Goal: Task Accomplishment & Management: Manage account settings

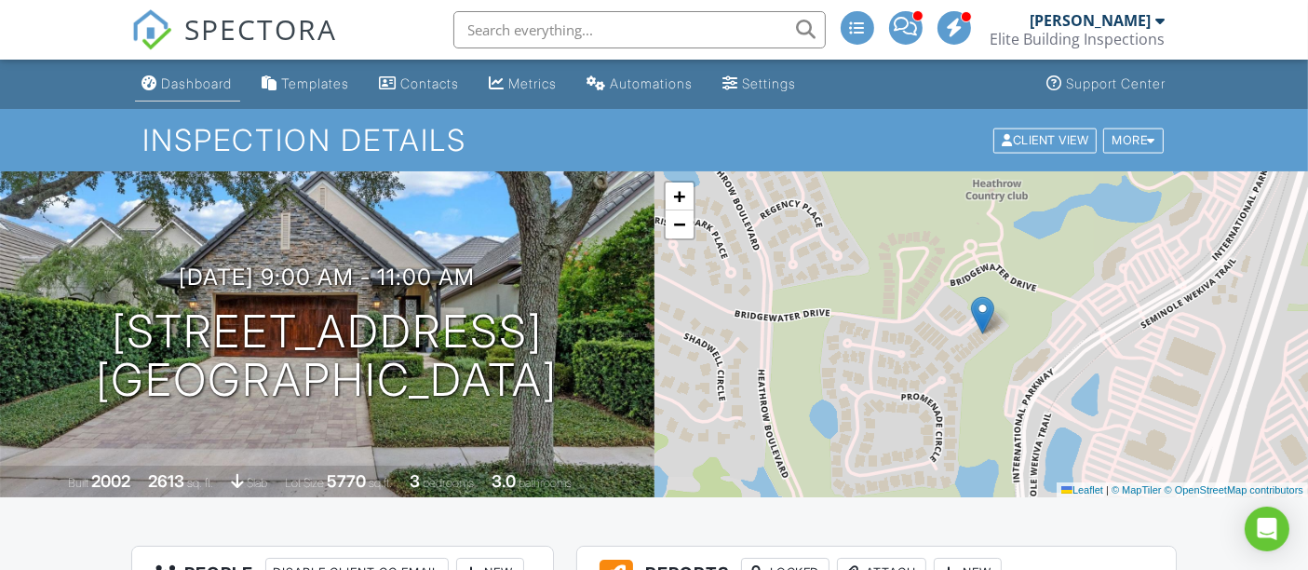
click at [190, 73] on link "Dashboard" at bounding box center [187, 84] width 105 height 34
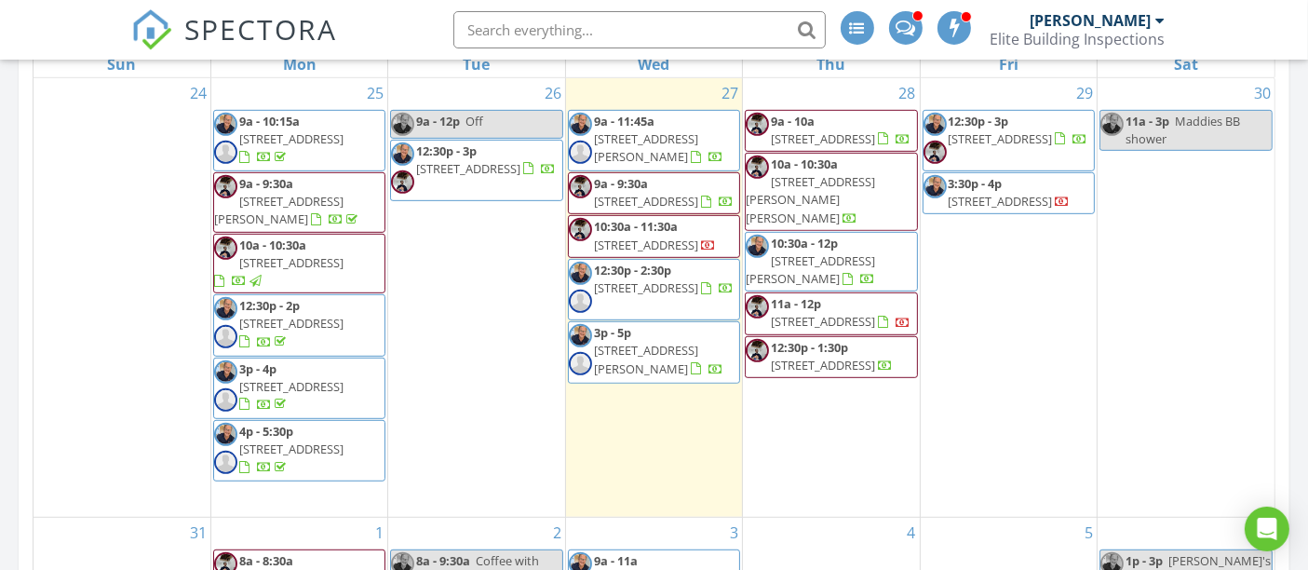
scroll to position [931, 0]
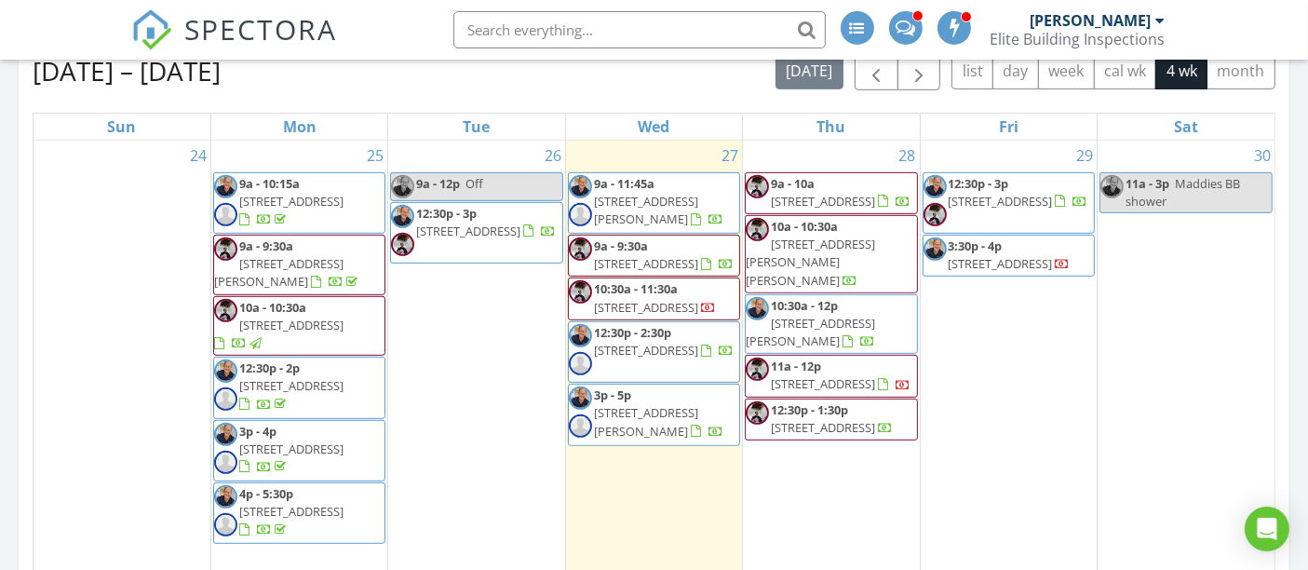
drag, startPoint x: 609, startPoint y: 261, endPoint x: 630, endPoint y: 253, distance: 22.7
click at [630, 255] on span "6337 Parc Corniche Dr 2312, Orlando 32821" at bounding box center [646, 263] width 104 height 17
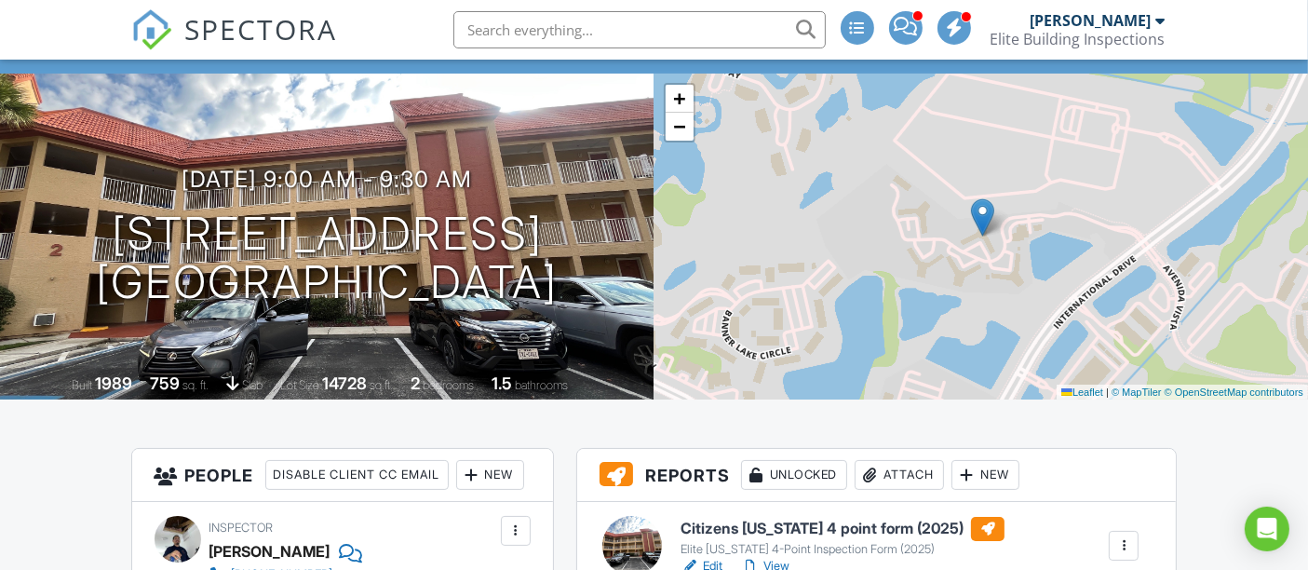
scroll to position [310, 0]
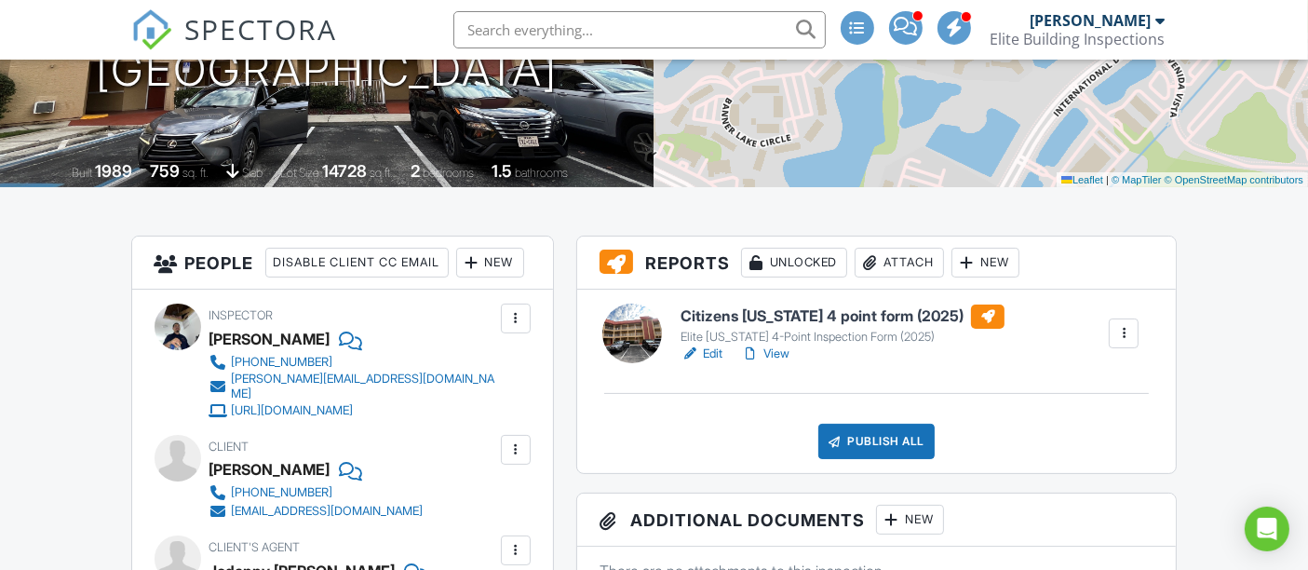
click at [716, 354] on link "Edit" at bounding box center [701, 353] width 42 height 19
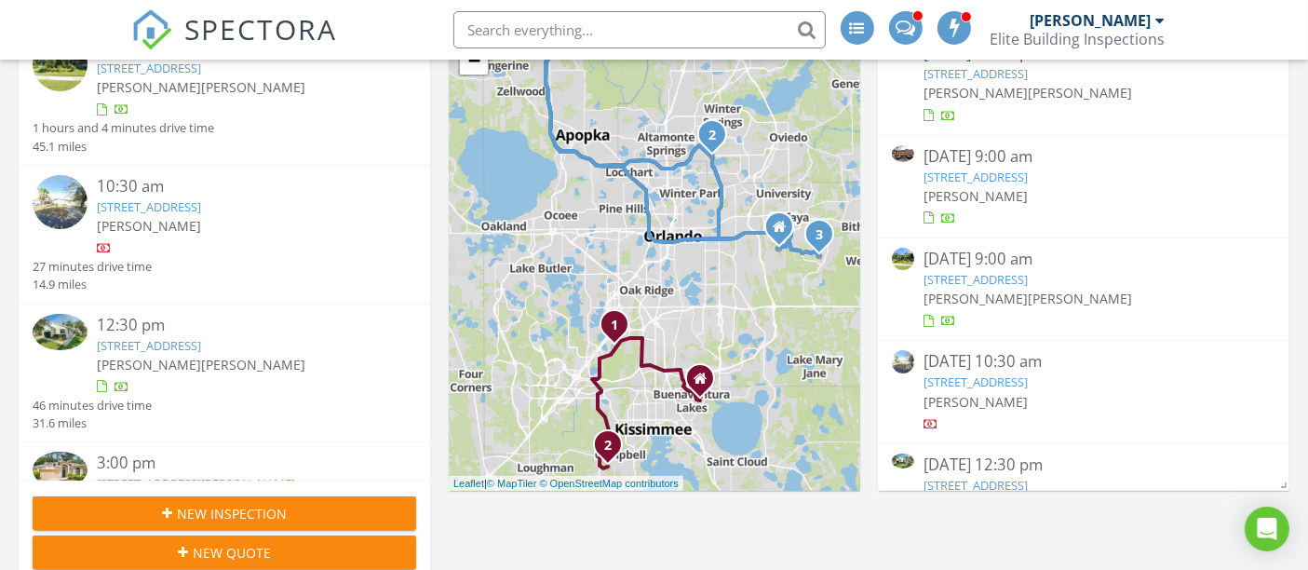
scroll to position [242, 0]
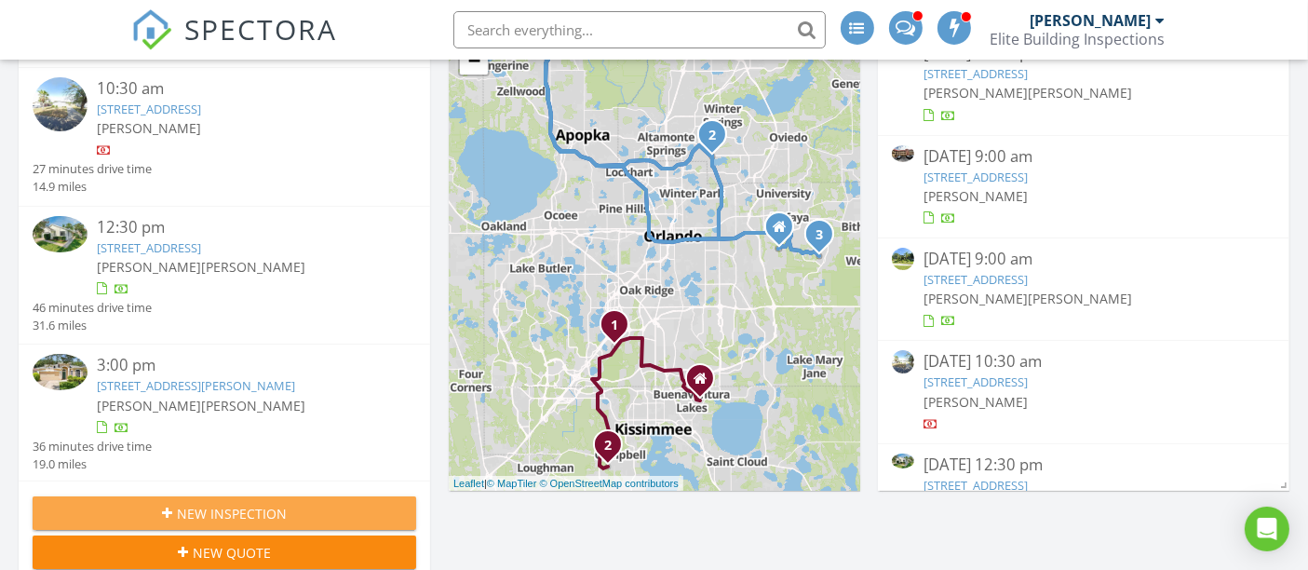
click at [237, 509] on span "New Inspection" at bounding box center [232, 514] width 110 height 20
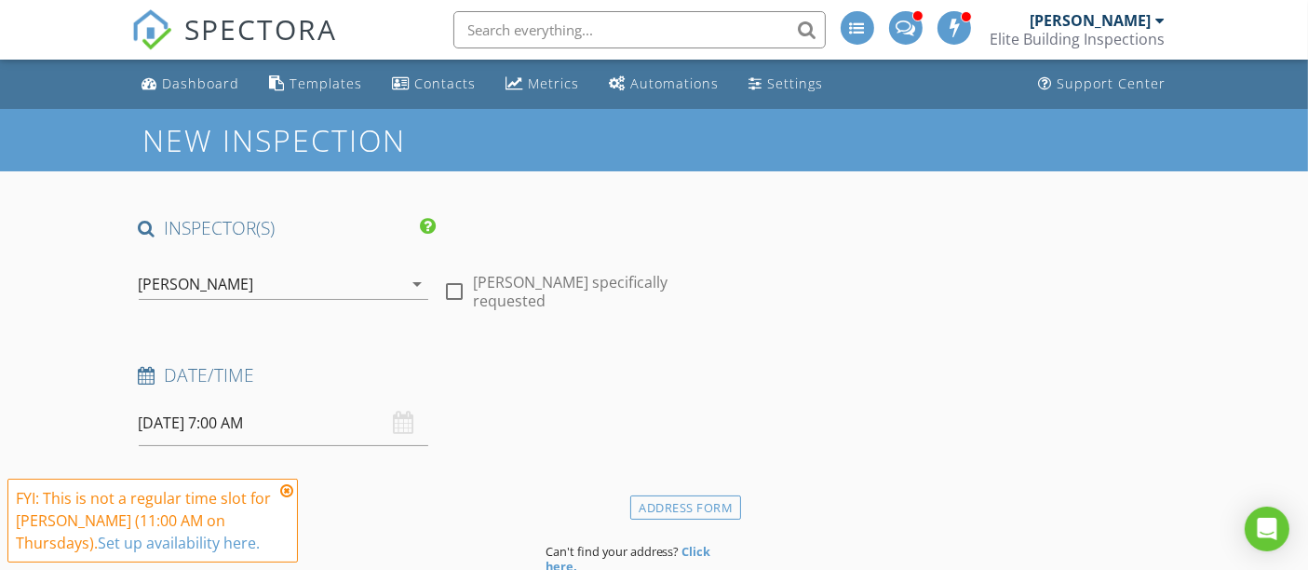
scroll to position [103, 0]
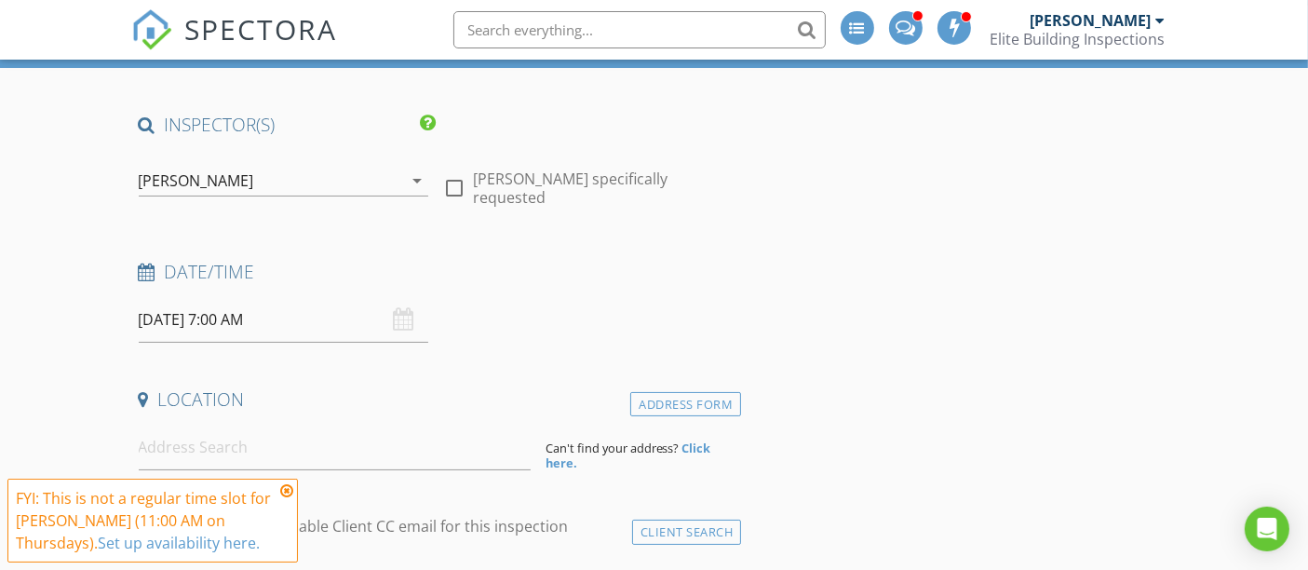
click at [220, 172] on div "[PERSON_NAME]" at bounding box center [196, 180] width 115 height 17
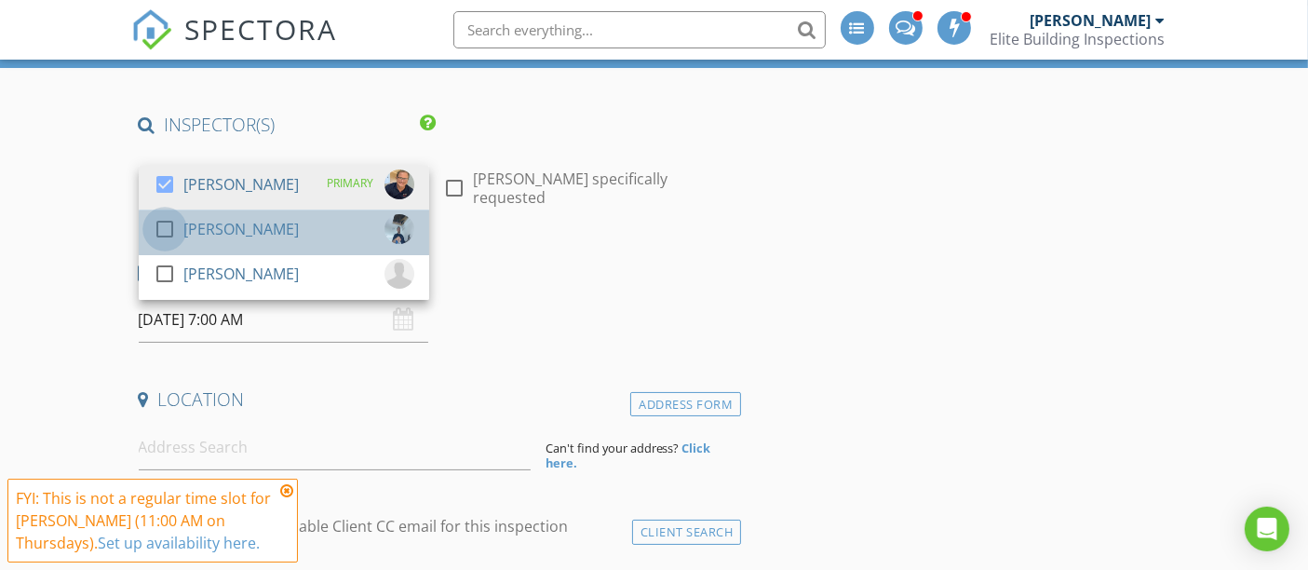
click at [164, 225] on div at bounding box center [165, 229] width 32 height 32
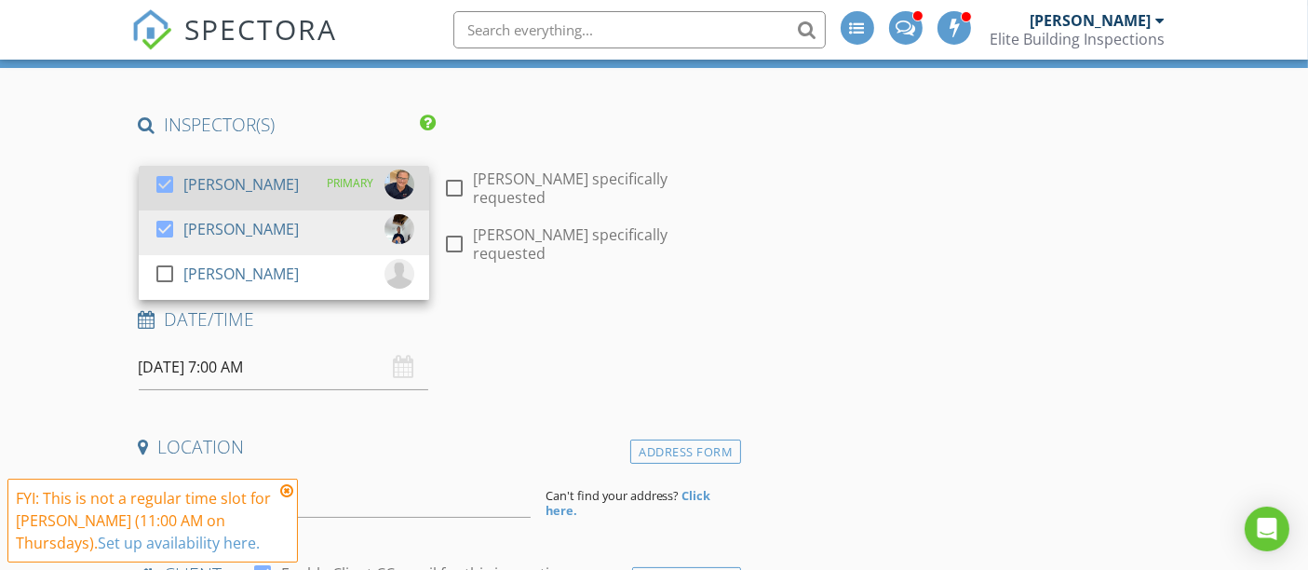
click at [171, 181] on div at bounding box center [165, 184] width 32 height 32
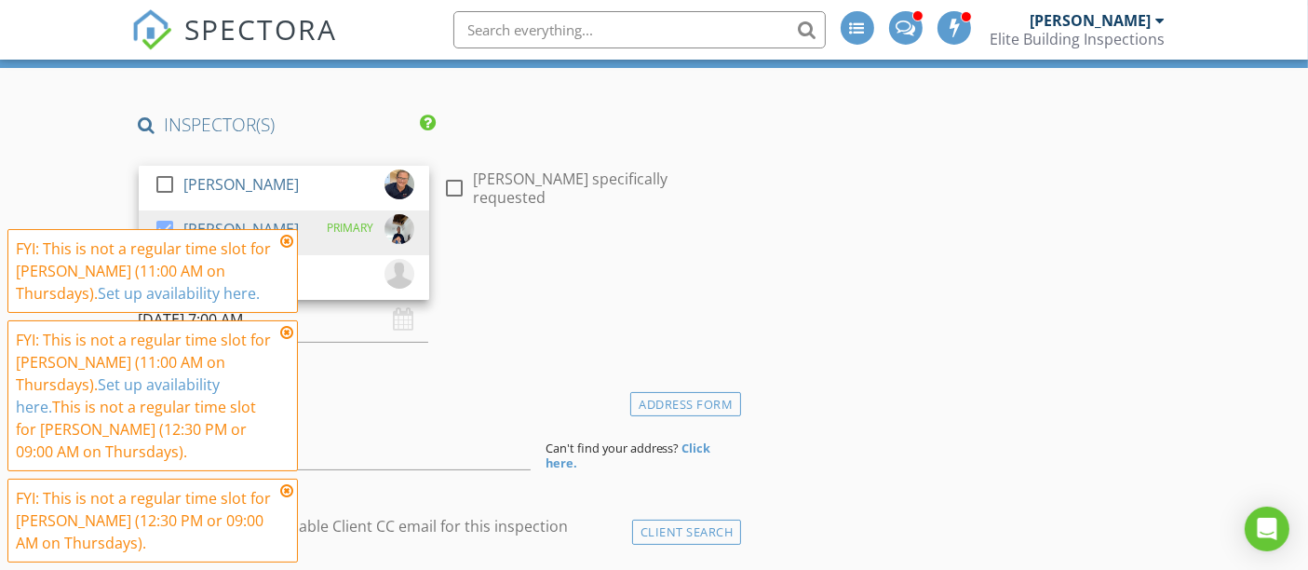
click at [289, 242] on icon at bounding box center [286, 241] width 13 height 15
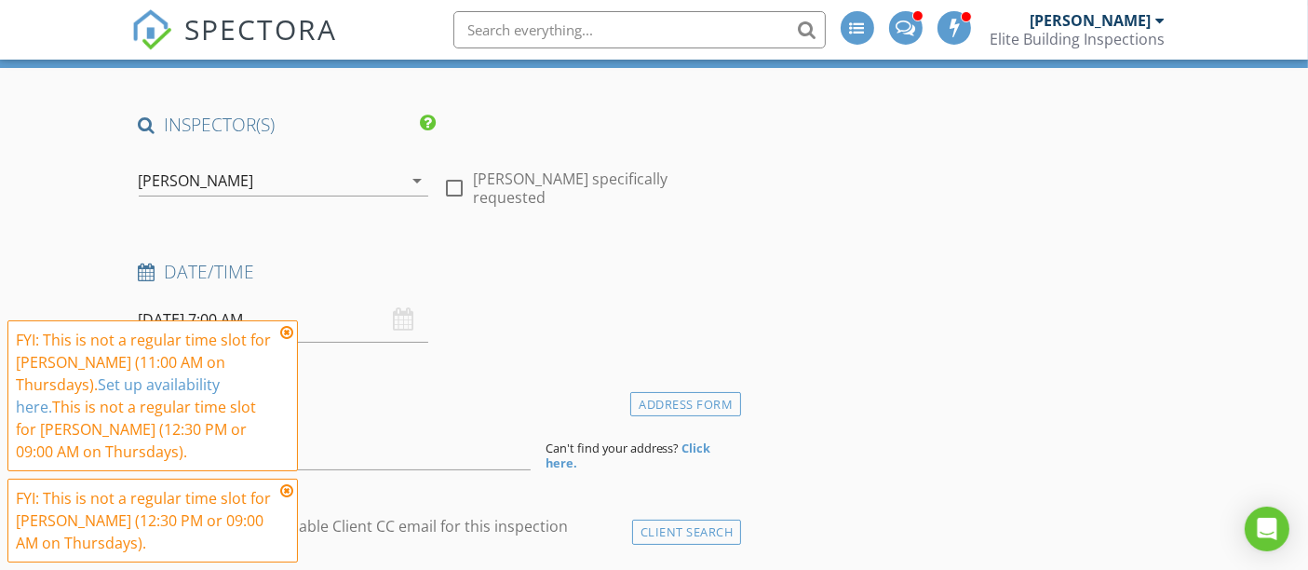
drag, startPoint x: 289, startPoint y: 334, endPoint x: 279, endPoint y: 375, distance: 42.2
click at [283, 339] on icon at bounding box center [286, 332] width 13 height 15
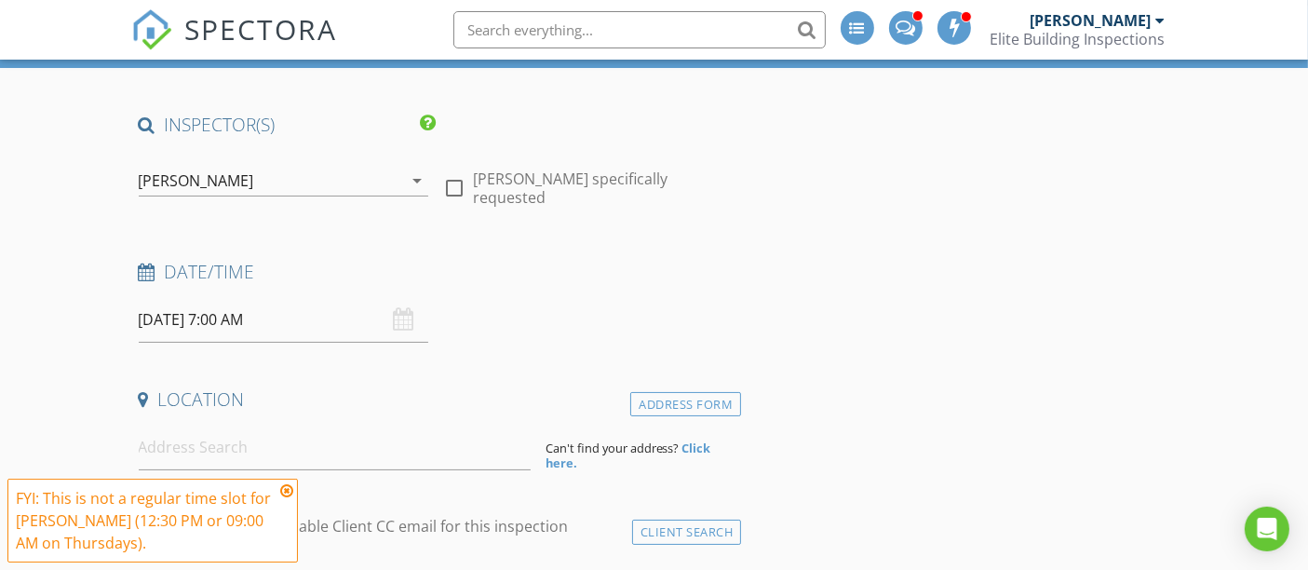
click at [284, 491] on icon at bounding box center [286, 490] width 13 height 15
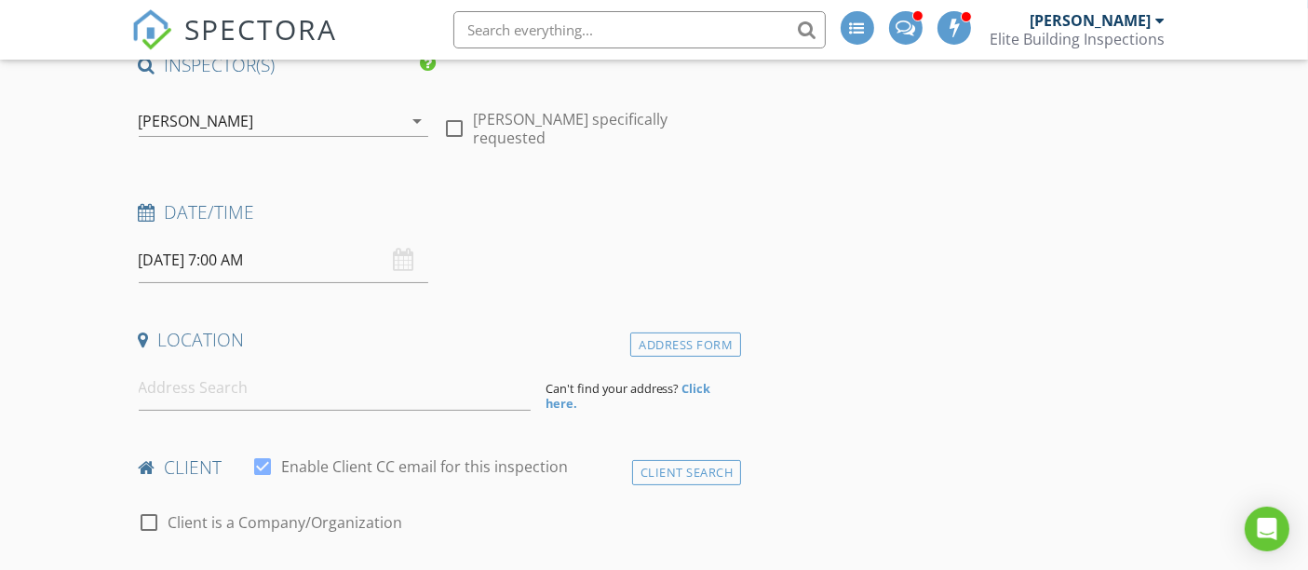
scroll to position [207, 0]
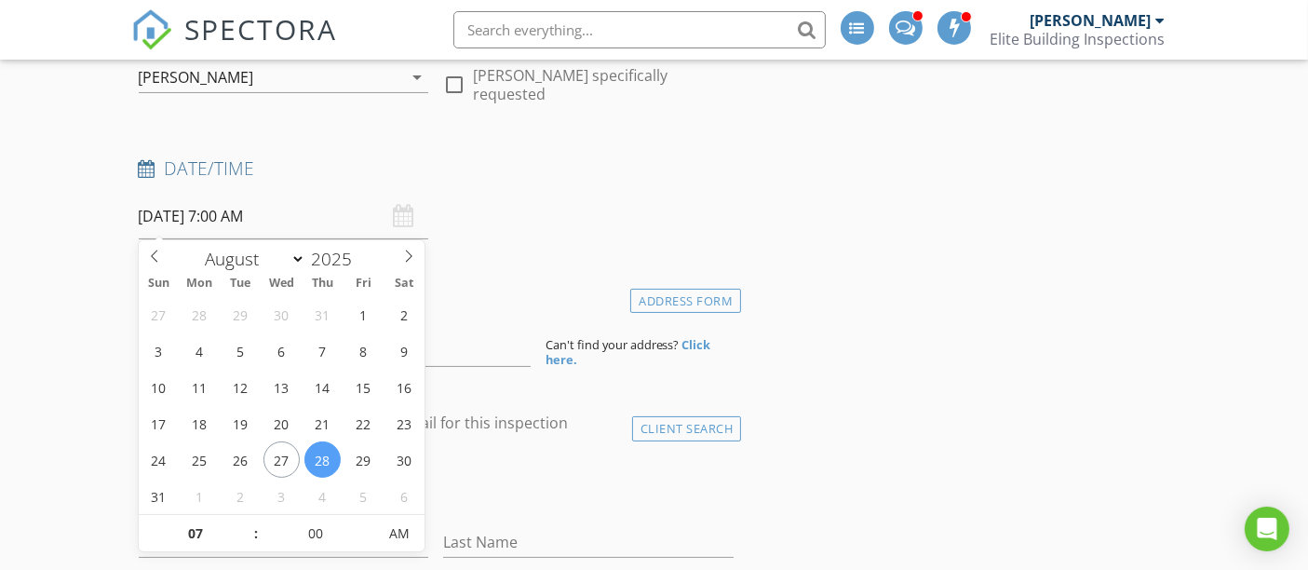
click at [198, 219] on input "08/28/2025 7:00 AM" at bounding box center [284, 217] width 290 height 46
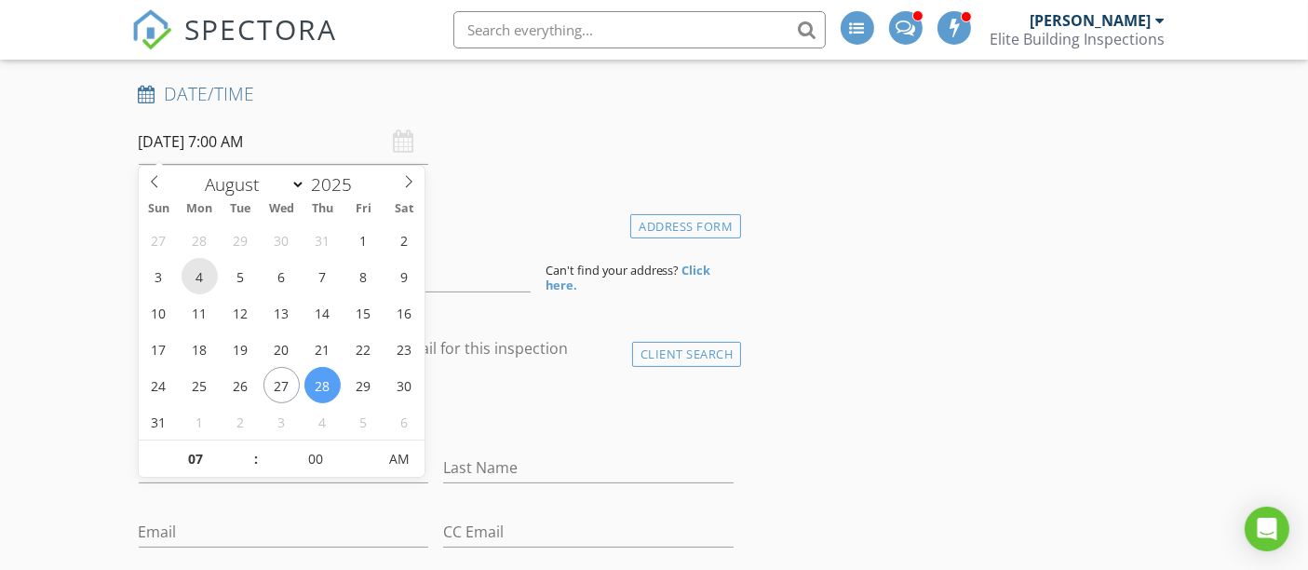
scroll to position [310, 0]
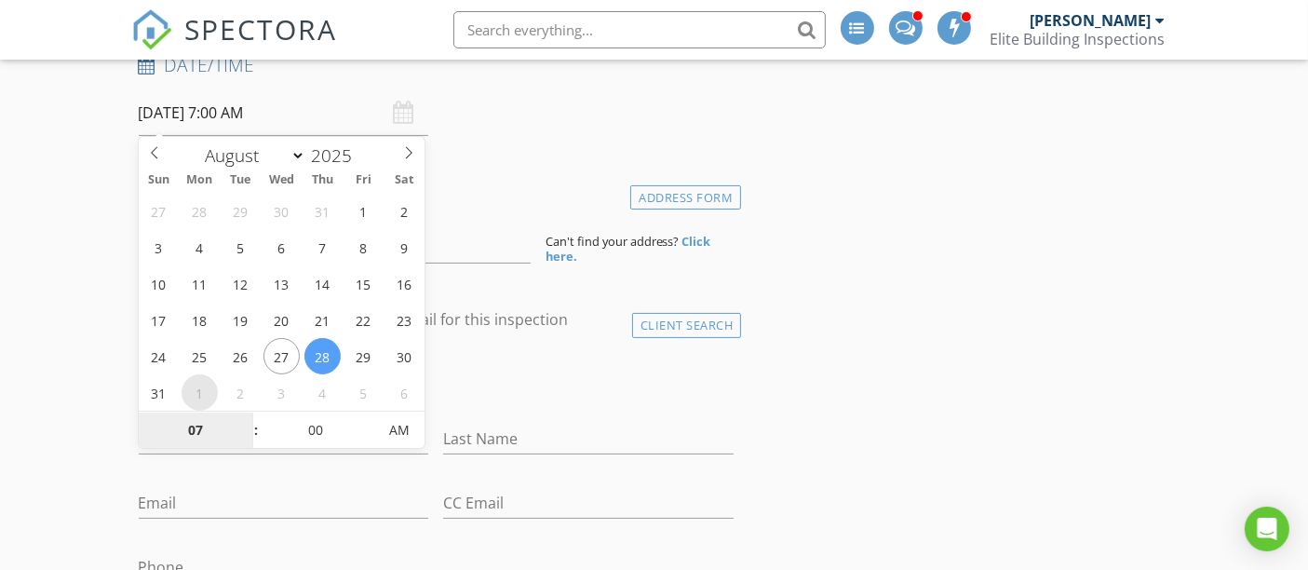
select select "8"
type input "09/01/2025 7:00 AM"
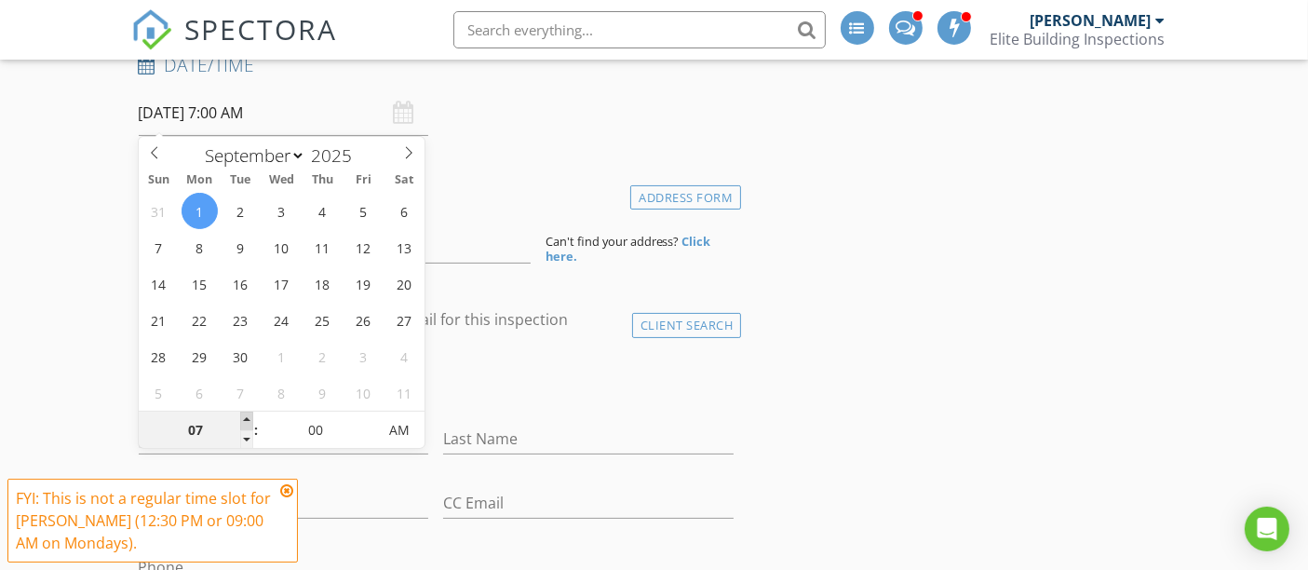
type input "08"
type input "09/01/2025 8:00 AM"
click at [247, 421] on span at bounding box center [246, 420] width 13 height 19
type input "09"
type input "09/01/2025 9:00 AM"
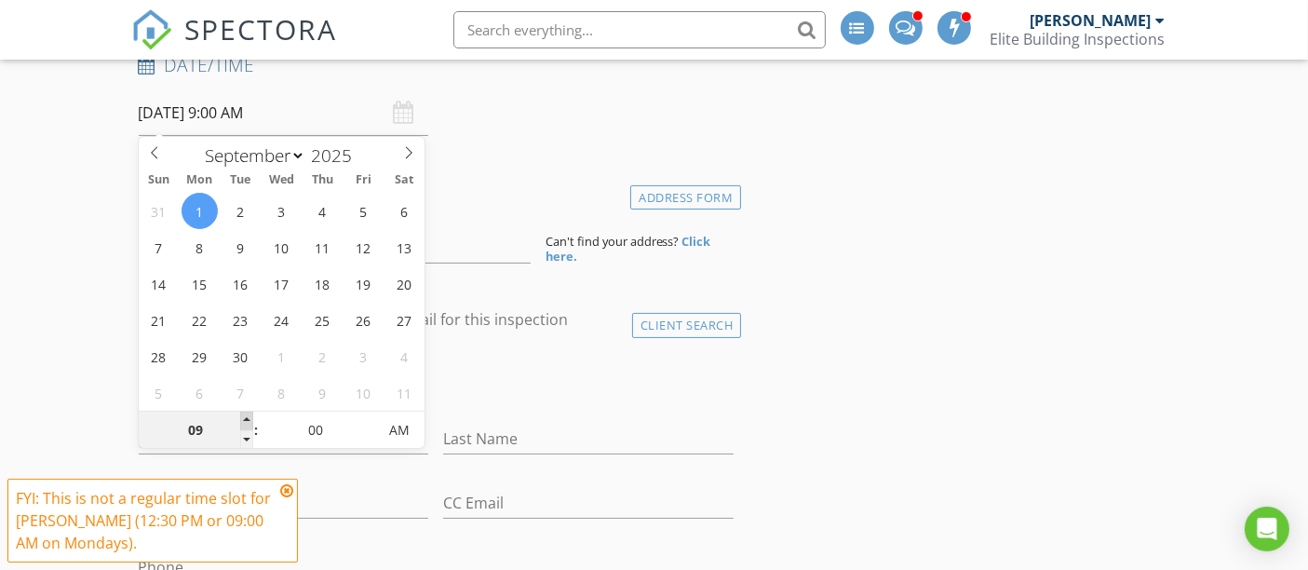
click at [247, 421] on span at bounding box center [246, 420] width 13 height 19
type input "10"
type input "09/01/2025 10:00 AM"
click at [247, 421] on span at bounding box center [246, 420] width 13 height 19
type input "05"
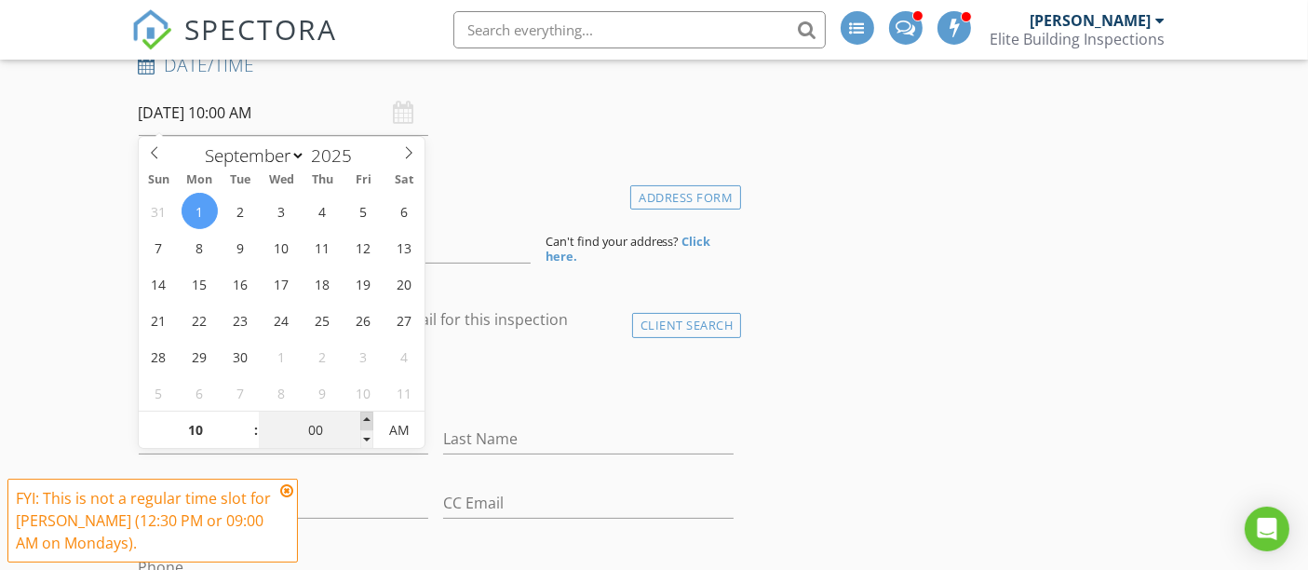
type input "09/01/2025 10:05 AM"
click at [367, 419] on span at bounding box center [366, 420] width 13 height 19
type input "10"
type input "09/01/2025 10:10 AM"
click at [367, 419] on span at bounding box center [366, 420] width 13 height 19
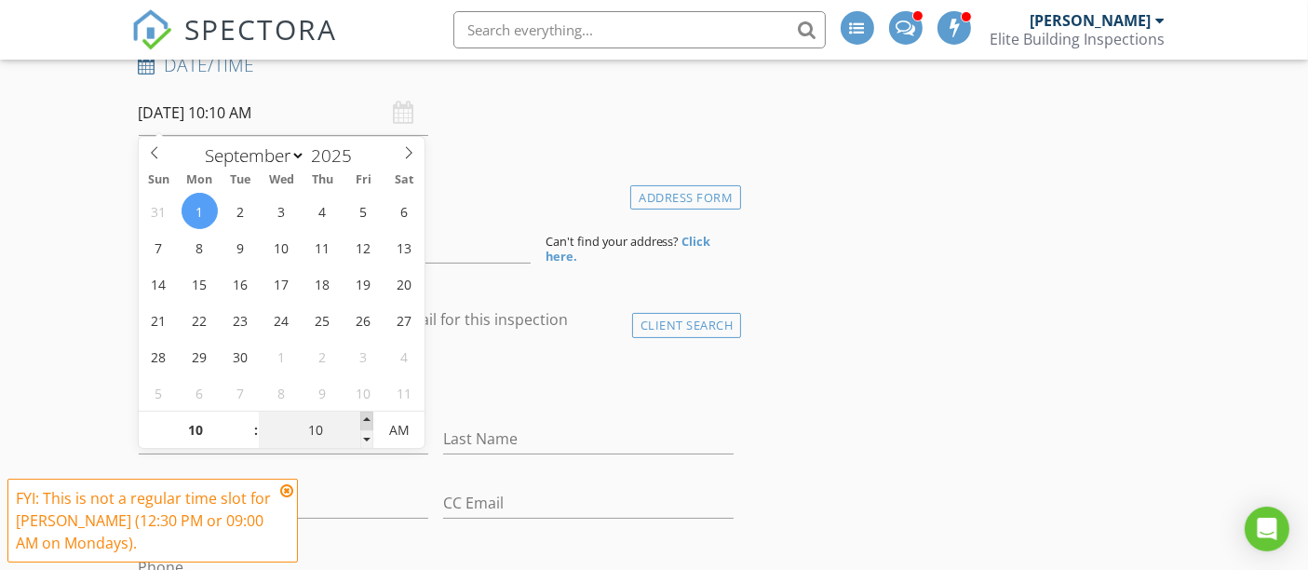
type input "15"
type input "09/01/2025 10:15 AM"
click at [367, 419] on span at bounding box center [366, 420] width 13 height 19
type input "20"
type input "09/01/2025 10:20 AM"
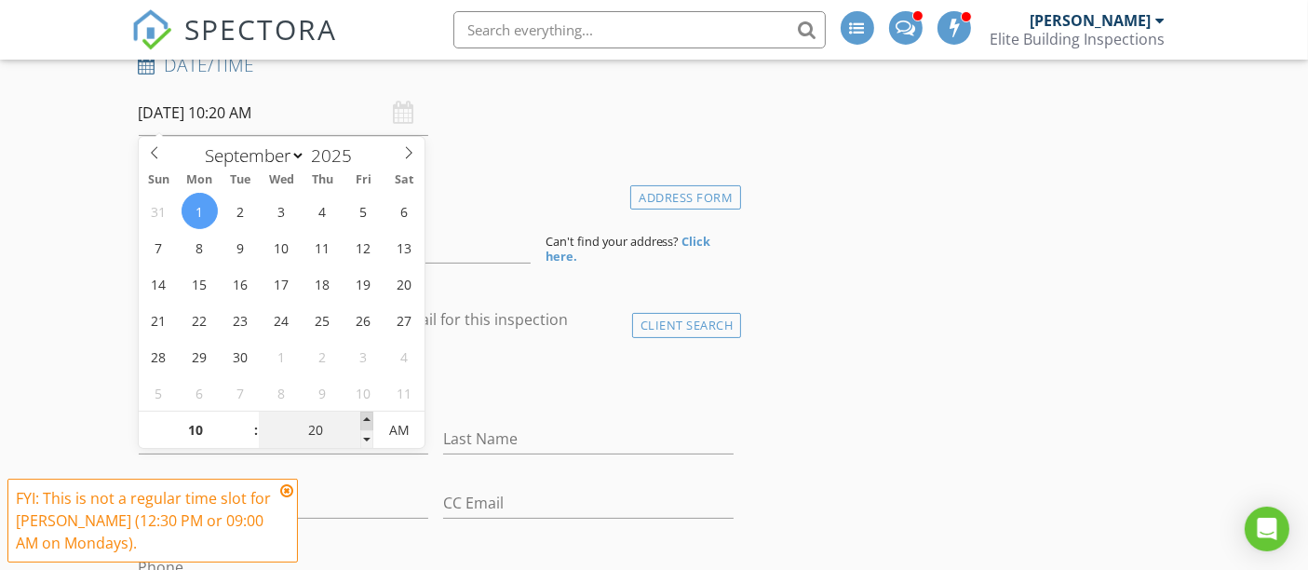
click at [367, 419] on span at bounding box center [366, 420] width 13 height 19
type input "25"
type input "09/01/2025 10:25 AM"
click at [367, 419] on span at bounding box center [366, 420] width 13 height 19
type input "30"
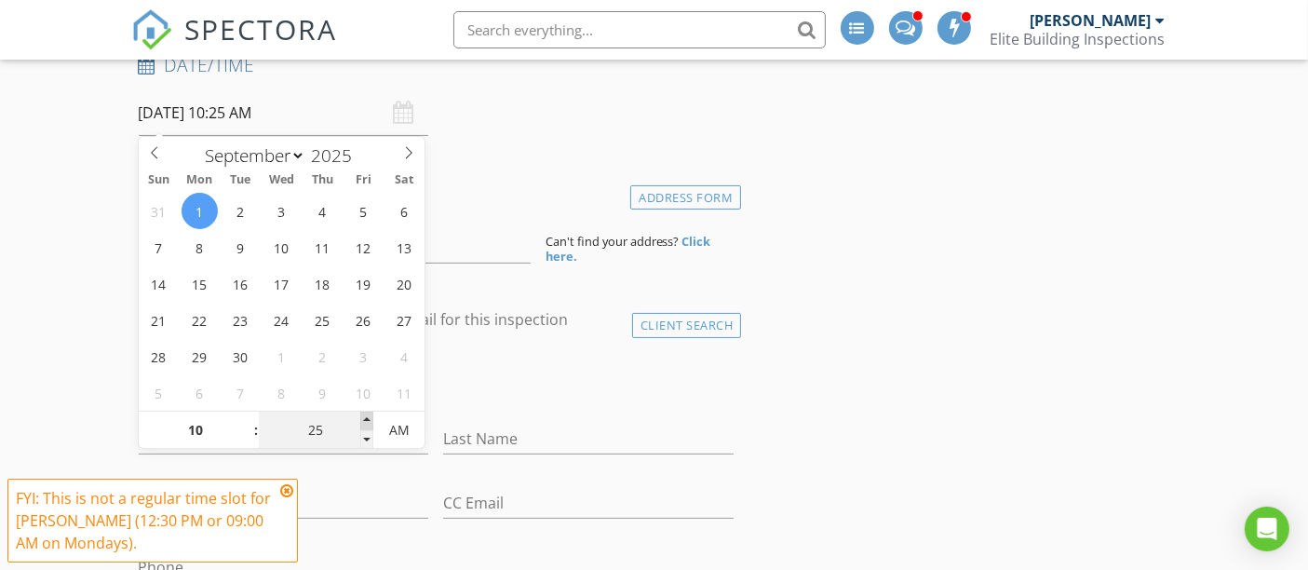
type input "09/01/2025 10:30 AM"
click at [367, 419] on span at bounding box center [366, 420] width 13 height 19
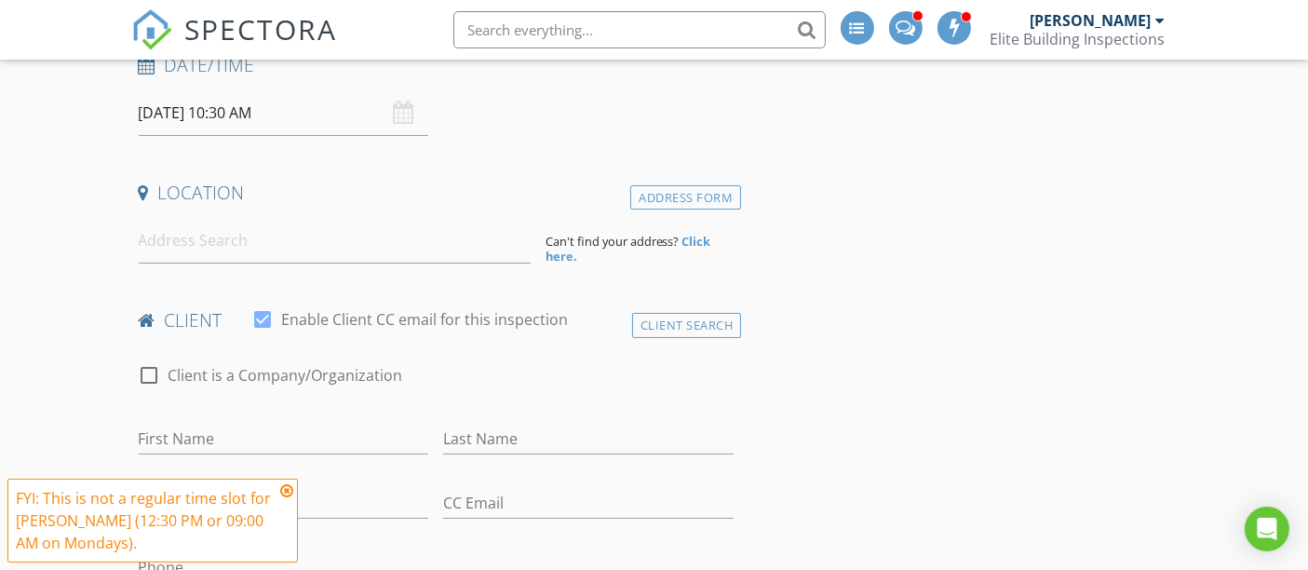
click at [286, 489] on icon at bounding box center [286, 490] width 13 height 15
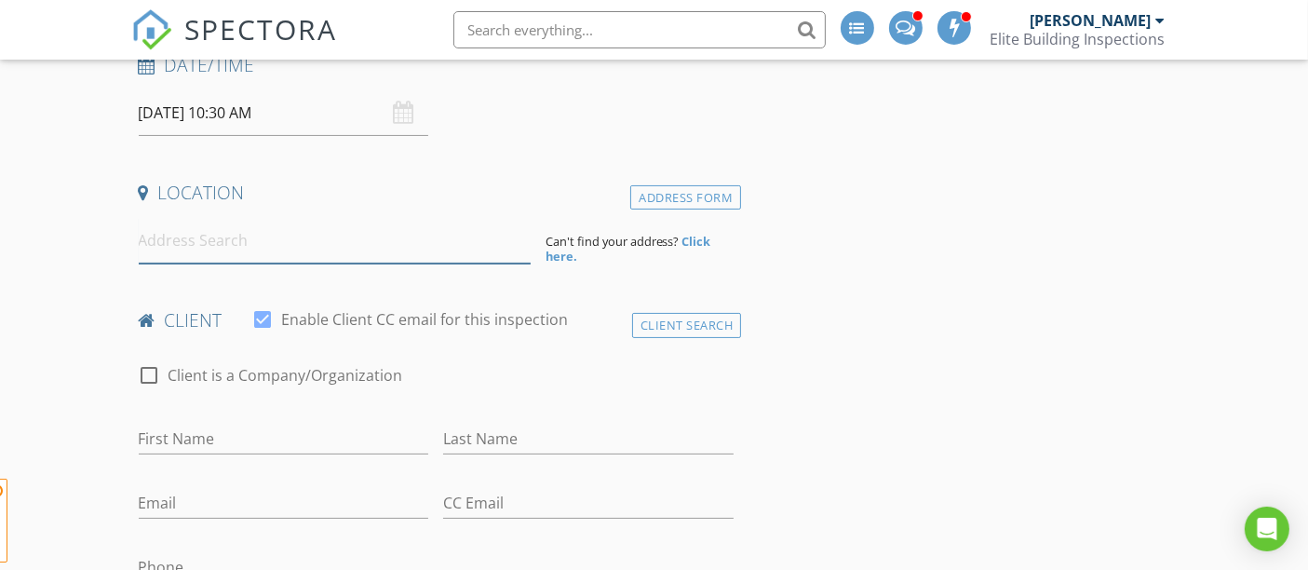
click at [221, 257] on input at bounding box center [335, 241] width 392 height 46
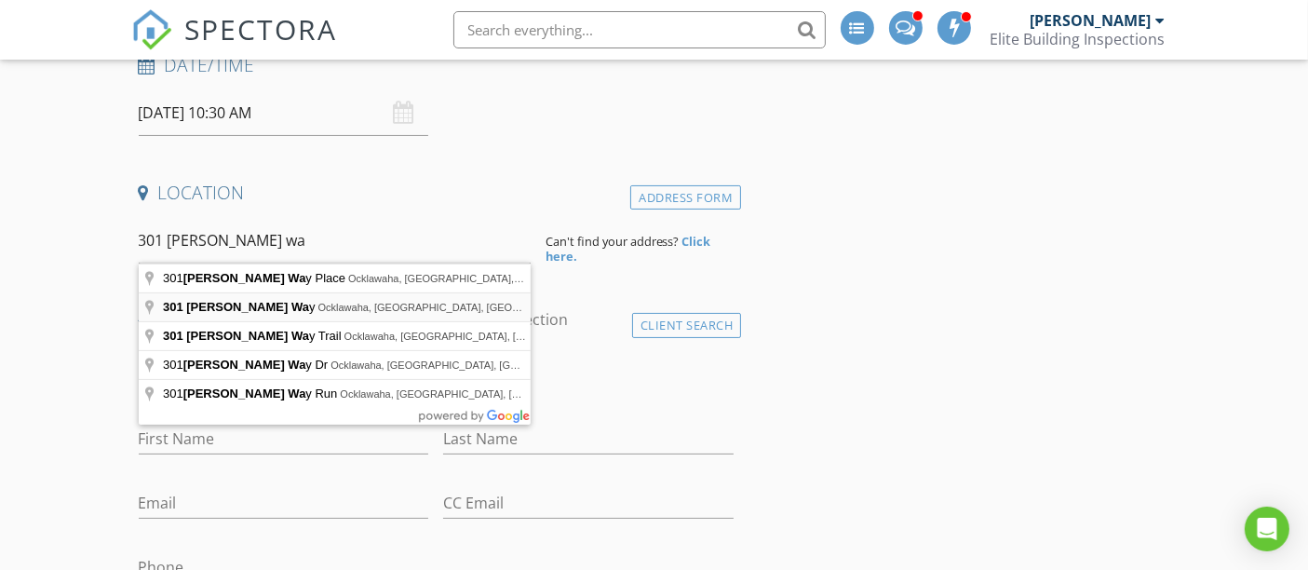
type input "301 Fisher Way, Ocklawaha, FL, USA"
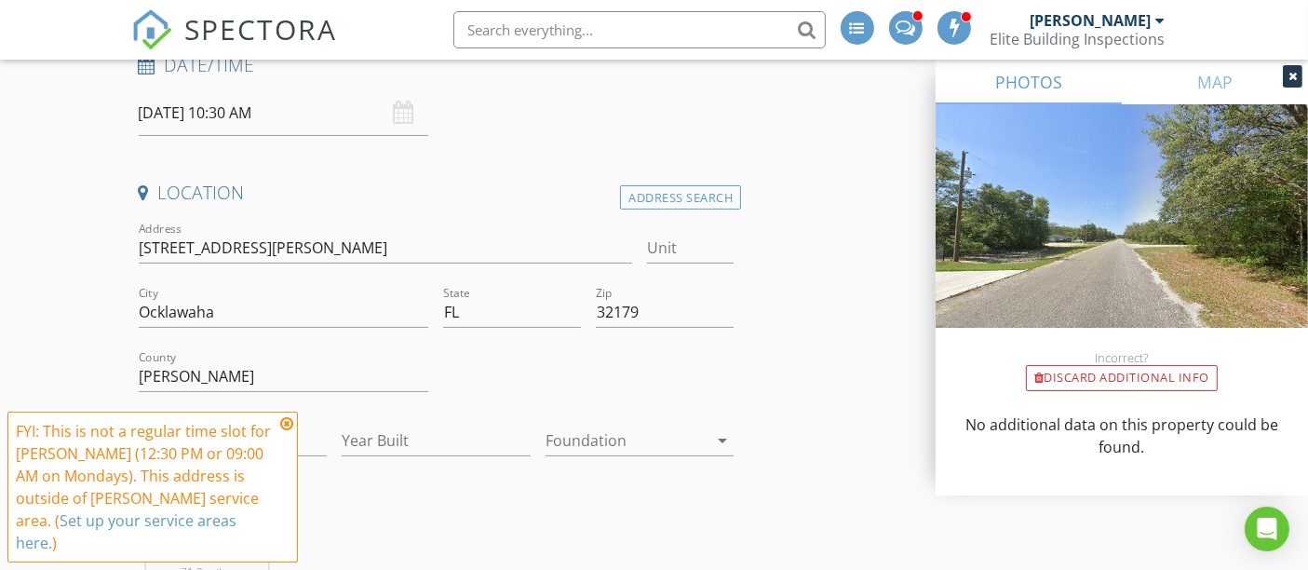
click at [1292, 76] on icon at bounding box center [1292, 76] width 8 height 11
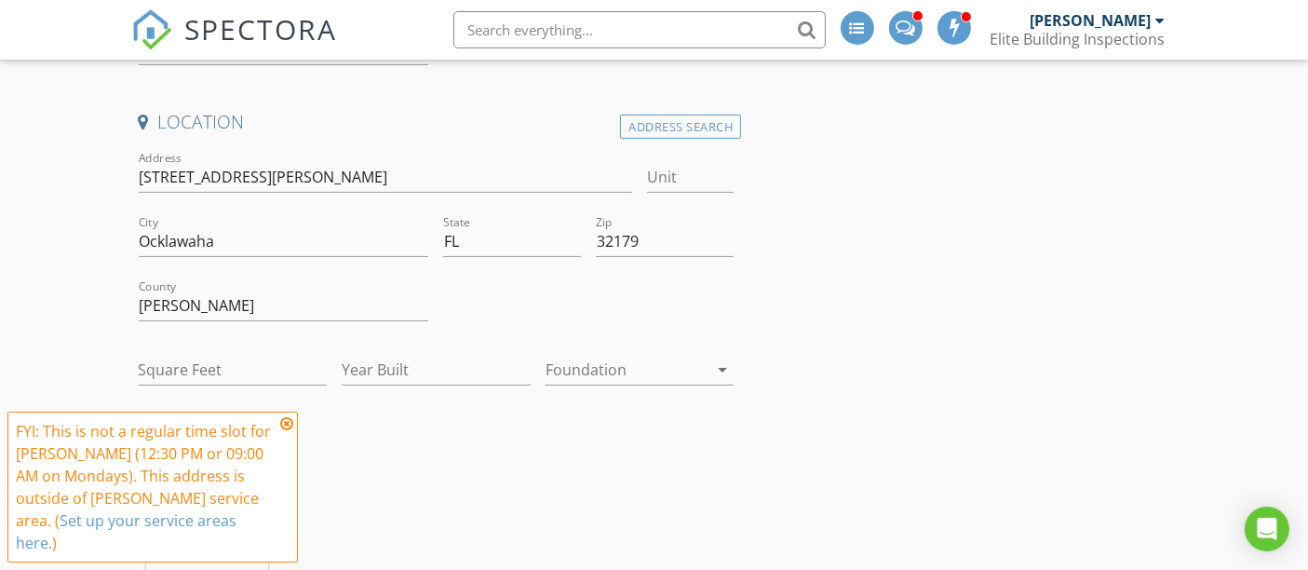
scroll to position [413, 0]
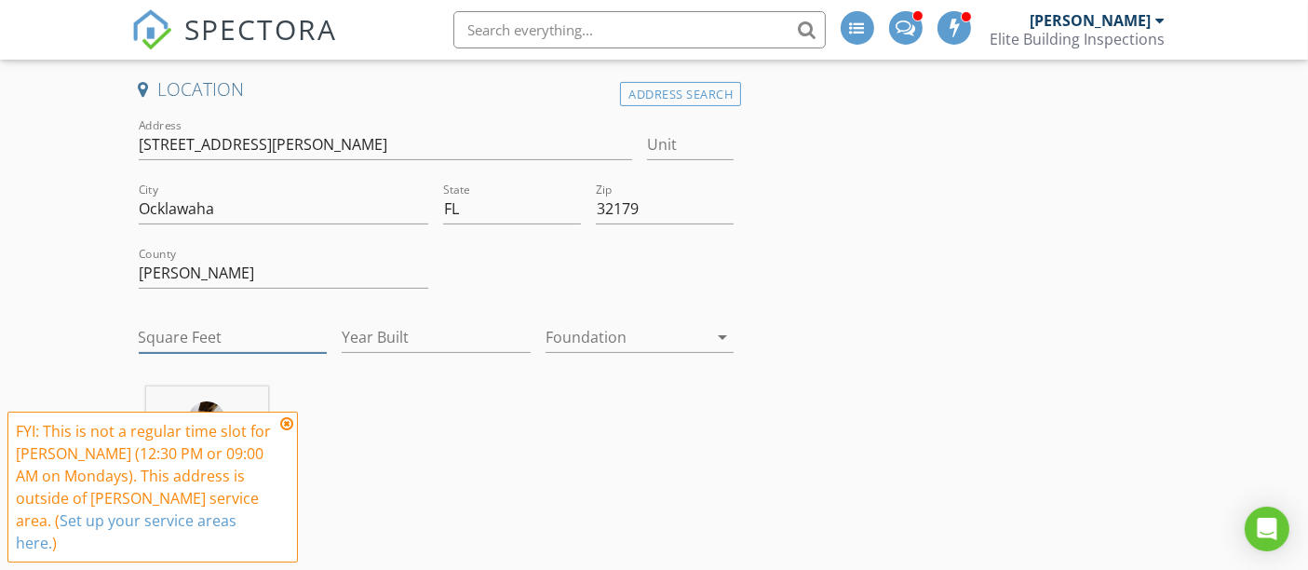
click at [245, 331] on input "Square Feet" at bounding box center [233, 337] width 189 height 31
type input "1322"
click at [411, 324] on input "Year Built" at bounding box center [436, 337] width 189 height 31
drag, startPoint x: 627, startPoint y: 336, endPoint x: 614, endPoint y: 352, distance: 20.5
type input "2025"
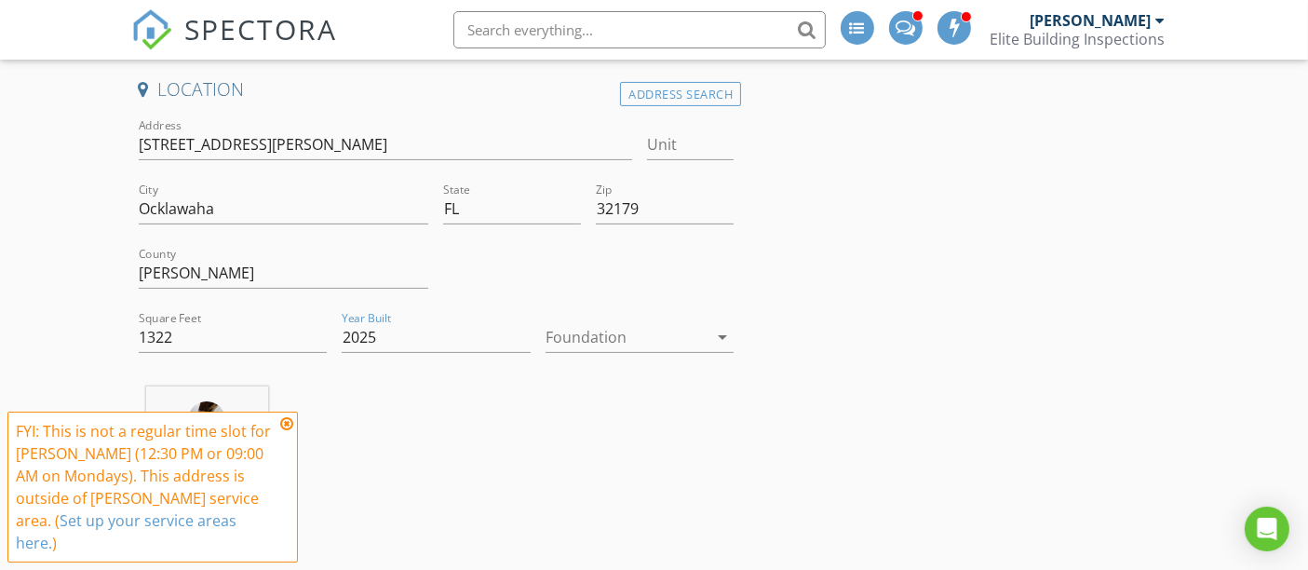
click at [625, 336] on div at bounding box center [626, 337] width 163 height 30
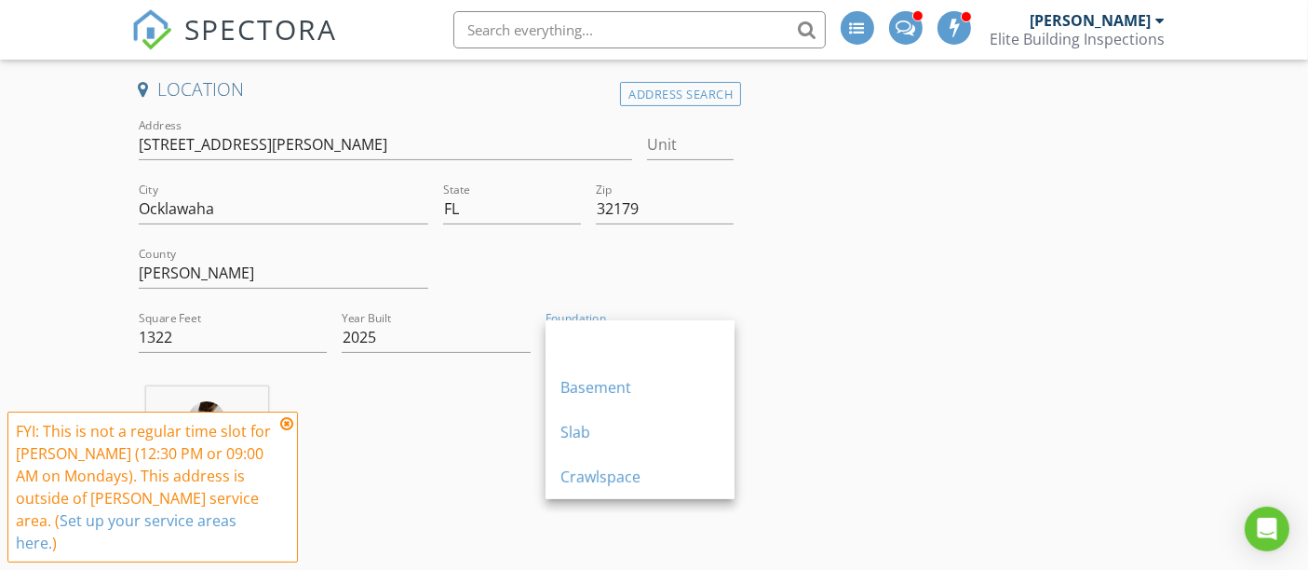
drag, startPoint x: 589, startPoint y: 435, endPoint x: 577, endPoint y: 433, distance: 12.2
click at [585, 433] on div "Slab" at bounding box center [639, 432] width 159 height 22
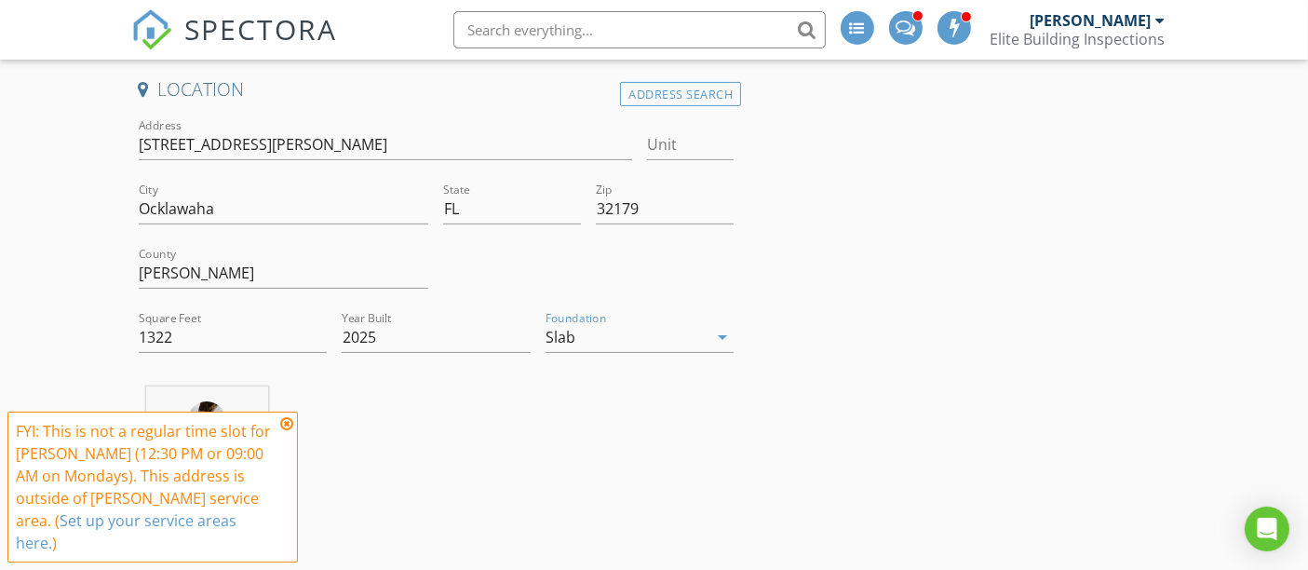
click at [280, 431] on icon at bounding box center [286, 423] width 13 height 15
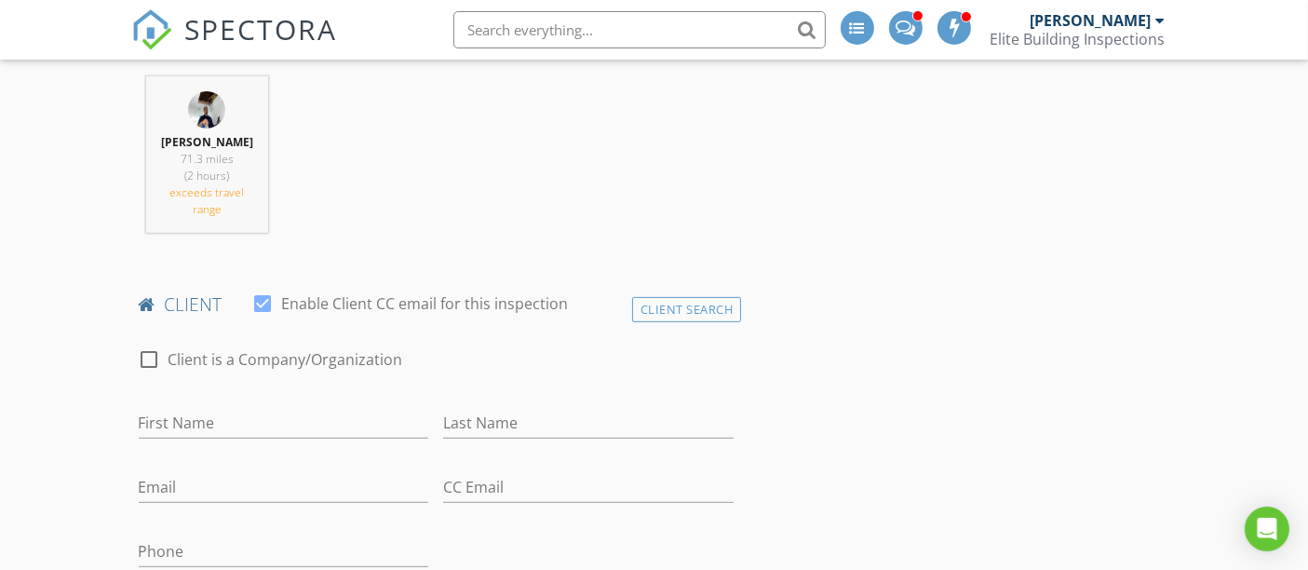
scroll to position [723, 0]
click at [225, 420] on input "First Name" at bounding box center [284, 423] width 290 height 31
type input "Emily"
type input "Munne"
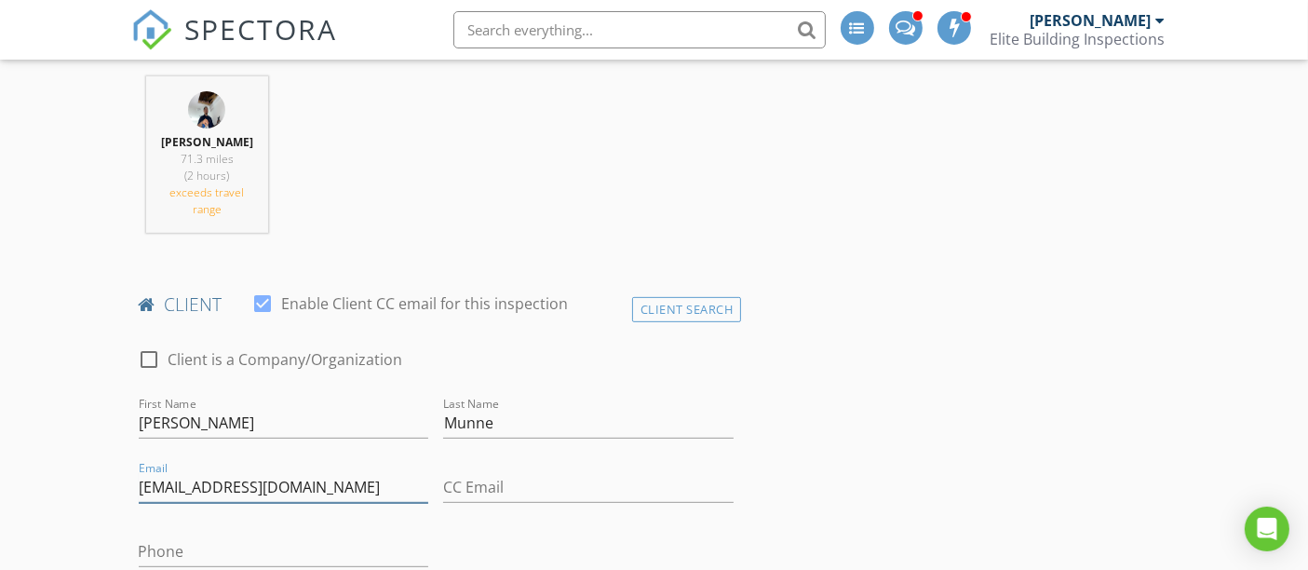
type input "evmunne@yahoo.com"
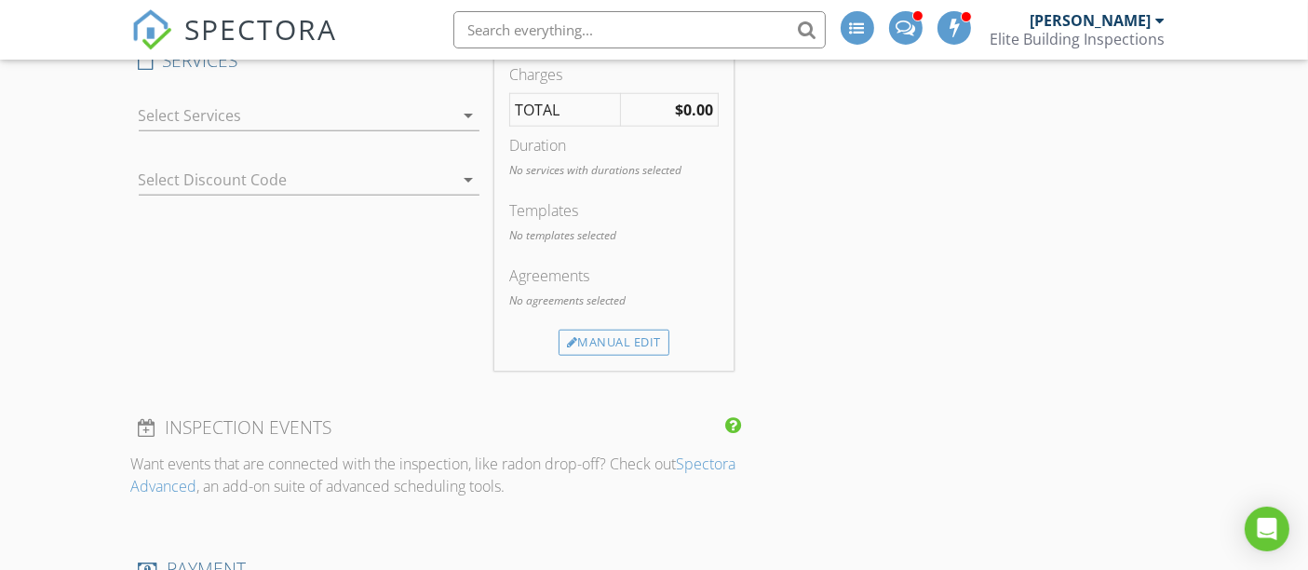
scroll to position [1757, 0]
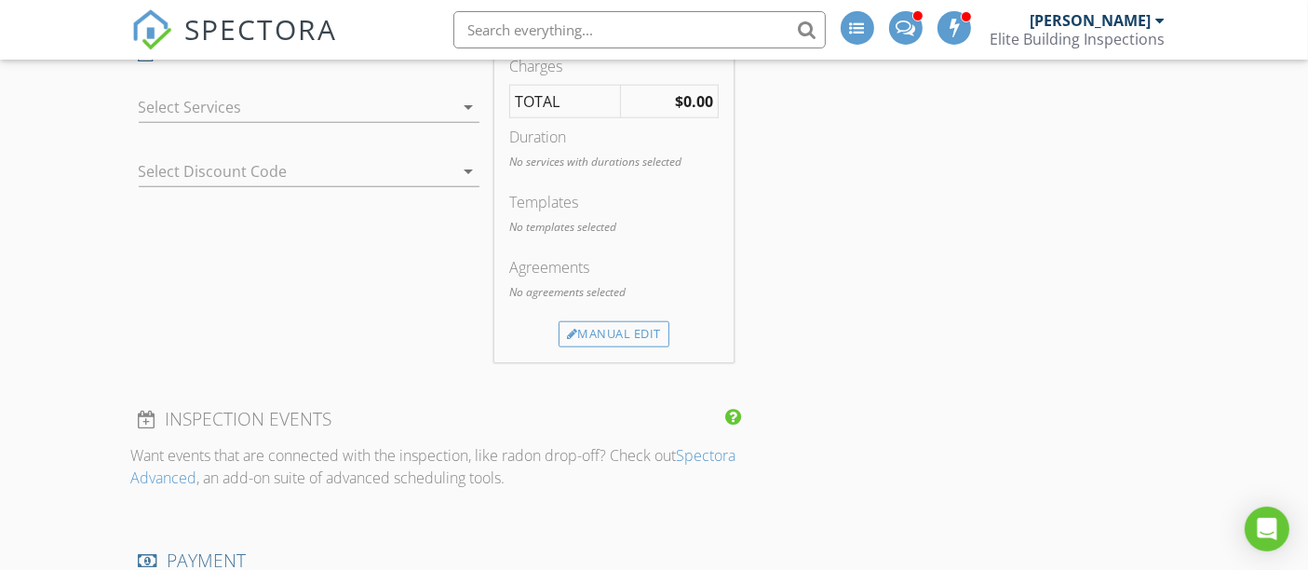
type input "786-417-3456"
click at [184, 92] on div at bounding box center [296, 107] width 315 height 30
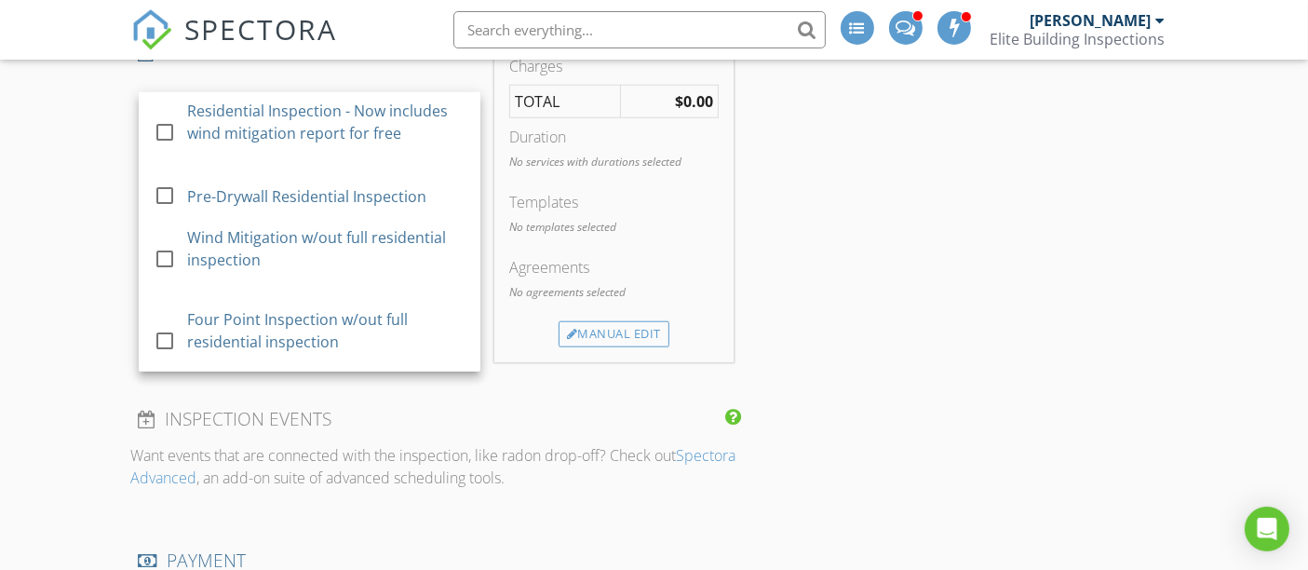
click at [169, 126] on div at bounding box center [165, 132] width 32 height 32
checkbox input "true"
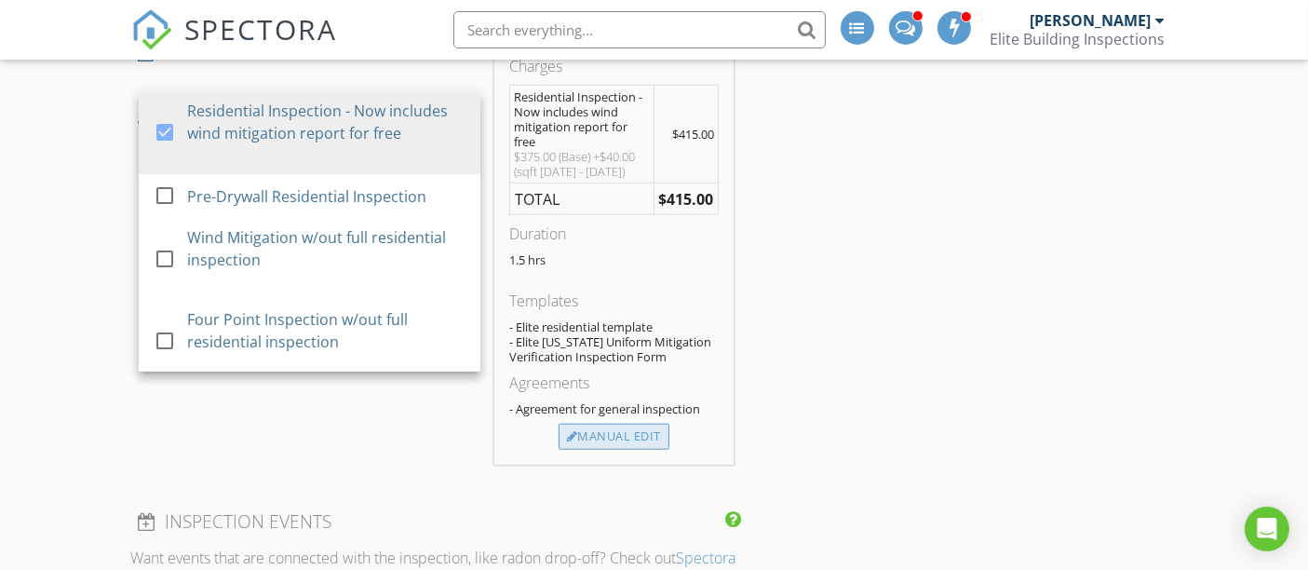
click at [617, 433] on div "Manual Edit" at bounding box center [613, 436] width 111 height 26
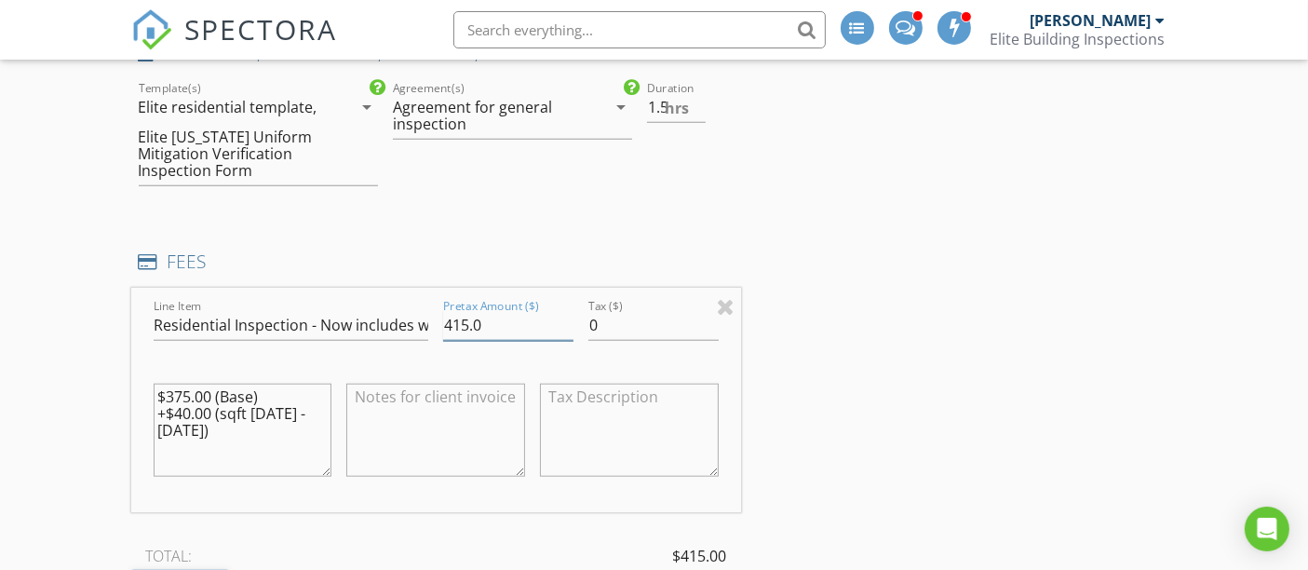
drag, startPoint x: 450, startPoint y: 321, endPoint x: 514, endPoint y: 275, distance: 78.6
click at [452, 319] on input "415.0" at bounding box center [508, 325] width 130 height 31
type input "450.0"
drag, startPoint x: 156, startPoint y: 389, endPoint x: 296, endPoint y: 442, distance: 149.4
click at [296, 442] on textarea "$375.00 (Base) +$40.00 (sqft 1251 - 1500)" at bounding box center [243, 429] width 179 height 93
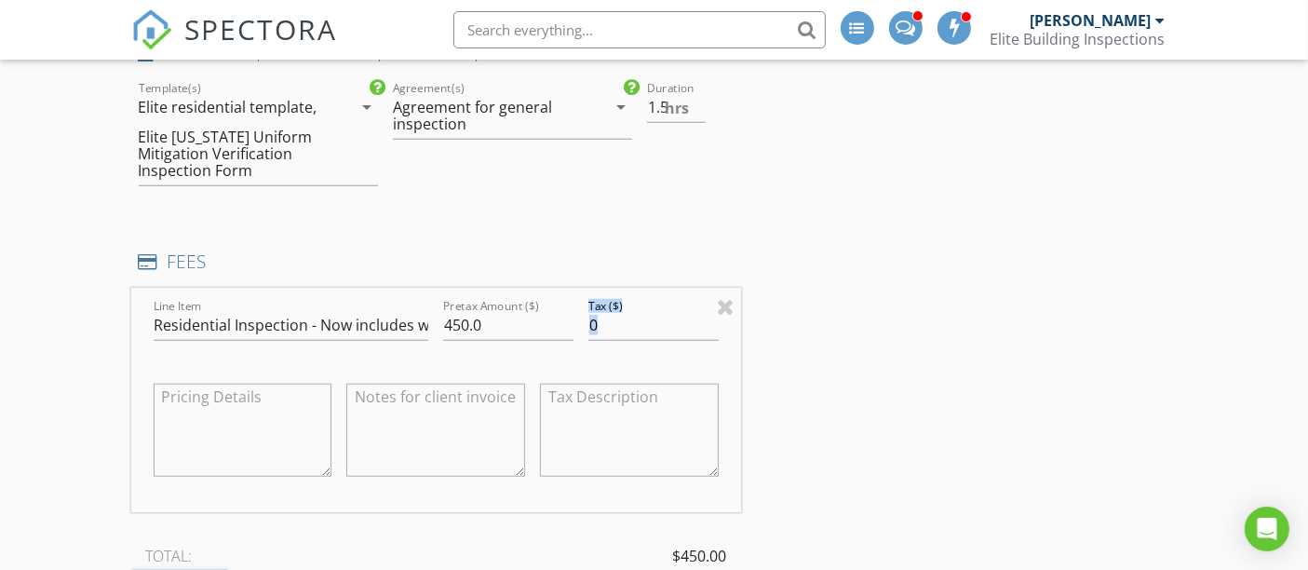
click at [840, 338] on div "INSPECTOR(S) check_box_outline_blank Chad Bordner check_box Axl Ospina PRIMARY …" at bounding box center [654, 534] width 1046 height 4151
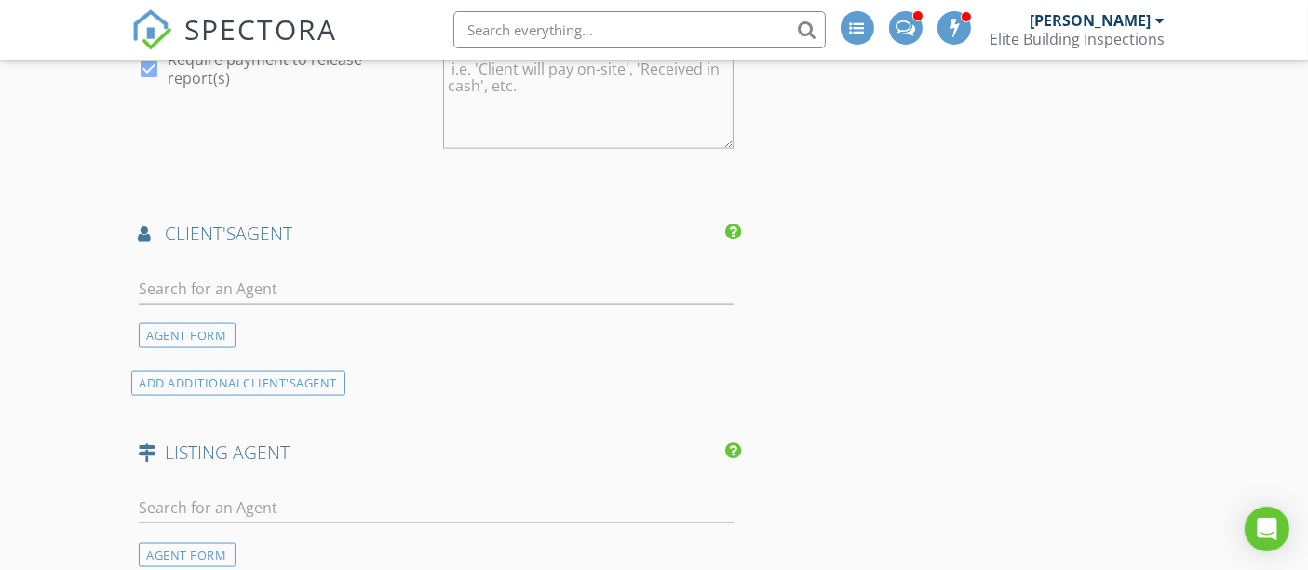
scroll to position [2585, 0]
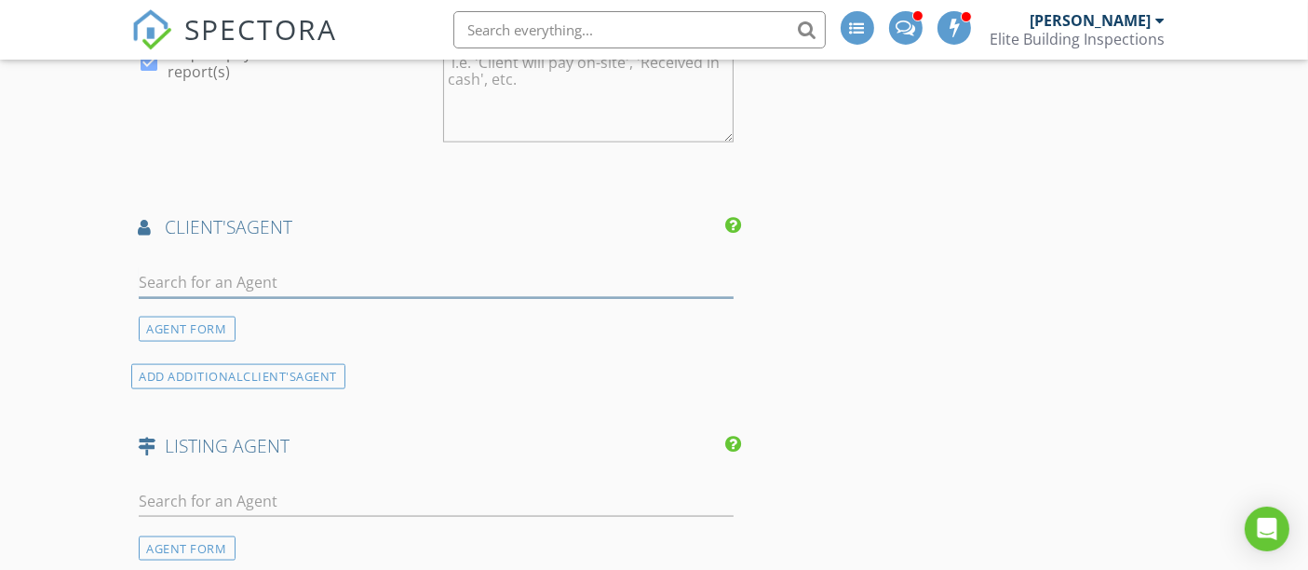
click at [281, 269] on input "text" at bounding box center [437, 282] width 596 height 31
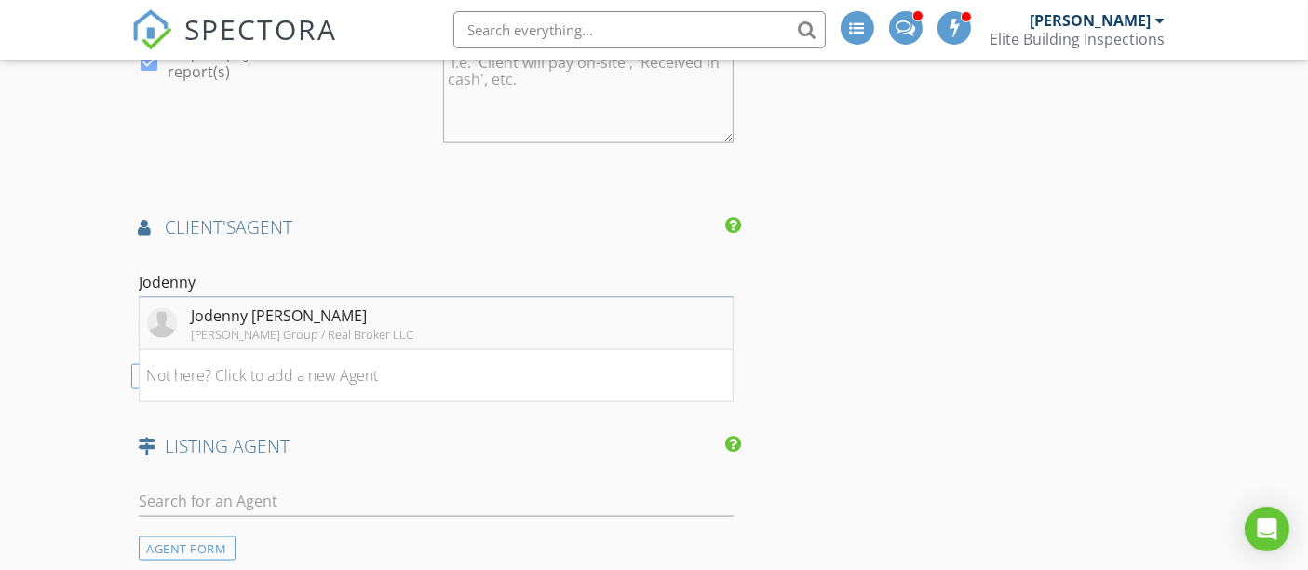
type input "Jodenny"
click at [281, 310] on div "Jodenny Ogando" at bounding box center [303, 315] width 222 height 22
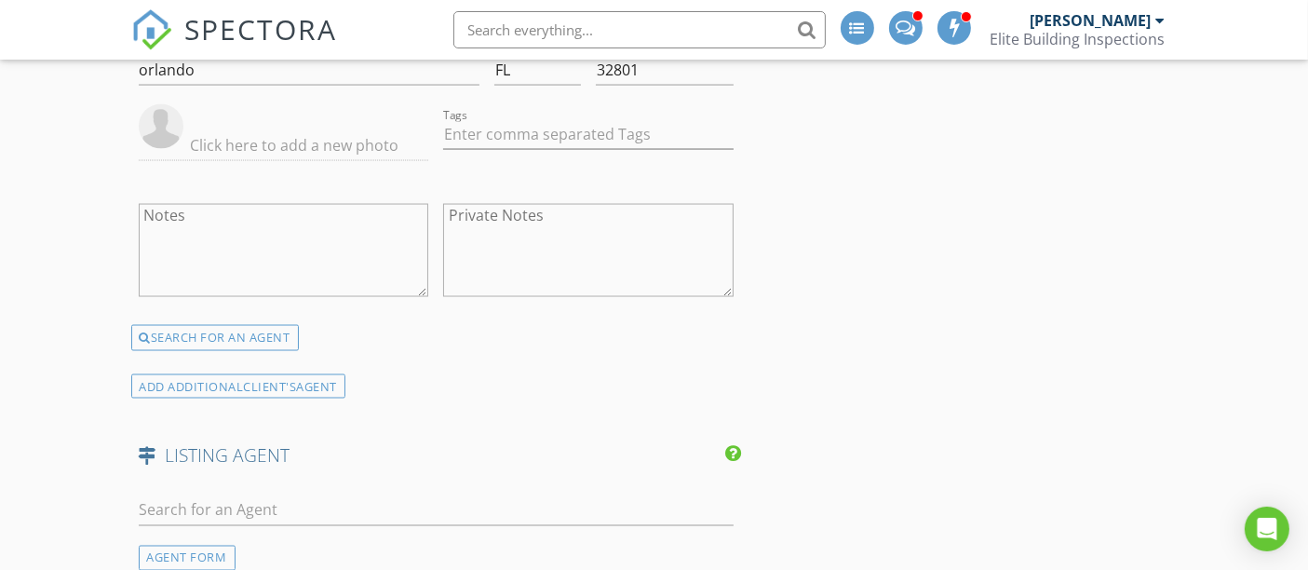
scroll to position [3102, 0]
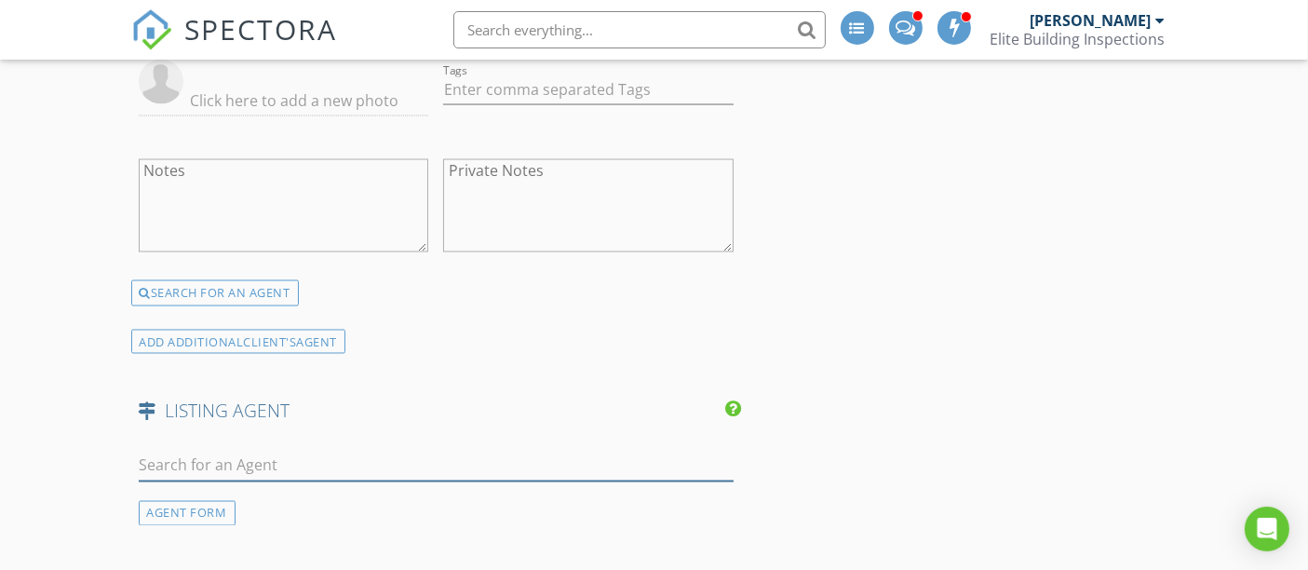
click at [224, 458] on input "text" at bounding box center [437, 465] width 596 height 31
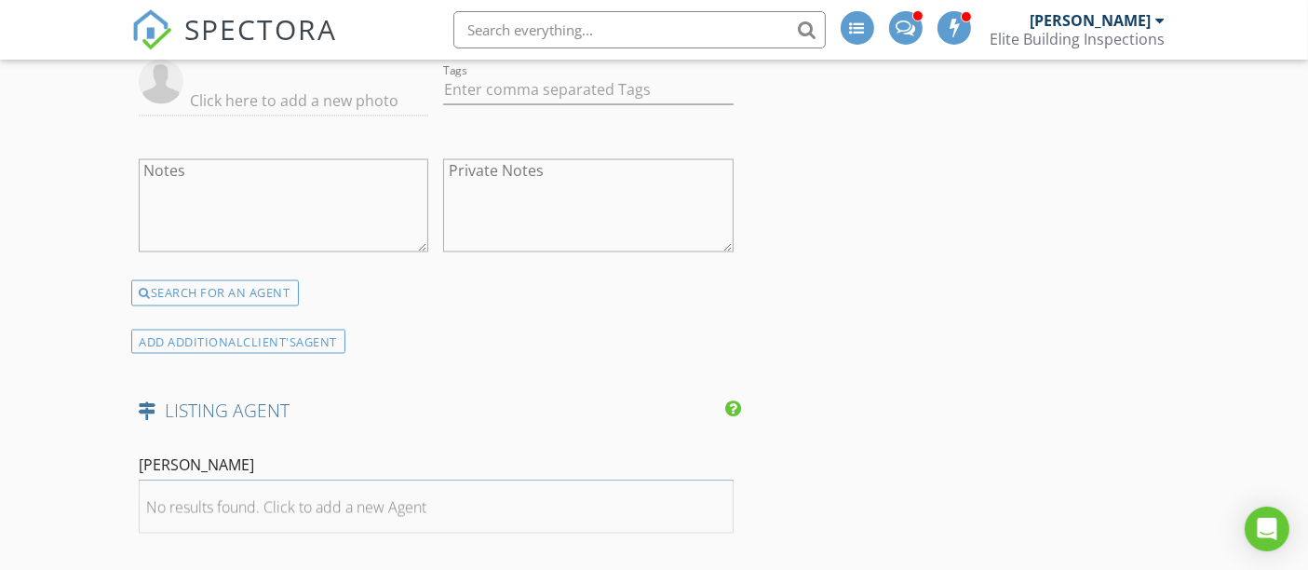
type input "Regina Mooney"
click at [229, 496] on div "No results found. Click to add a new Agent" at bounding box center [287, 507] width 280 height 22
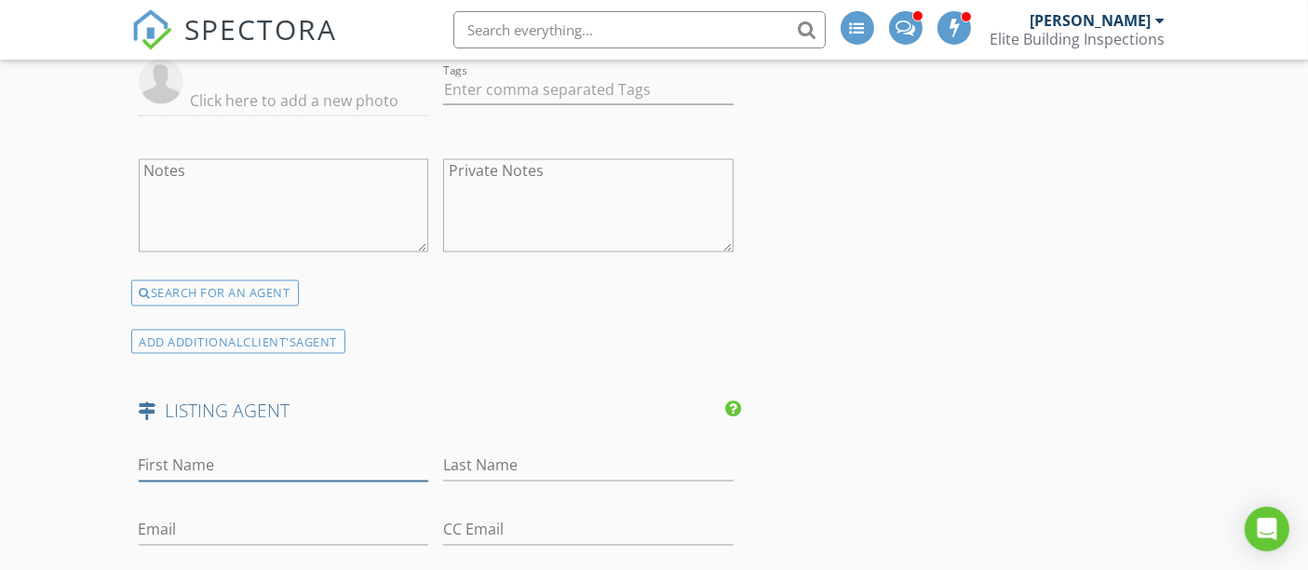
click at [221, 455] on input "First Name" at bounding box center [284, 465] width 290 height 31
type input "Regina"
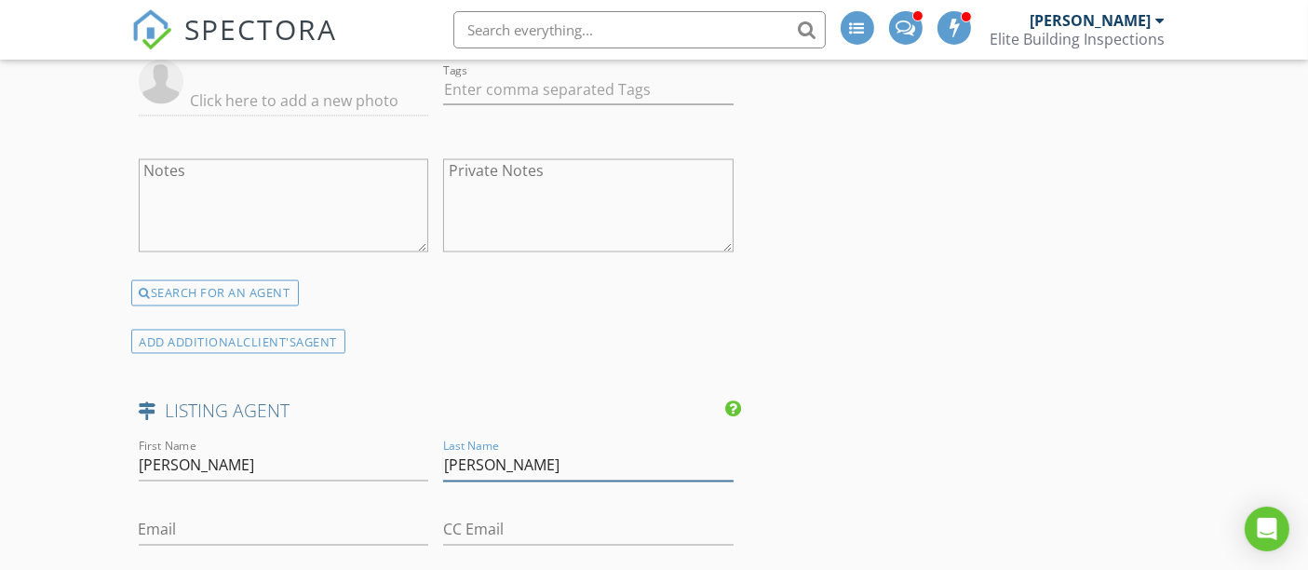
type input "Mooney"
paste input "reginasmooney@gmail.com"
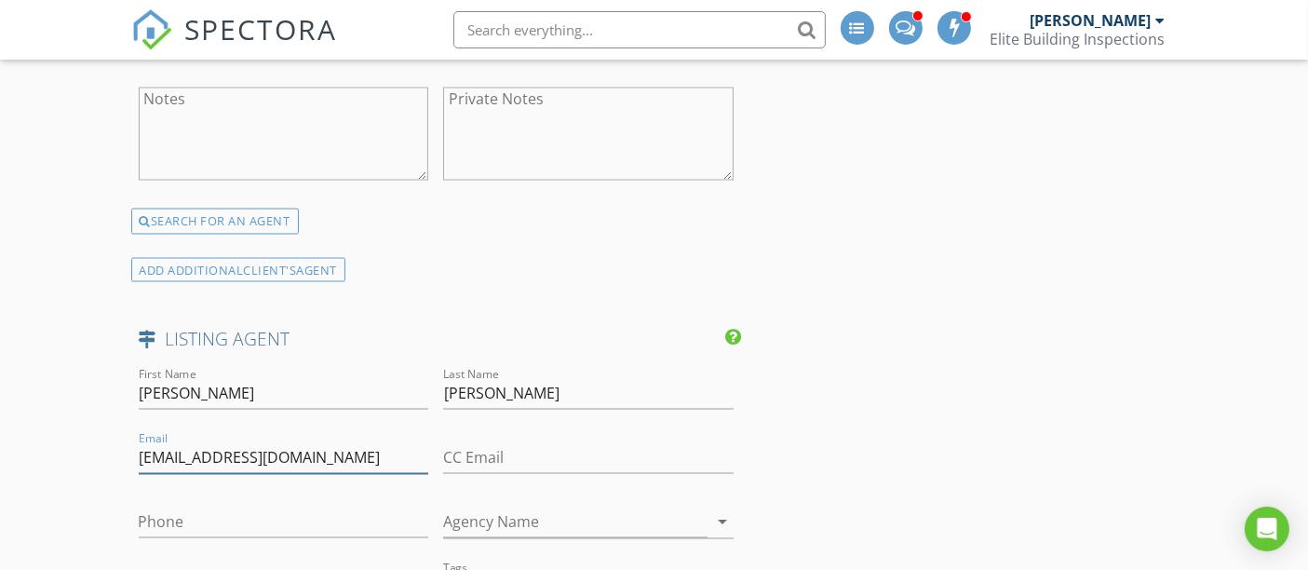
scroll to position [3206, 0]
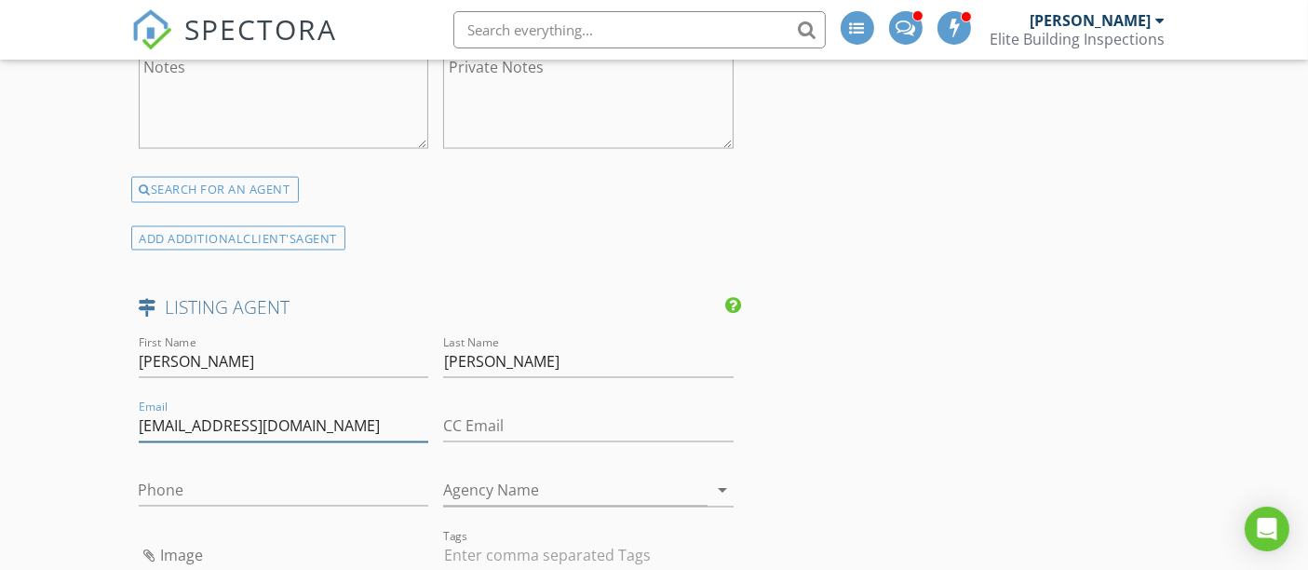
type input "reginasmooney@gmail.com"
click at [218, 484] on input "Phone" at bounding box center [284, 491] width 290 height 31
paste input "352-572-3386"
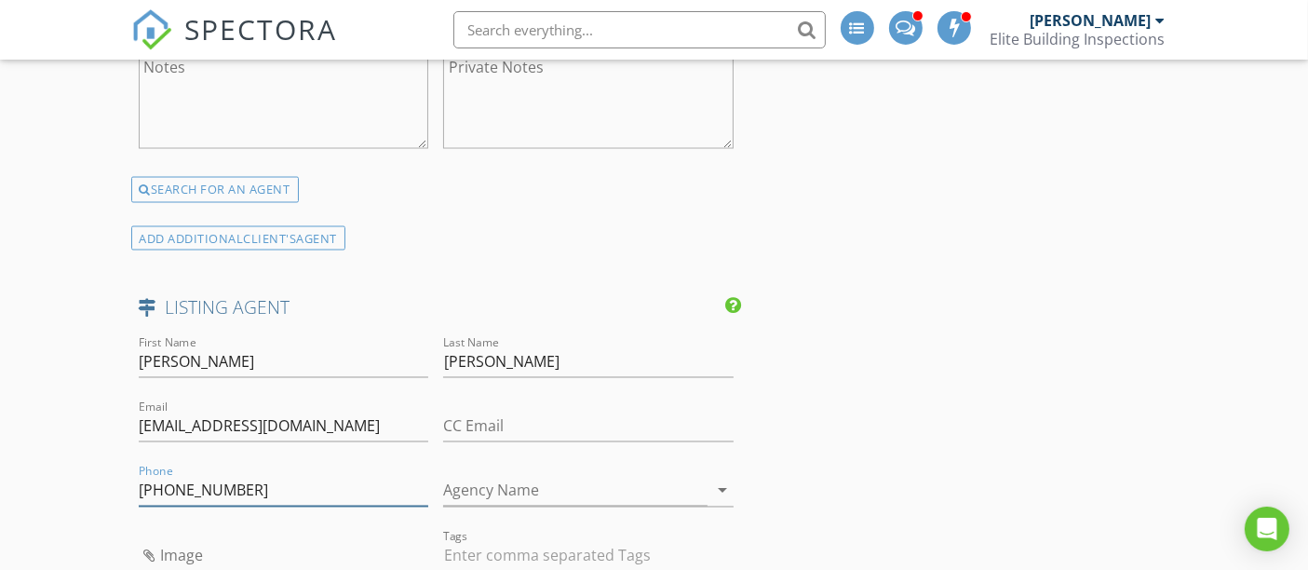
type input "352-572-3386"
click at [492, 488] on input "Agency Name" at bounding box center [575, 491] width 264 height 31
paste input "ROBERTS REAL ESTATE INC"
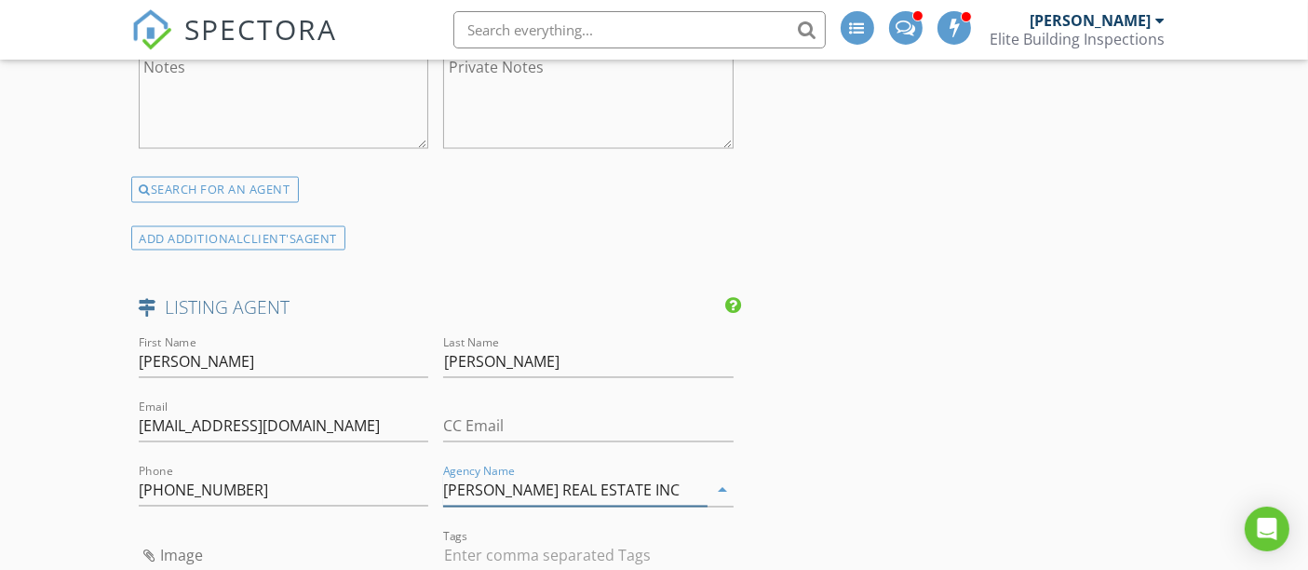
type input "ROBERTS REAL ESTATE INC"
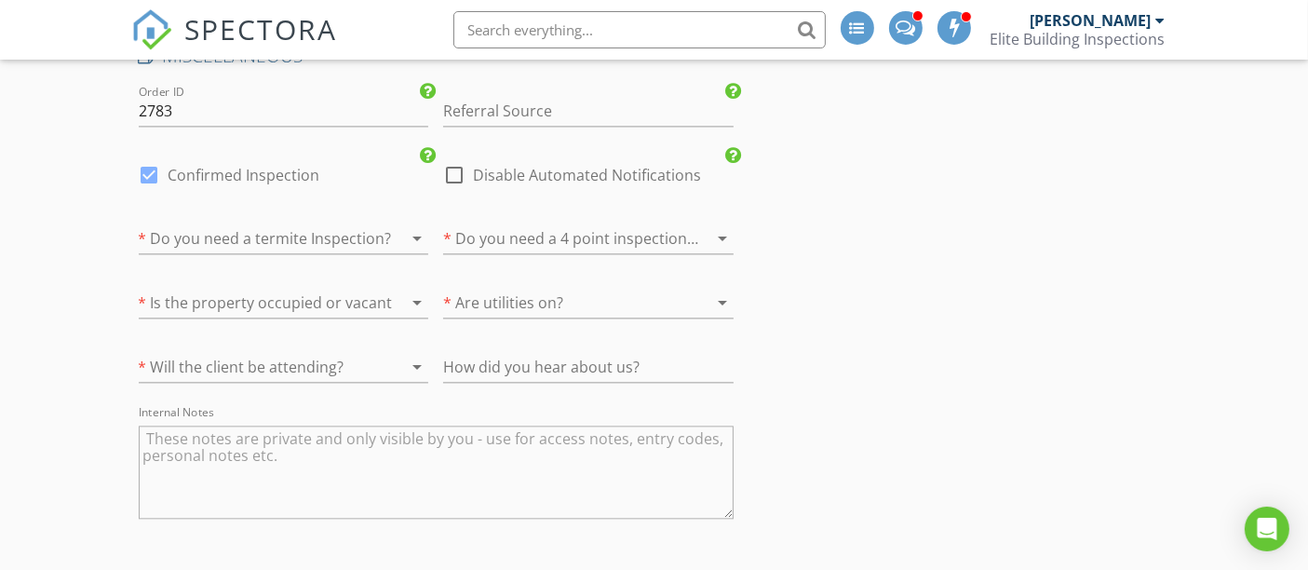
scroll to position [4136, 0]
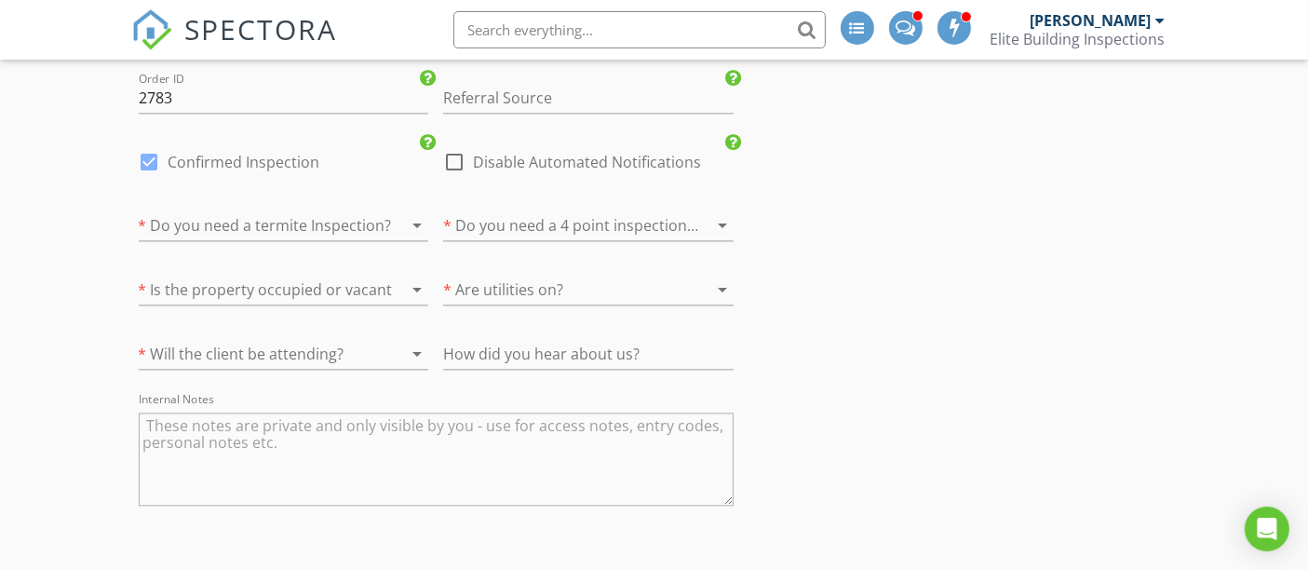
click at [303, 218] on div at bounding box center [258, 225] width 238 height 30
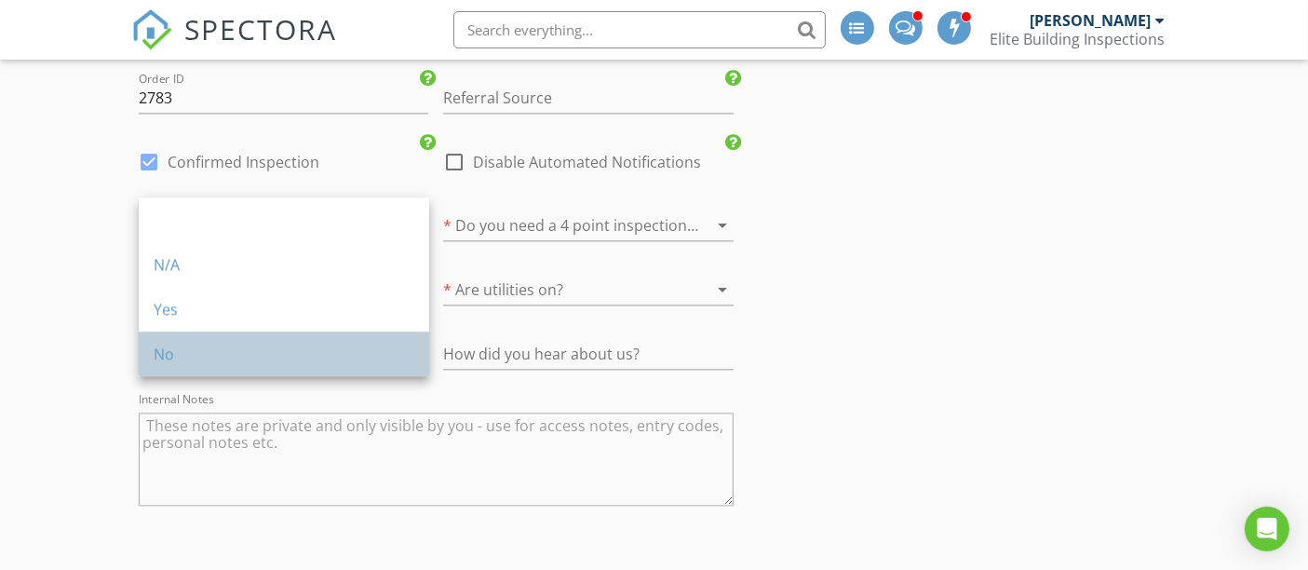
click at [208, 352] on div "No" at bounding box center [284, 354] width 261 height 22
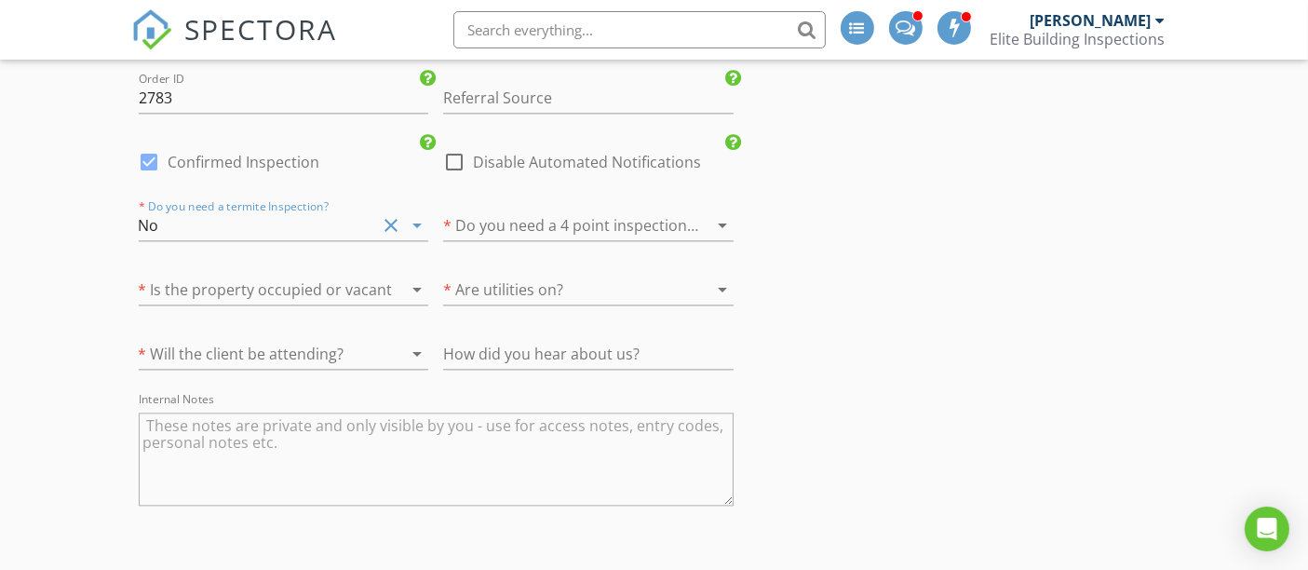
drag, startPoint x: 548, startPoint y: 204, endPoint x: 543, endPoint y: 212, distance: 10.1
click at [547, 210] on div at bounding box center [562, 225] width 238 height 30
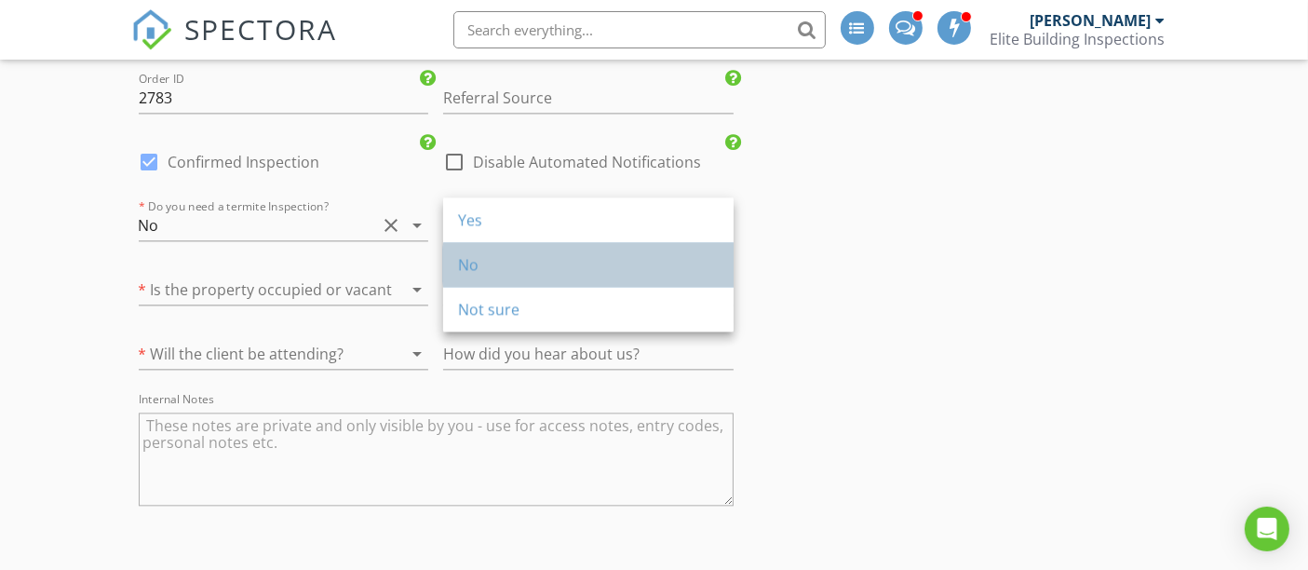
click at [519, 262] on div "No" at bounding box center [588, 264] width 261 height 22
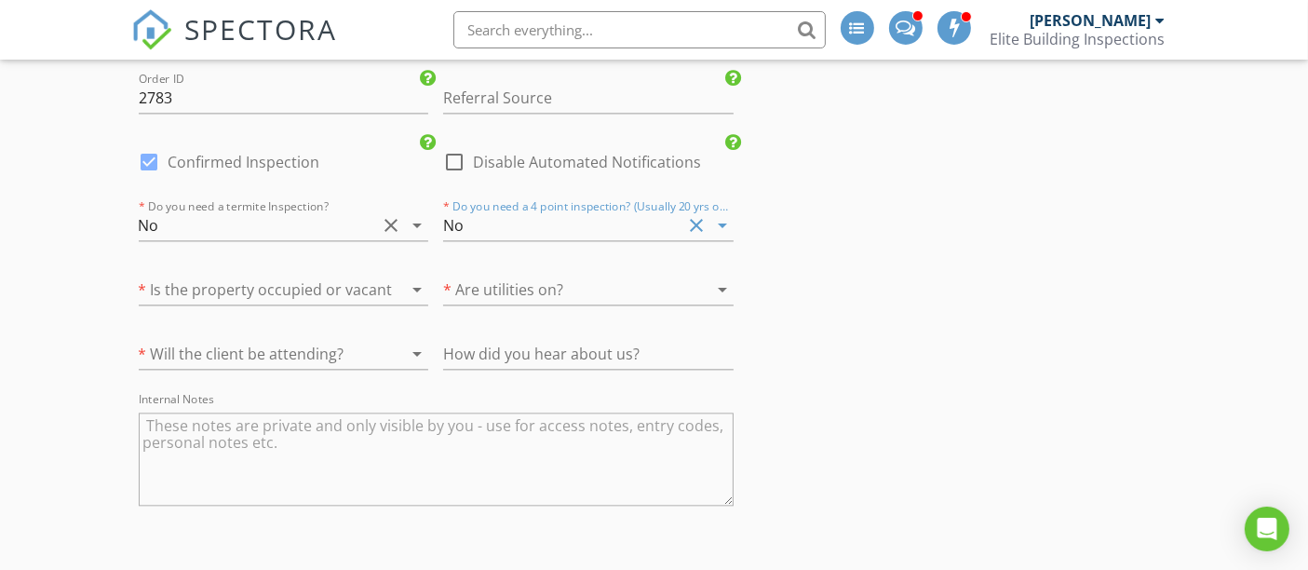
click at [221, 275] on div at bounding box center [258, 290] width 238 height 30
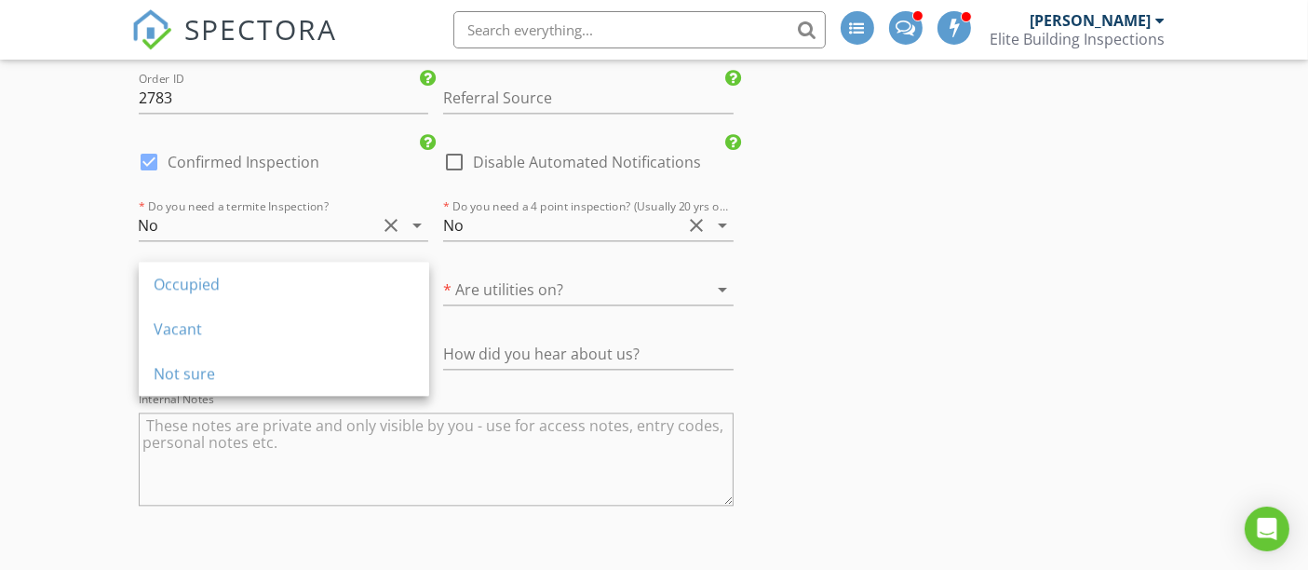
drag, startPoint x: 209, startPoint y: 320, endPoint x: 261, endPoint y: 317, distance: 51.3
click at [210, 320] on div "Vacant" at bounding box center [284, 328] width 261 height 22
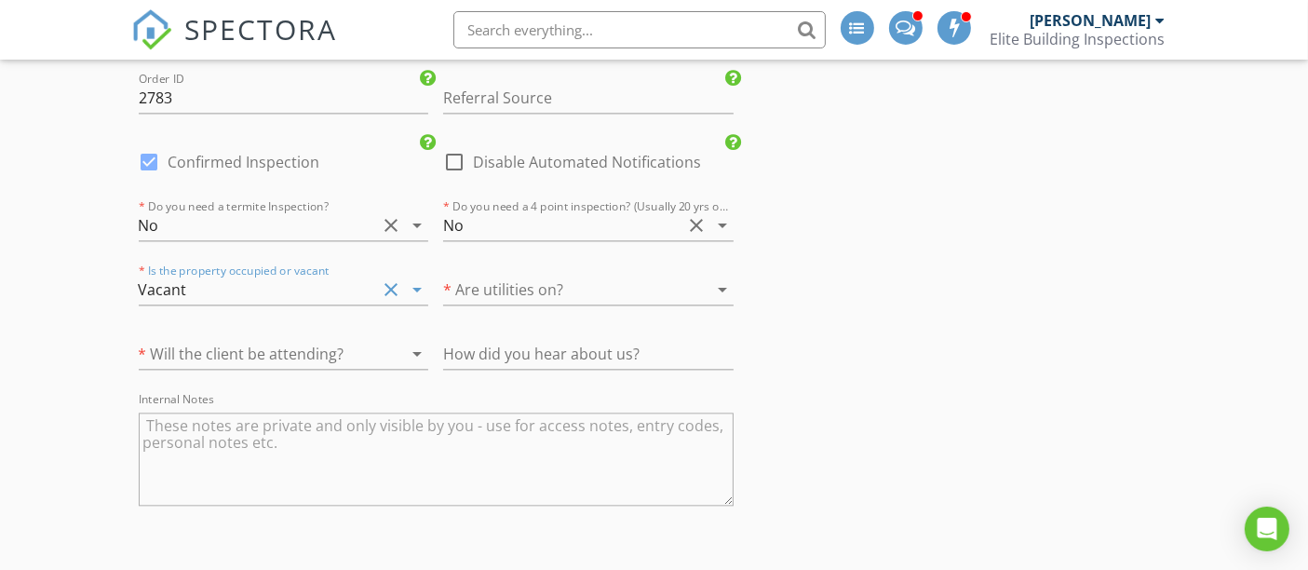
click at [479, 275] on div at bounding box center [562, 290] width 238 height 30
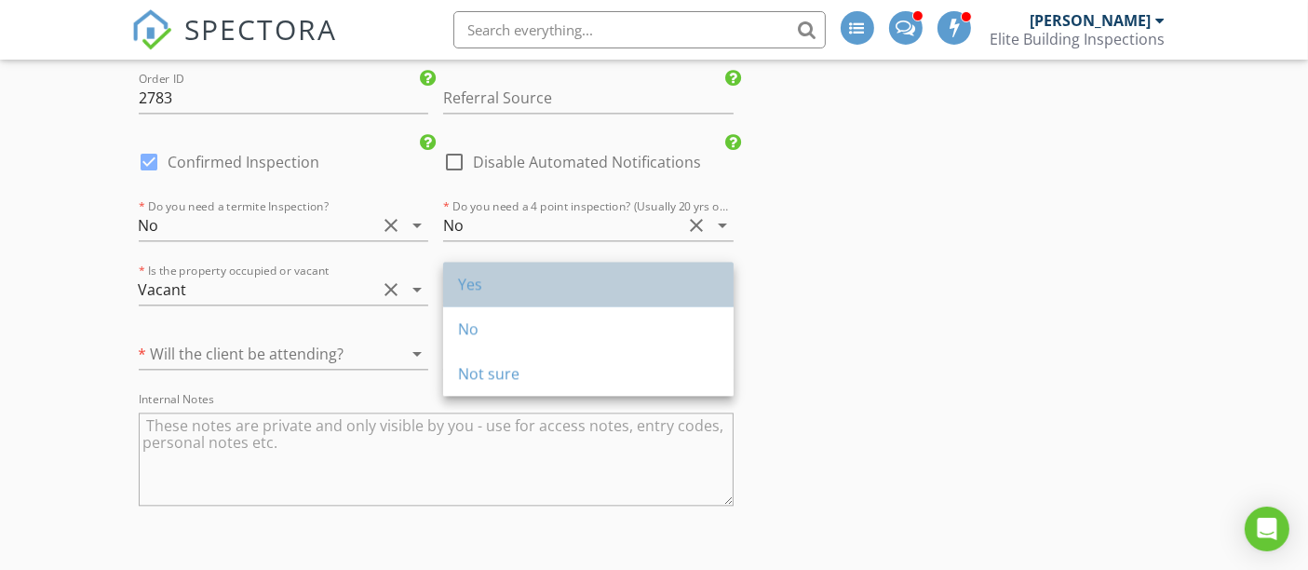
click at [479, 303] on div "Yes" at bounding box center [588, 284] width 261 height 45
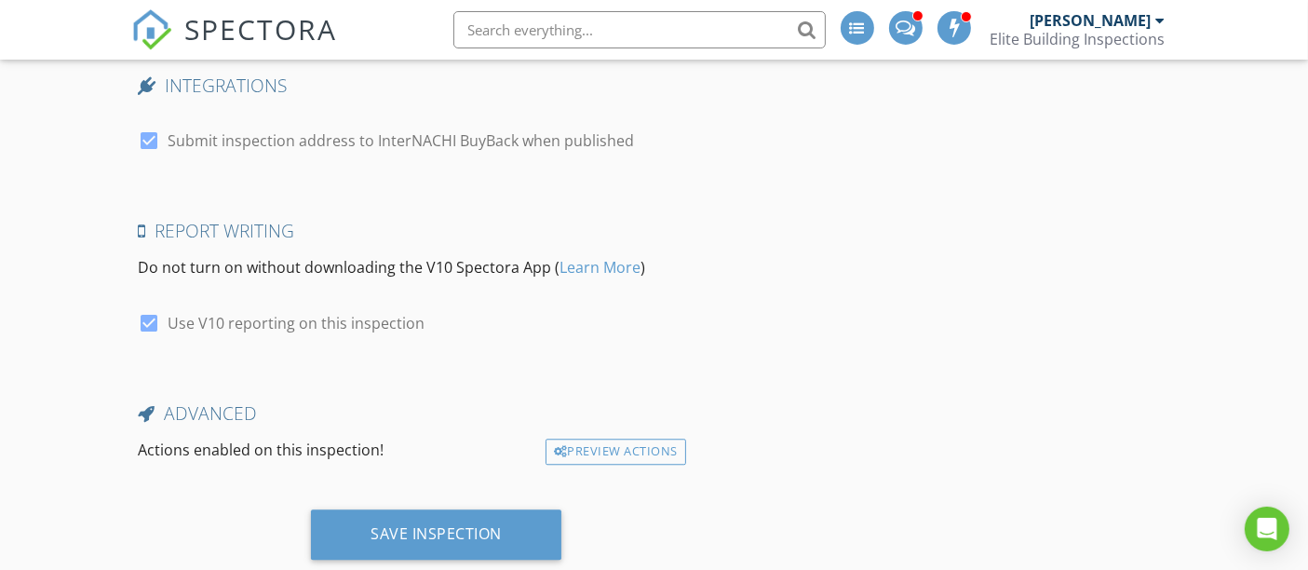
scroll to position [4654, 0]
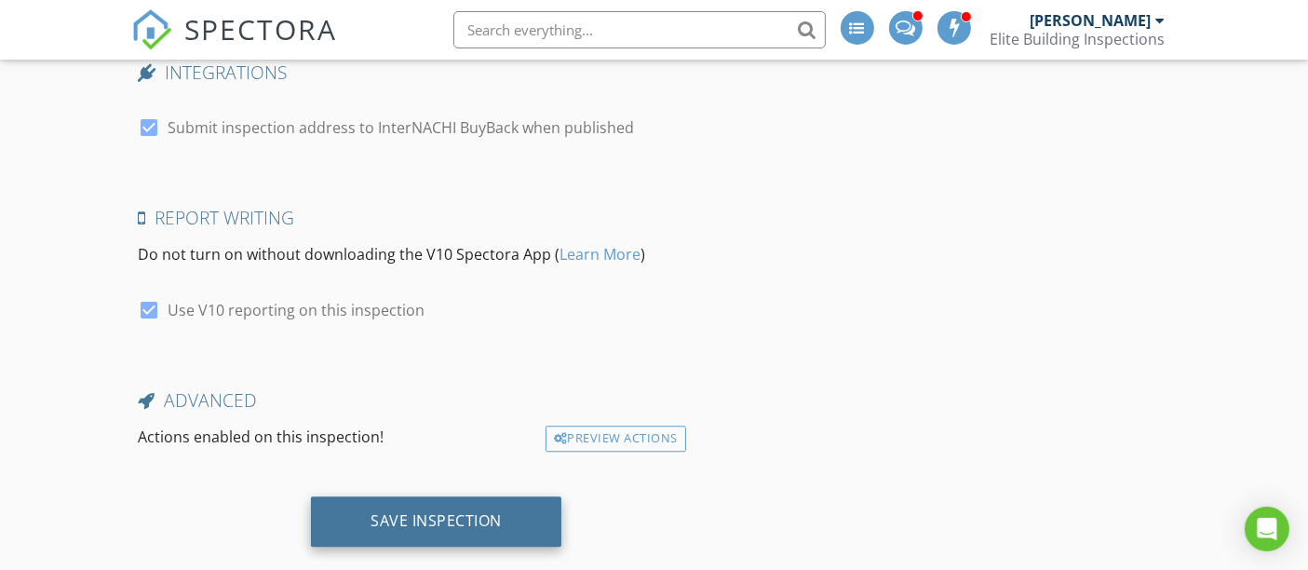
click at [457, 513] on div "Save Inspection" at bounding box center [435, 520] width 131 height 19
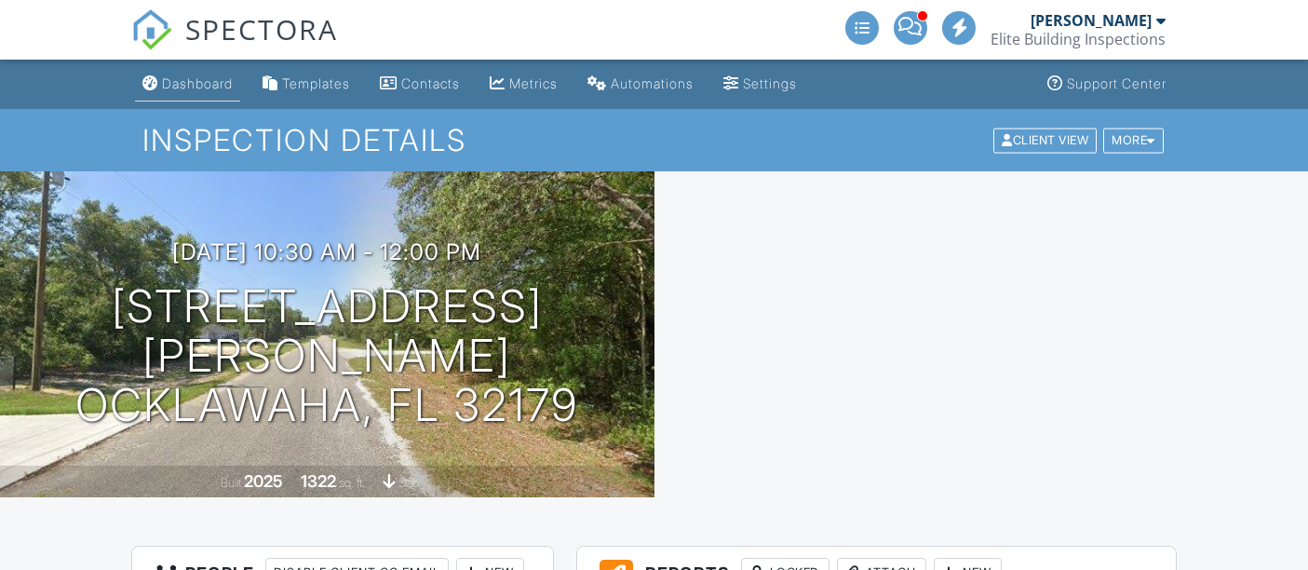
click at [203, 75] on div "Dashboard" at bounding box center [197, 83] width 71 height 16
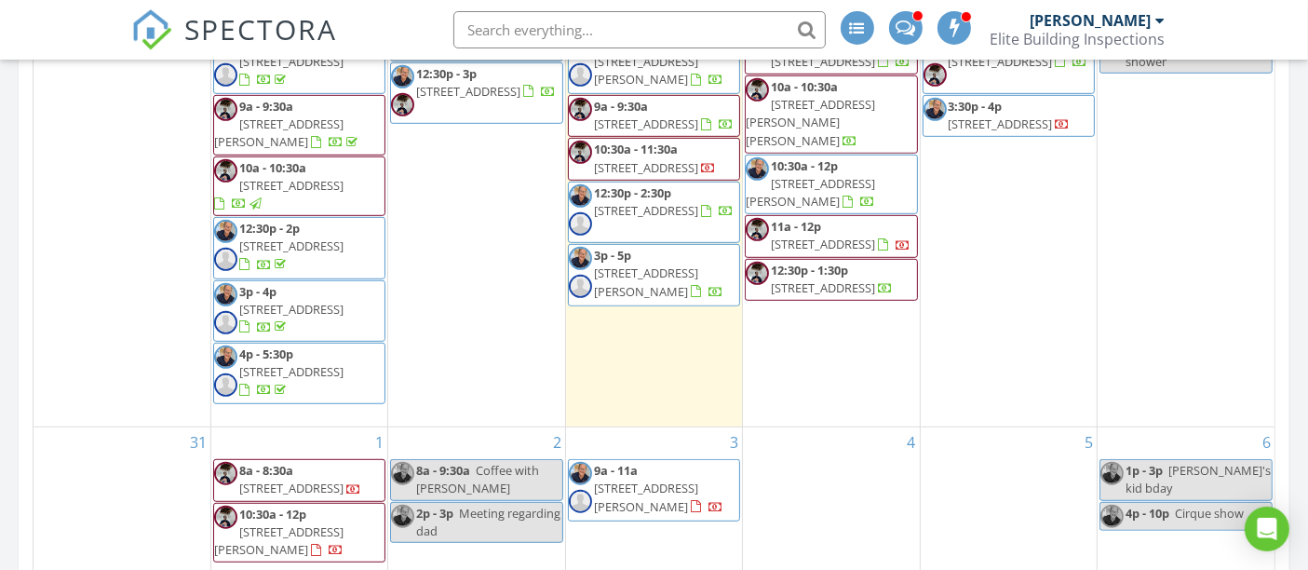
scroll to position [1344, 0]
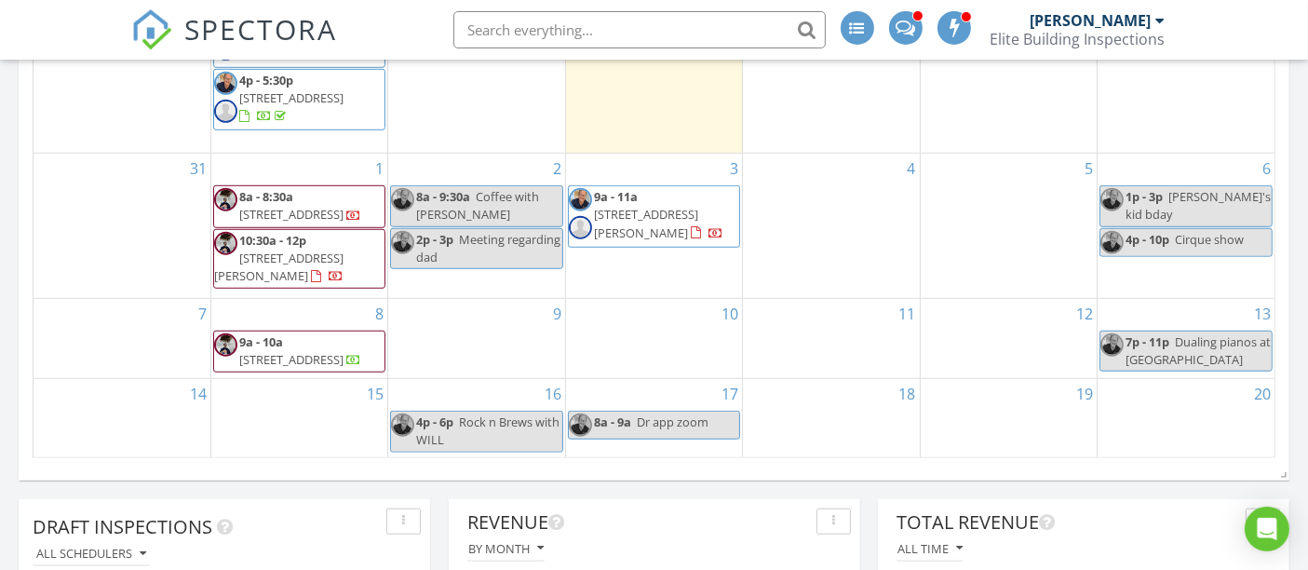
click at [299, 259] on span "301 Fisher Way, Ocklawaha 32179" at bounding box center [278, 266] width 129 height 34
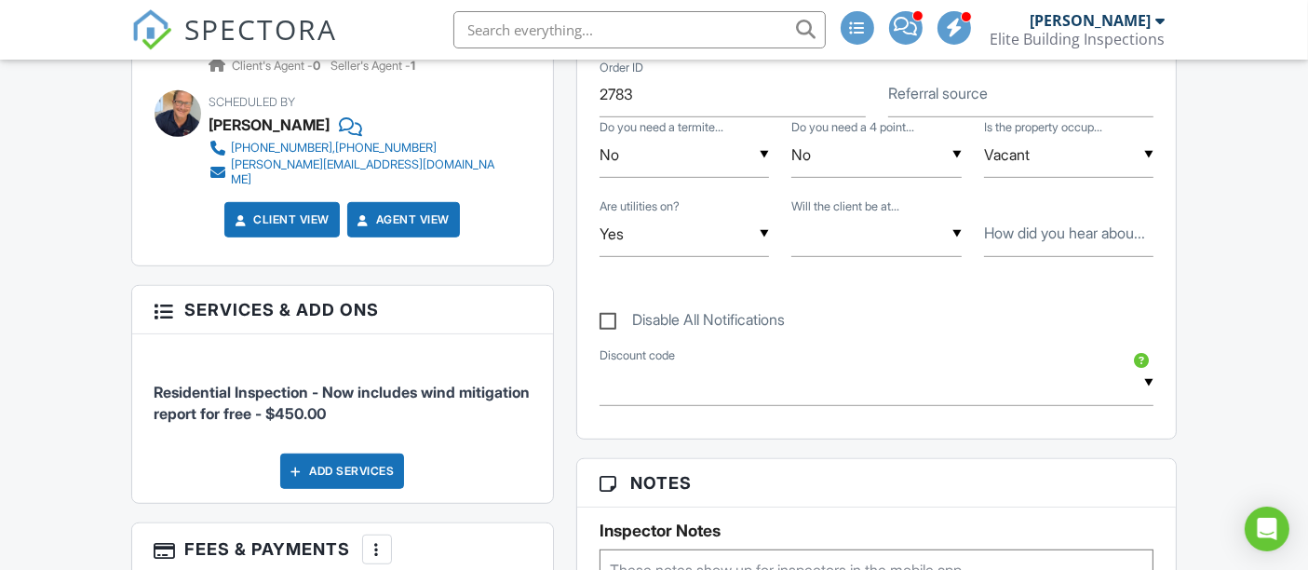
scroll to position [1241, 0]
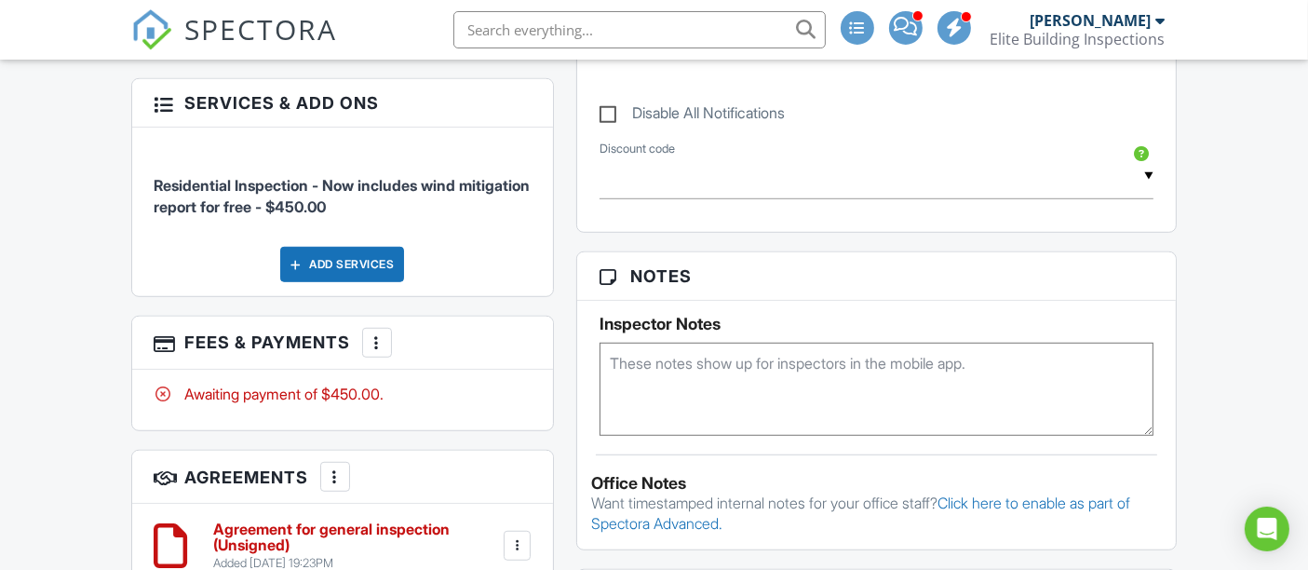
click at [678, 372] on textarea at bounding box center [876, 389] width 555 height 93
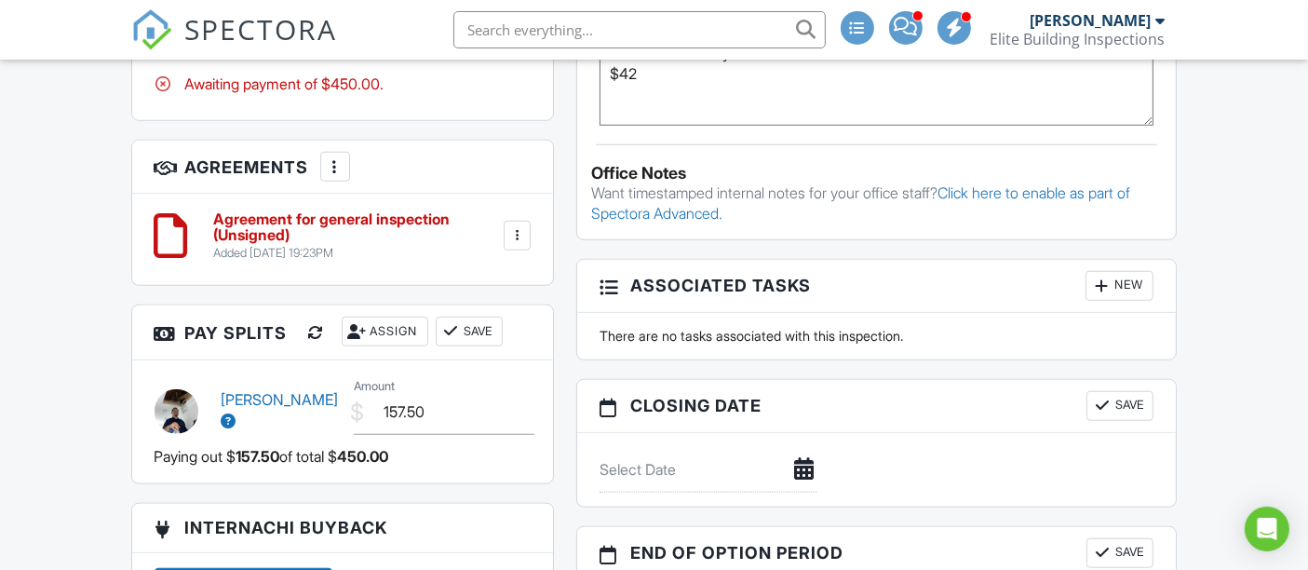
scroll to position [1757, 0]
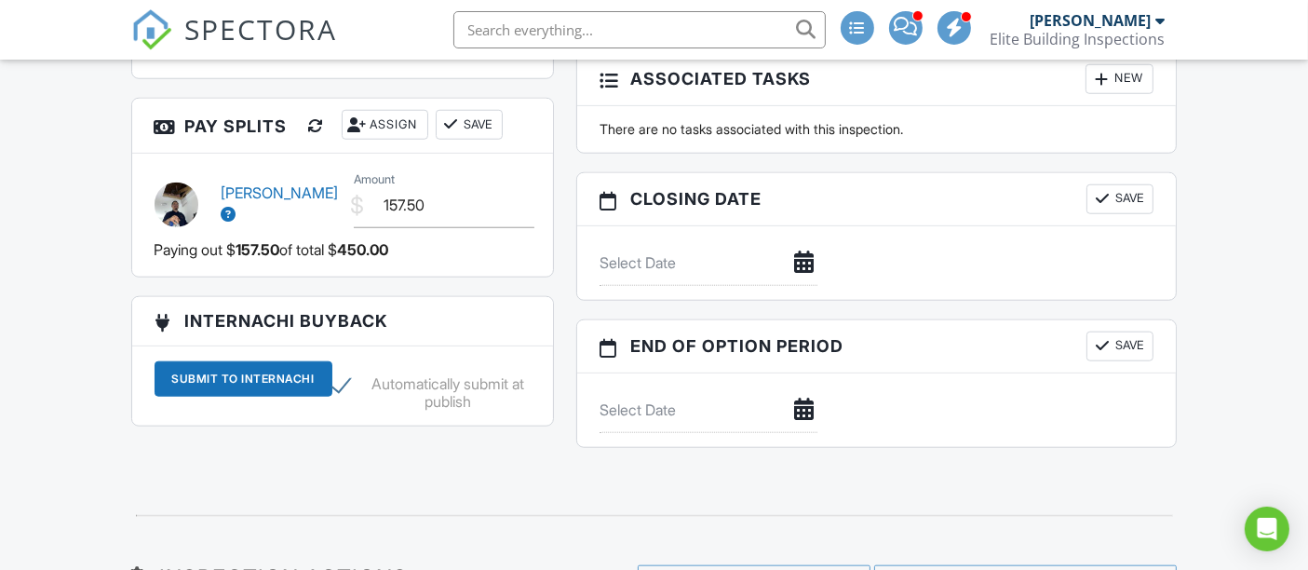
type textarea "78 miles each way. Paid 28x.75=21x2 $42"
drag, startPoint x: 433, startPoint y: 208, endPoint x: 492, endPoint y: 201, distance: 59.9
click at [492, 201] on input "157.50" at bounding box center [444, 205] width 181 height 46
type input "199.50"
click at [484, 131] on button "Save" at bounding box center [469, 125] width 67 height 30
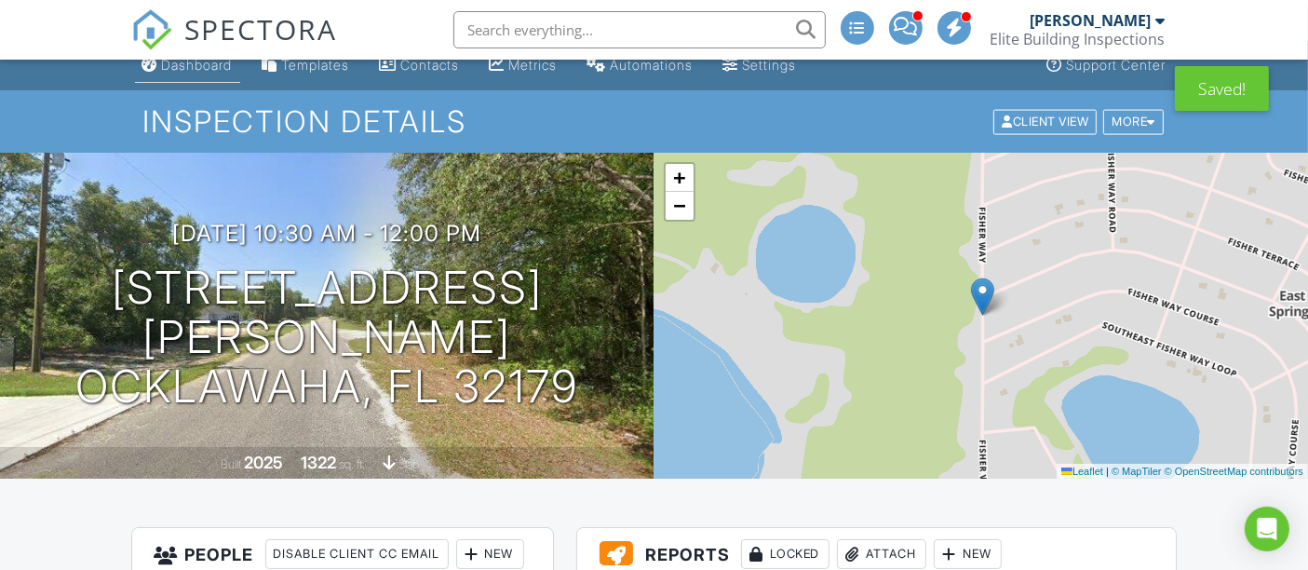
scroll to position [0, 0]
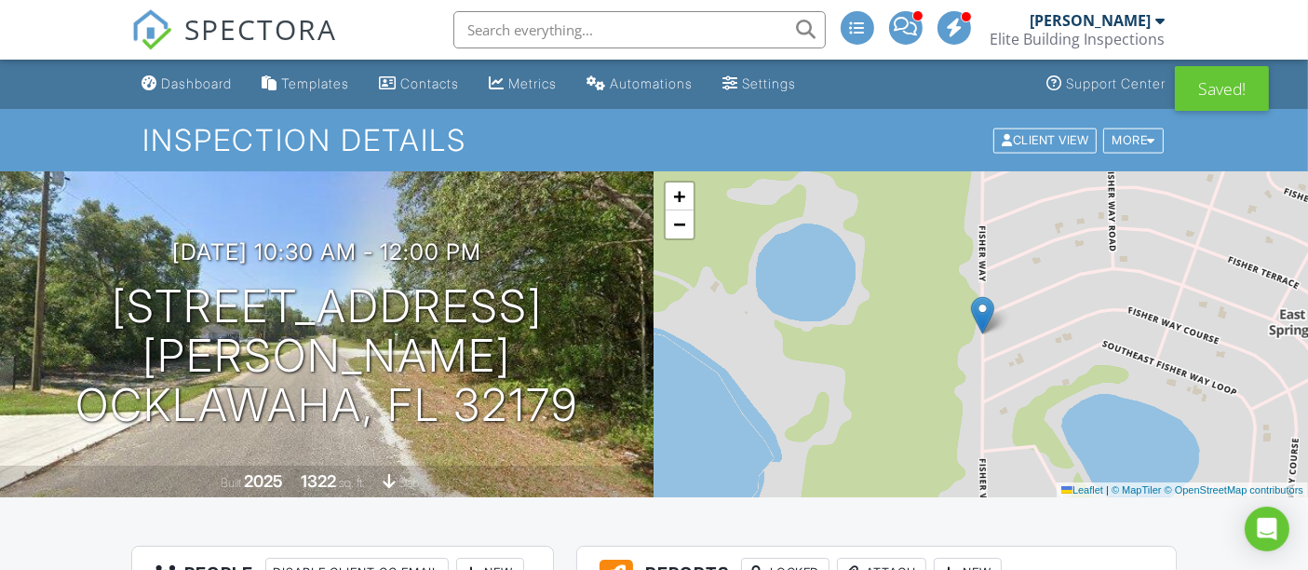
click at [216, 88] on div "Dashboard" at bounding box center [197, 83] width 71 height 16
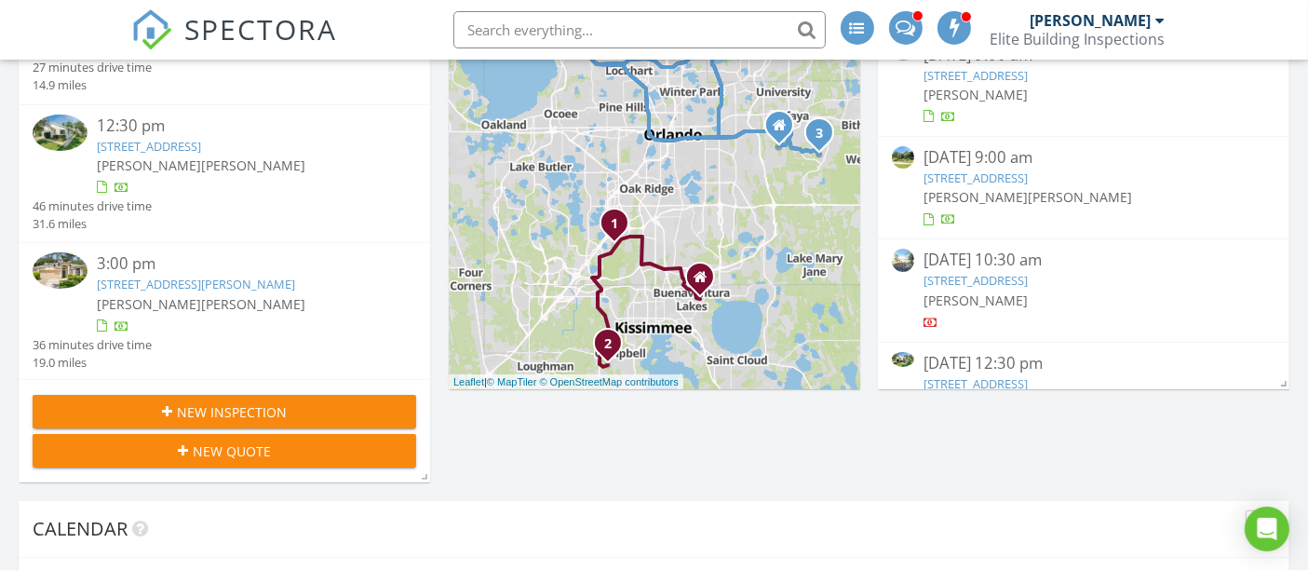
scroll to position [413, 0]
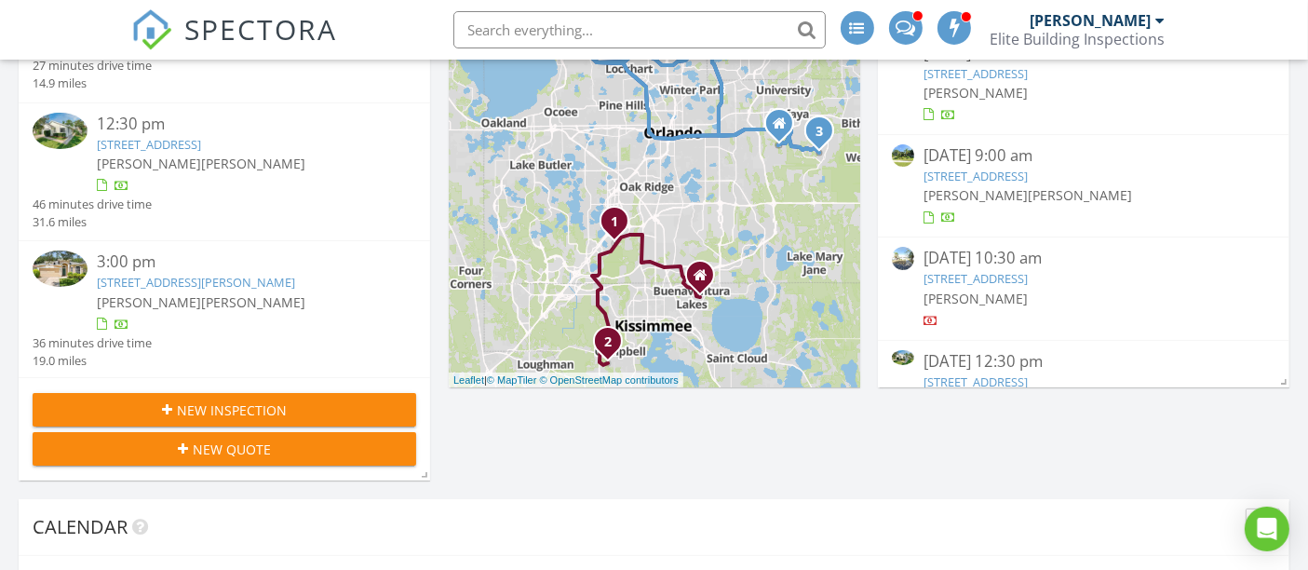
click at [186, 274] on link "2845 Dover Glen Cir, Orlando, FL 32828" at bounding box center [196, 282] width 198 height 17
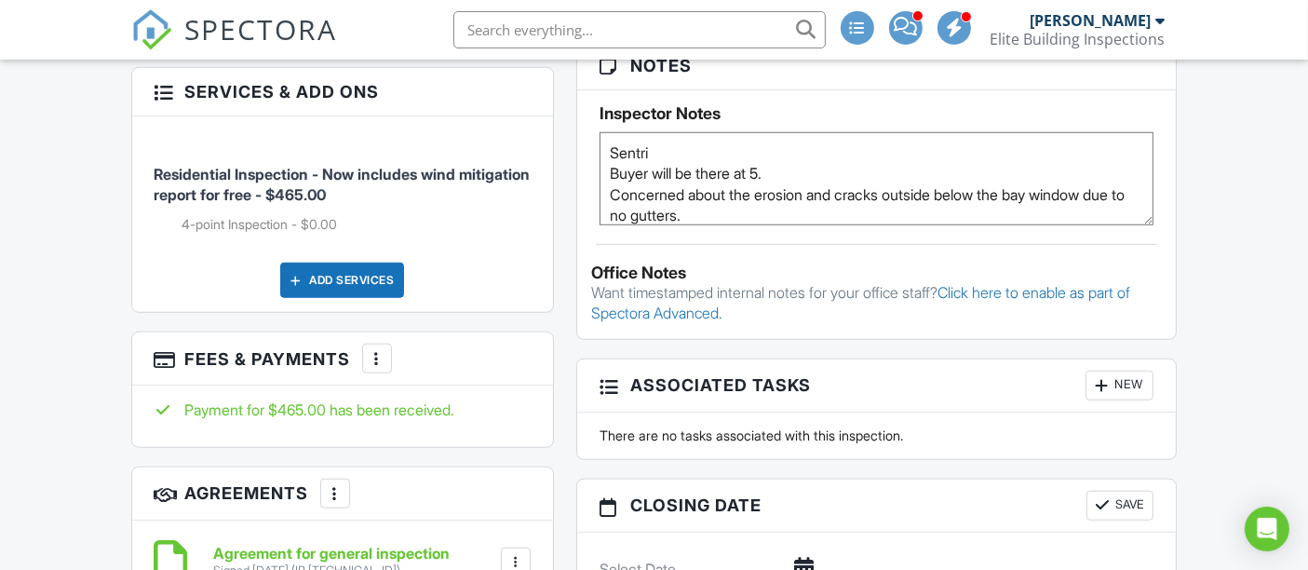
scroll to position [1757, 0]
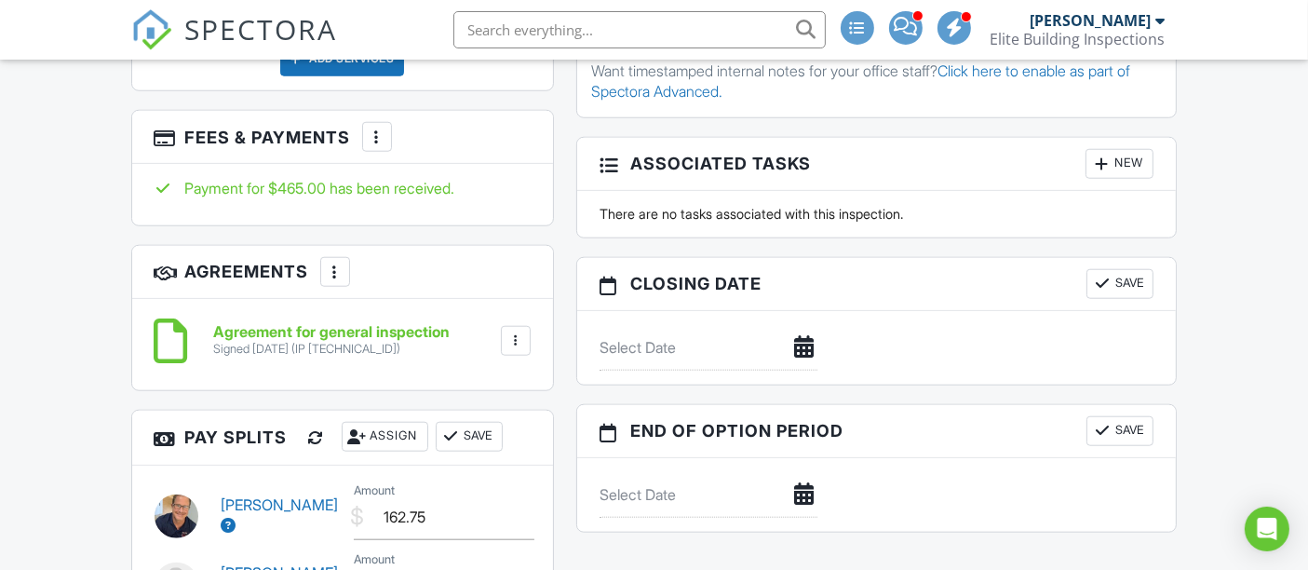
click at [379, 128] on div at bounding box center [377, 137] width 19 height 19
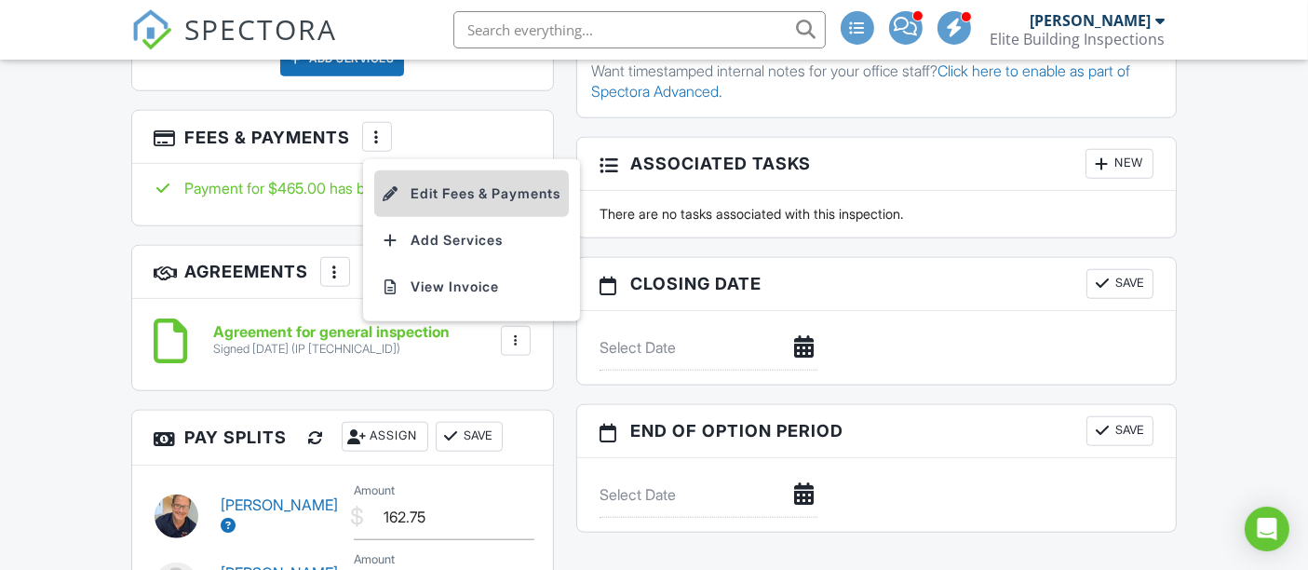
click at [513, 170] on li "Edit Fees & Payments" at bounding box center [471, 193] width 195 height 47
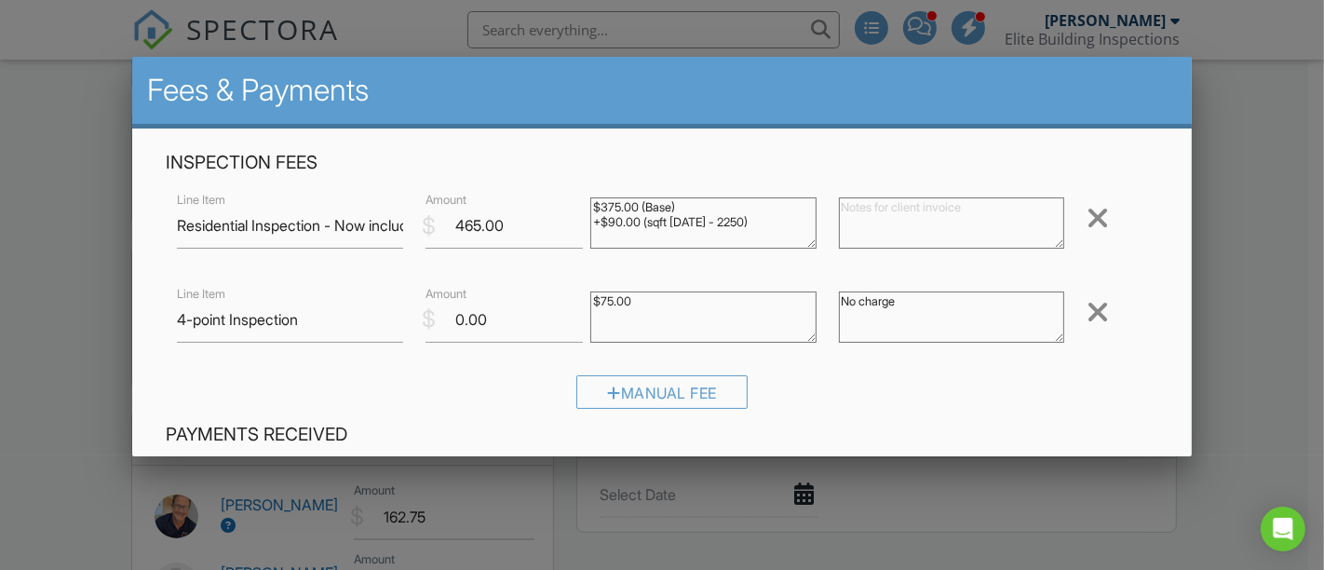
click at [39, 302] on div at bounding box center [662, 263] width 1324 height 712
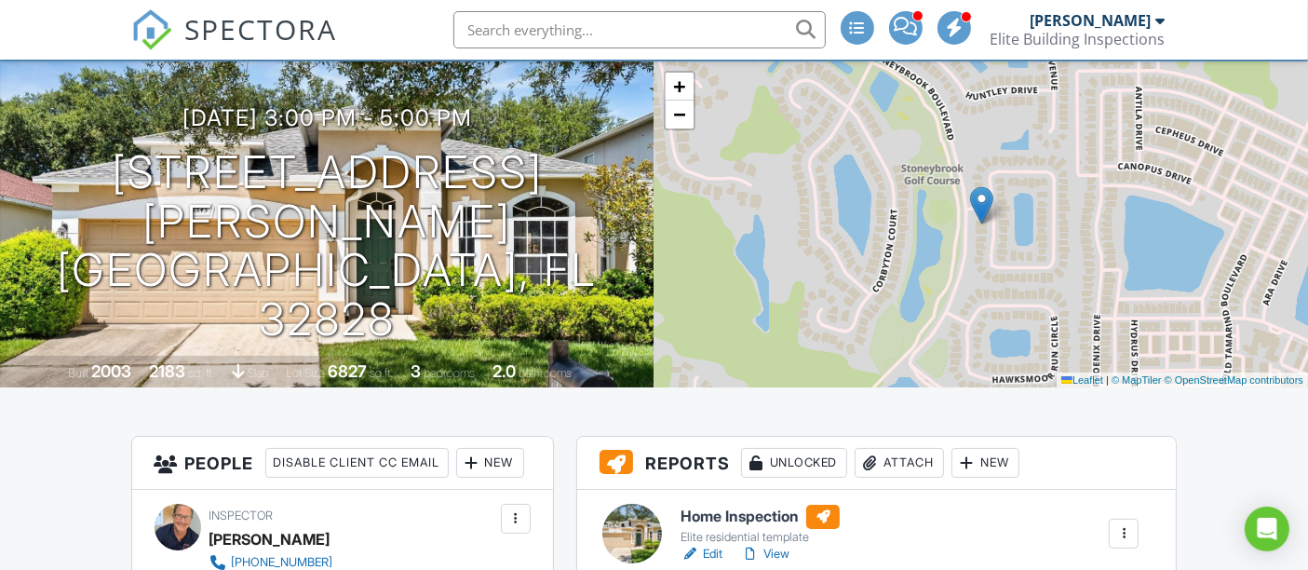
scroll to position [0, 0]
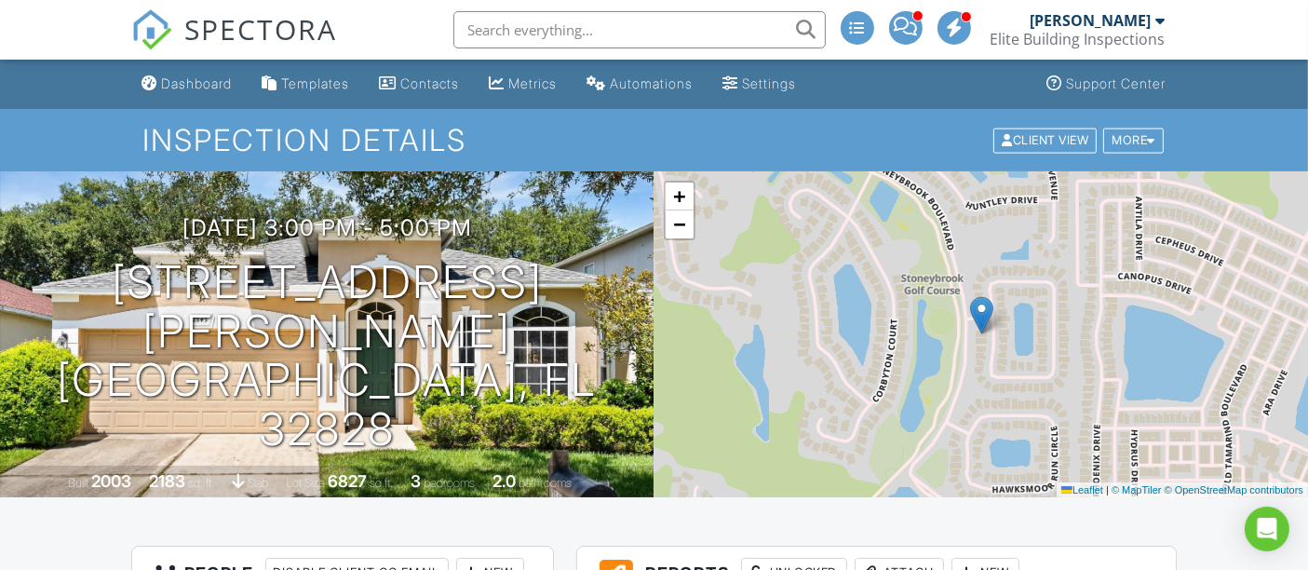
click at [202, 81] on div "Dashboard" at bounding box center [197, 83] width 71 height 16
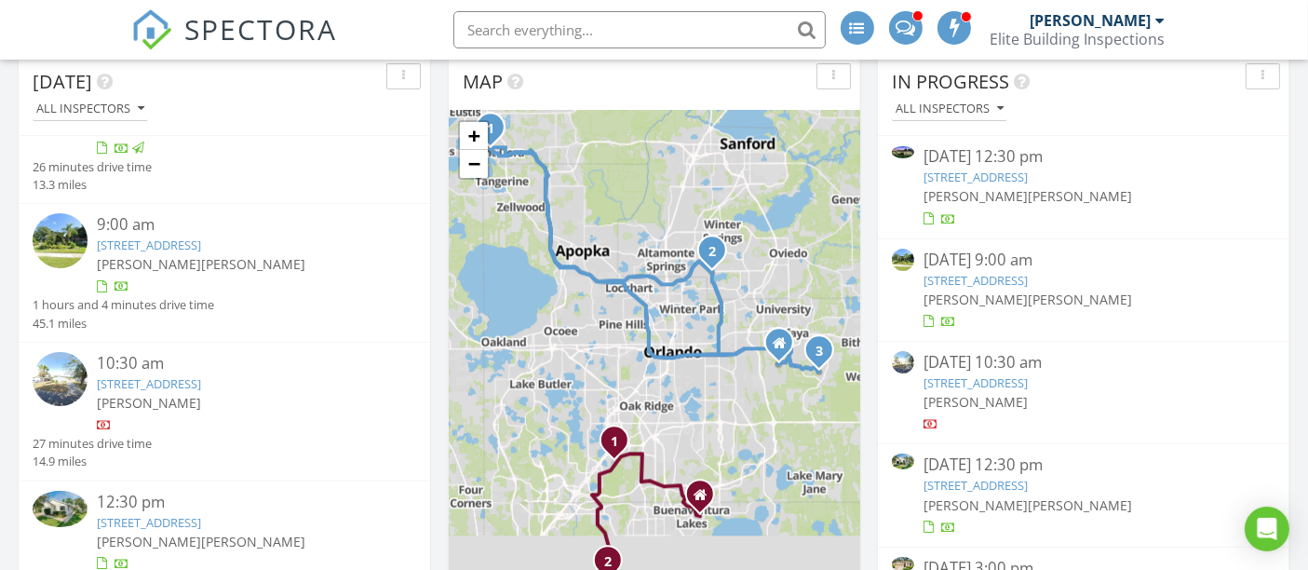
scroll to position [354, 410]
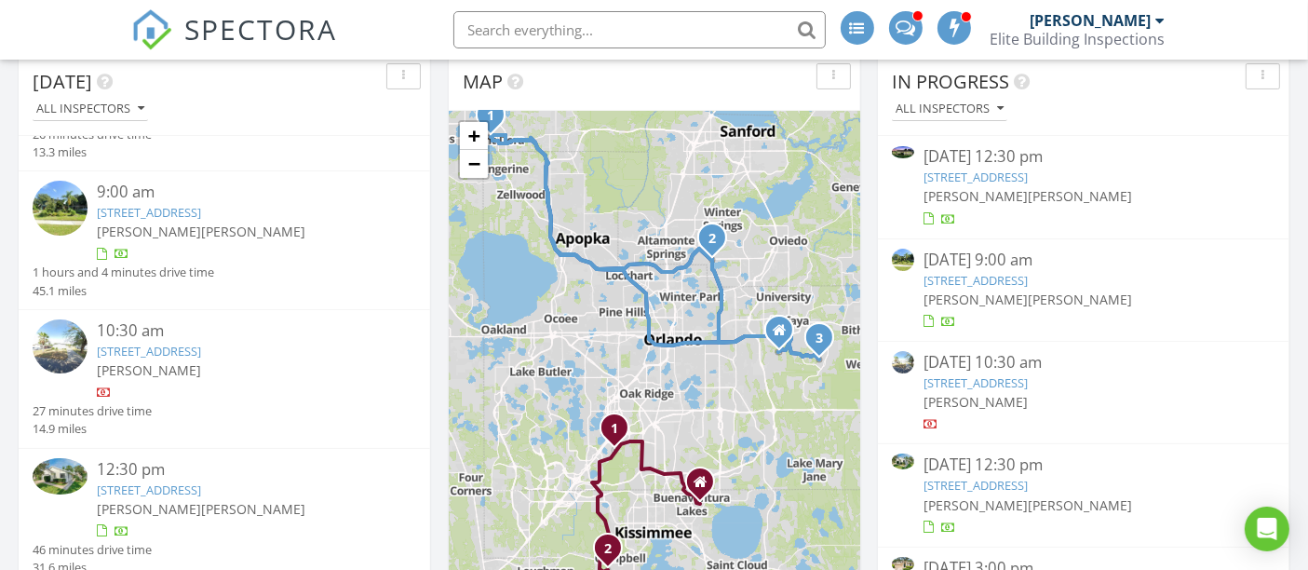
click at [68, 477] on img at bounding box center [60, 476] width 55 height 36
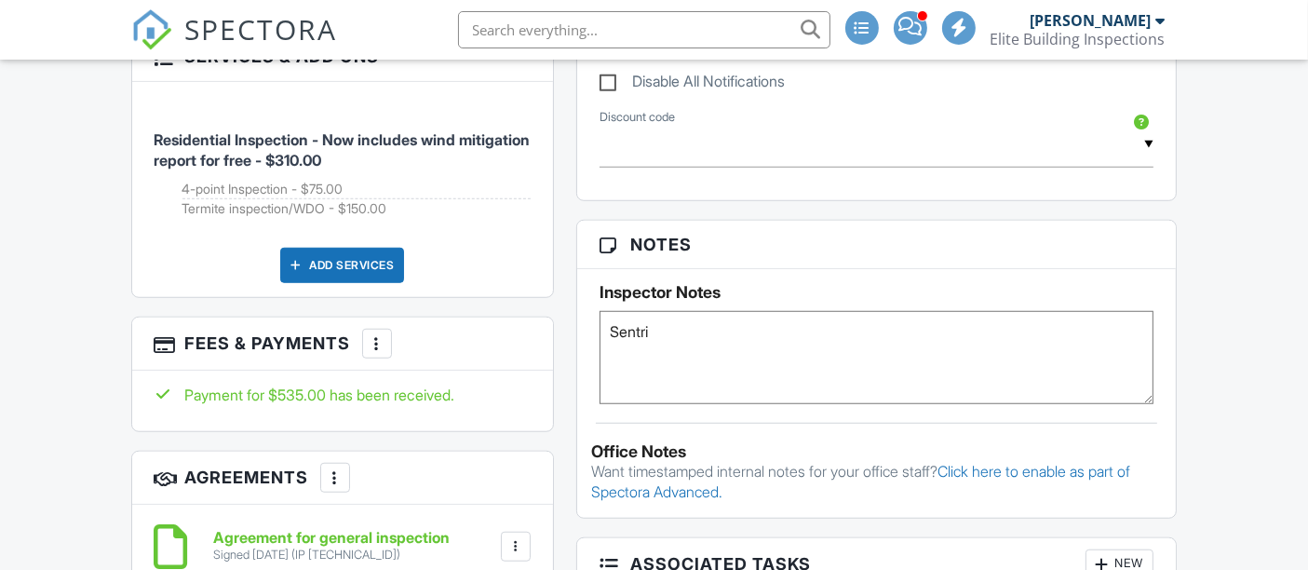
click at [378, 334] on div at bounding box center [377, 343] width 19 height 19
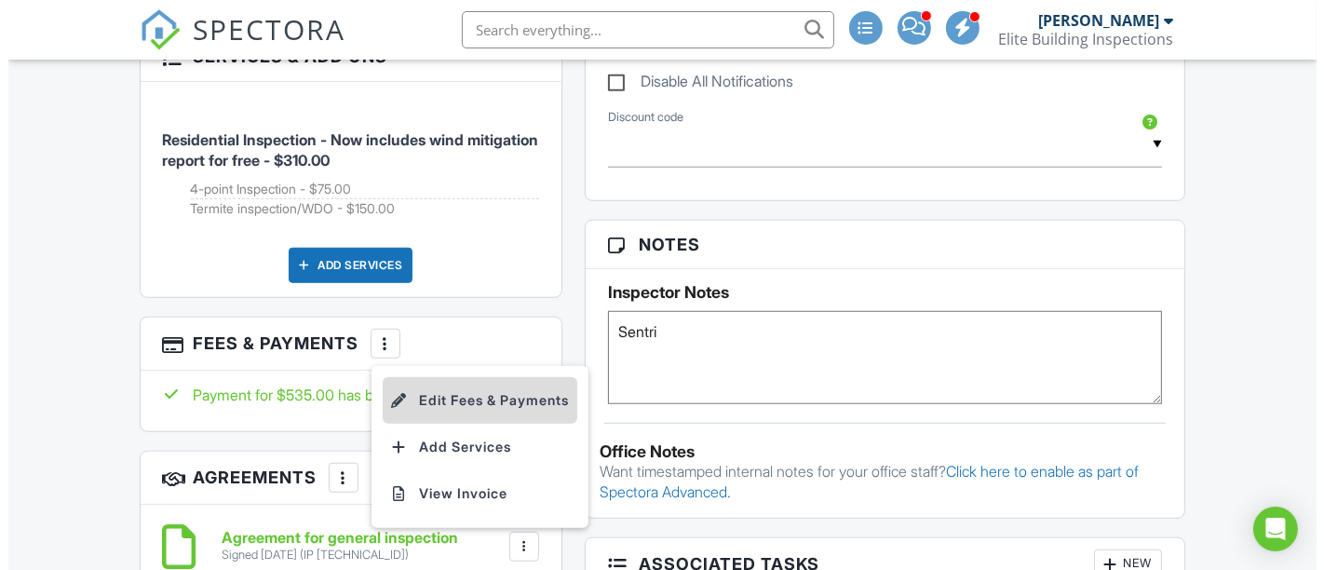
scroll to position [1456, 0]
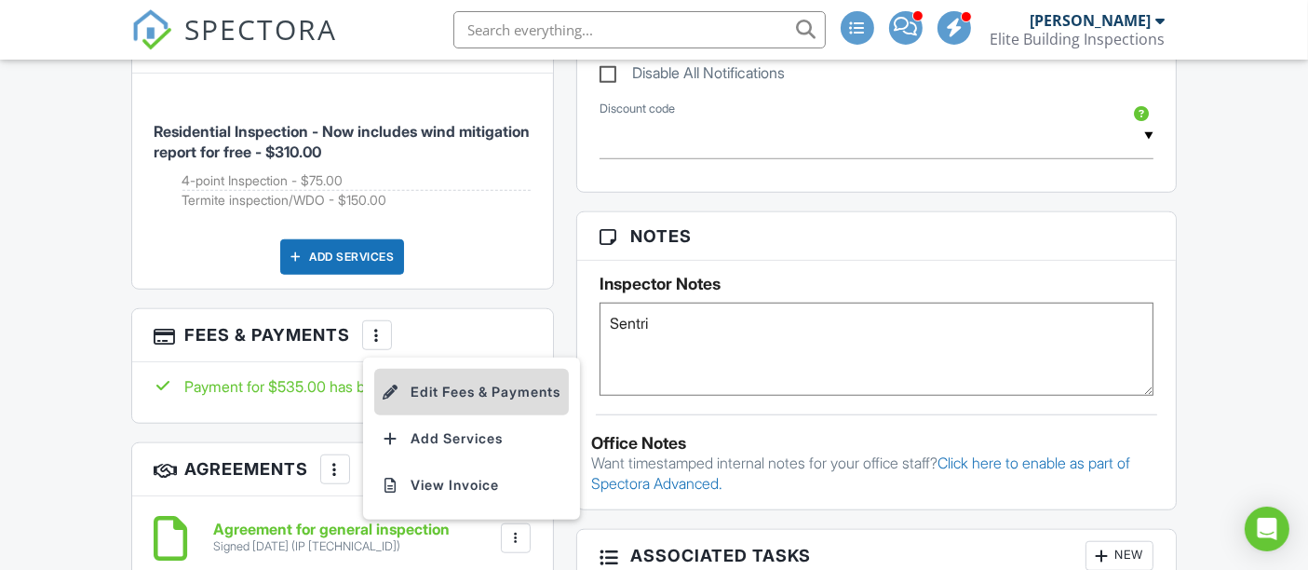
click at [494, 379] on li "Edit Fees & Payments" at bounding box center [471, 392] width 195 height 47
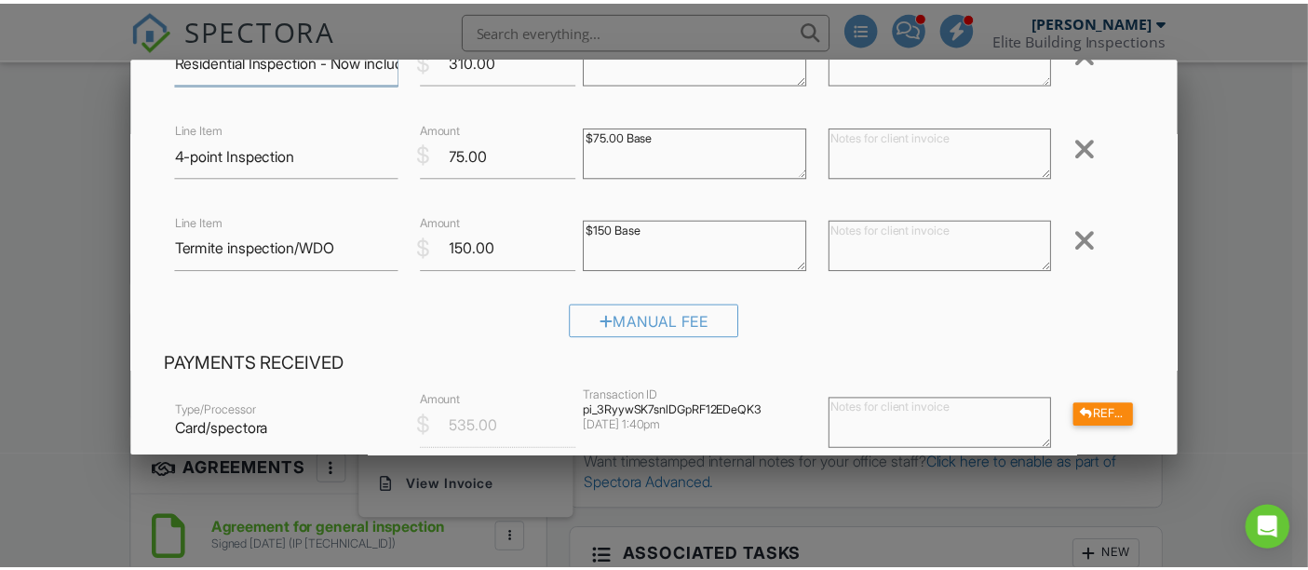
scroll to position [517, 0]
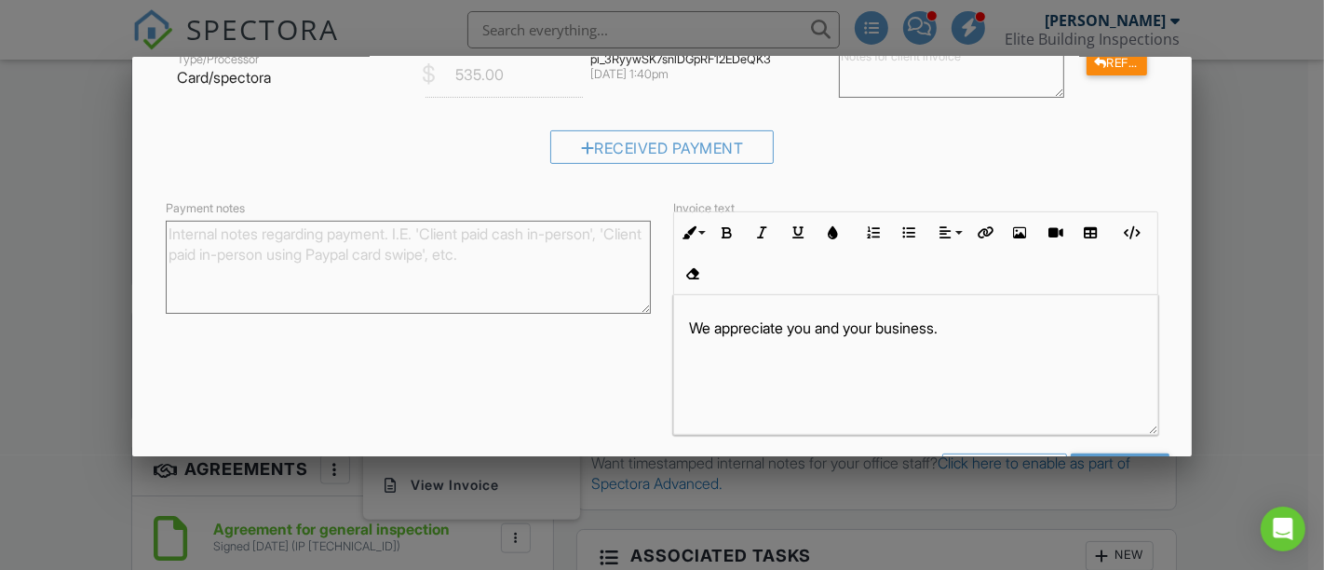
click at [1229, 249] on div at bounding box center [662, 263] width 1324 height 712
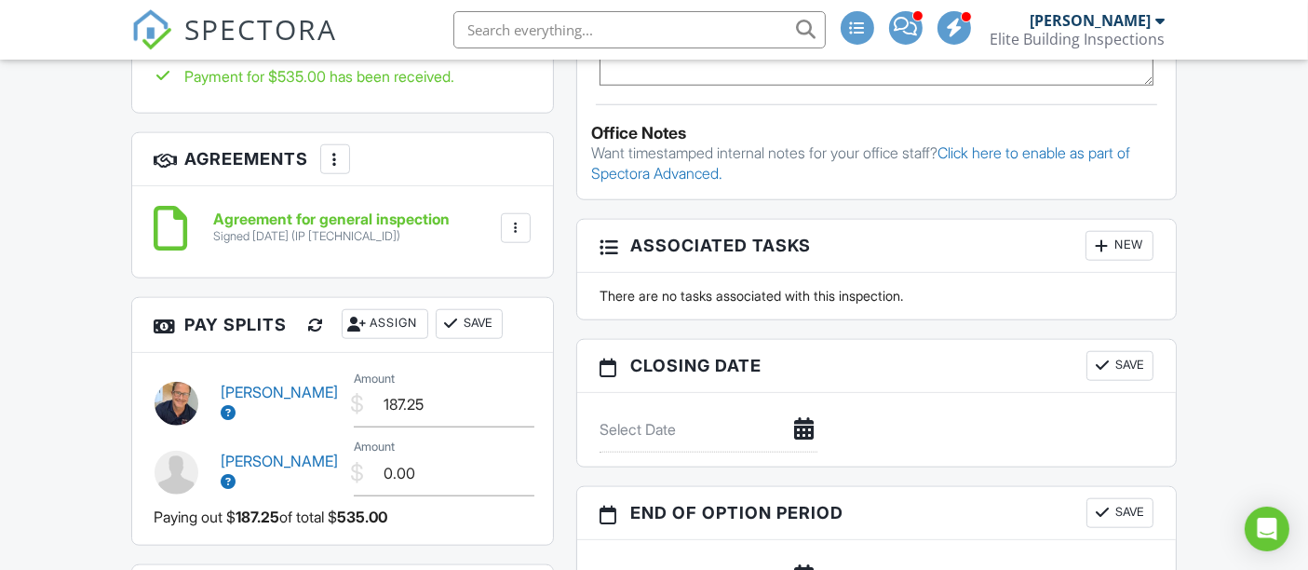
scroll to position [1559, 0]
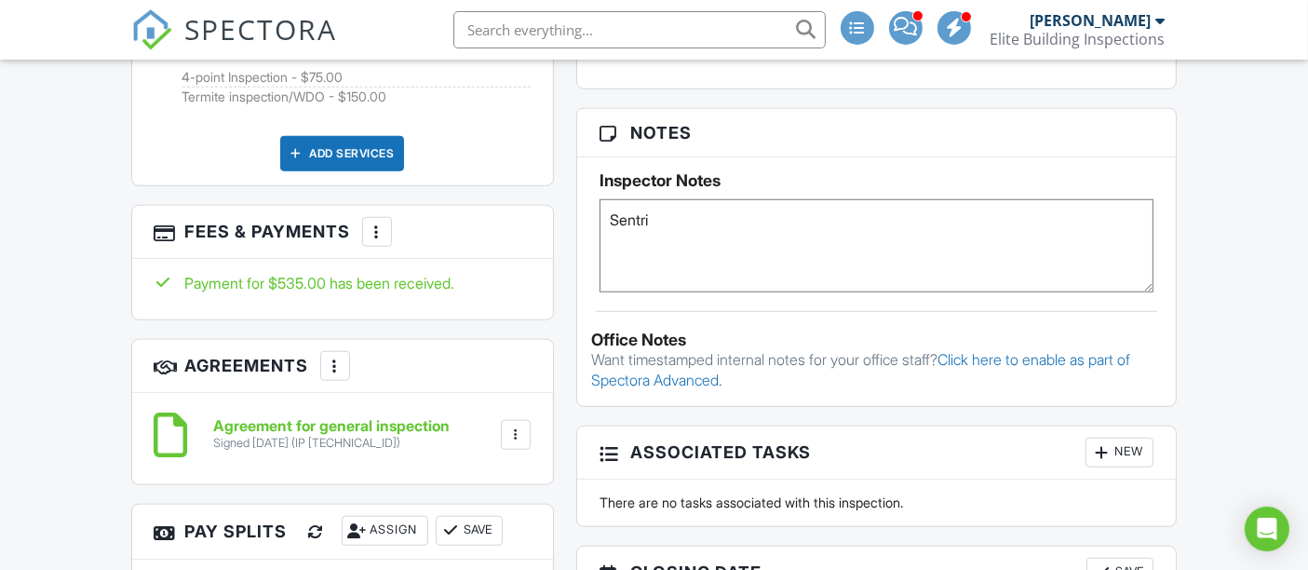
click at [337, 356] on div at bounding box center [335, 365] width 19 height 19
click at [384, 222] on div at bounding box center [377, 231] width 19 height 19
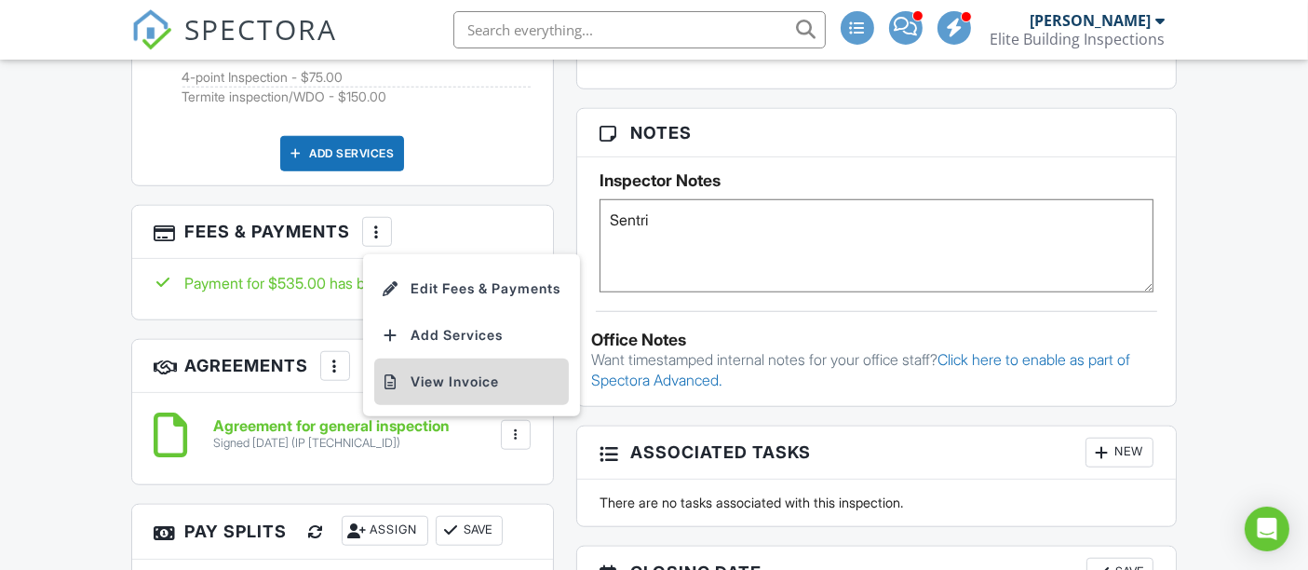
click at [490, 365] on li "View Invoice" at bounding box center [471, 381] width 195 height 47
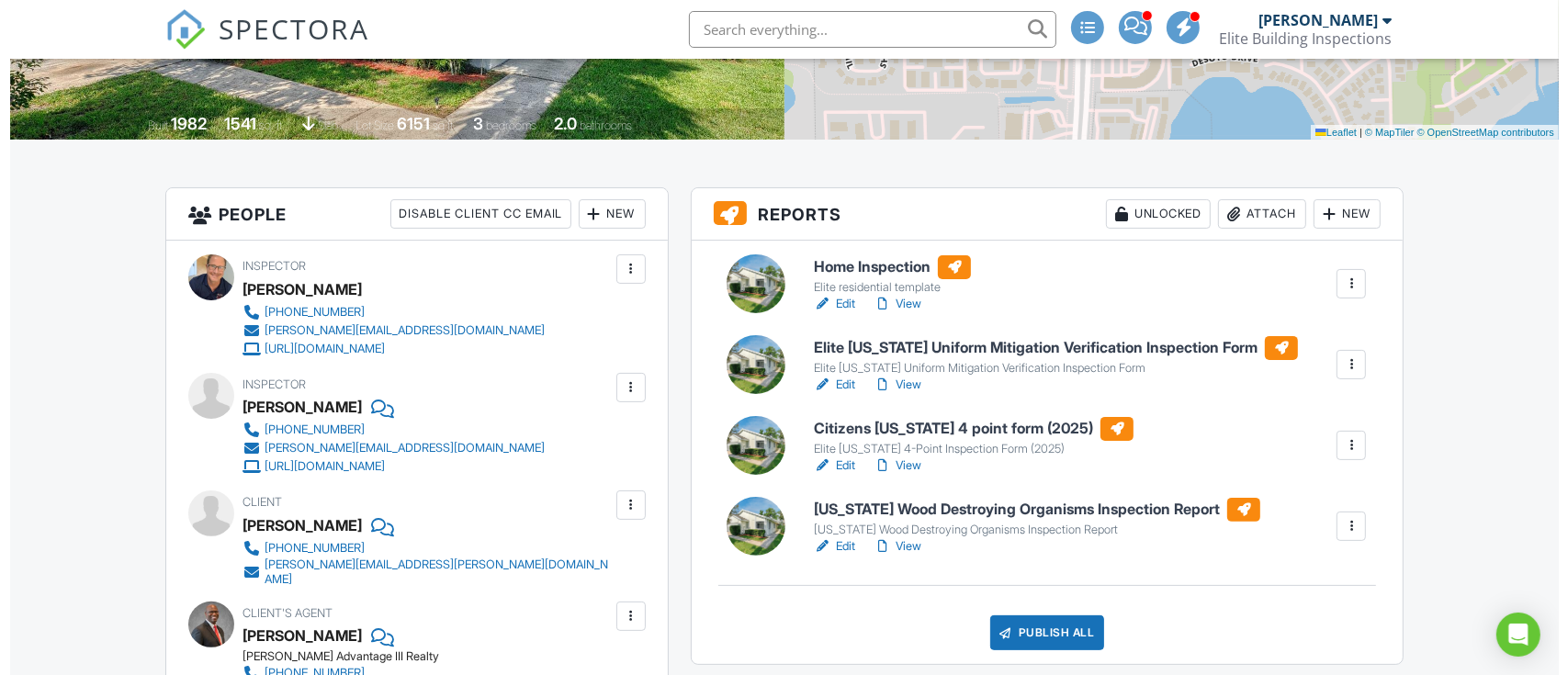
scroll to position [437, 0]
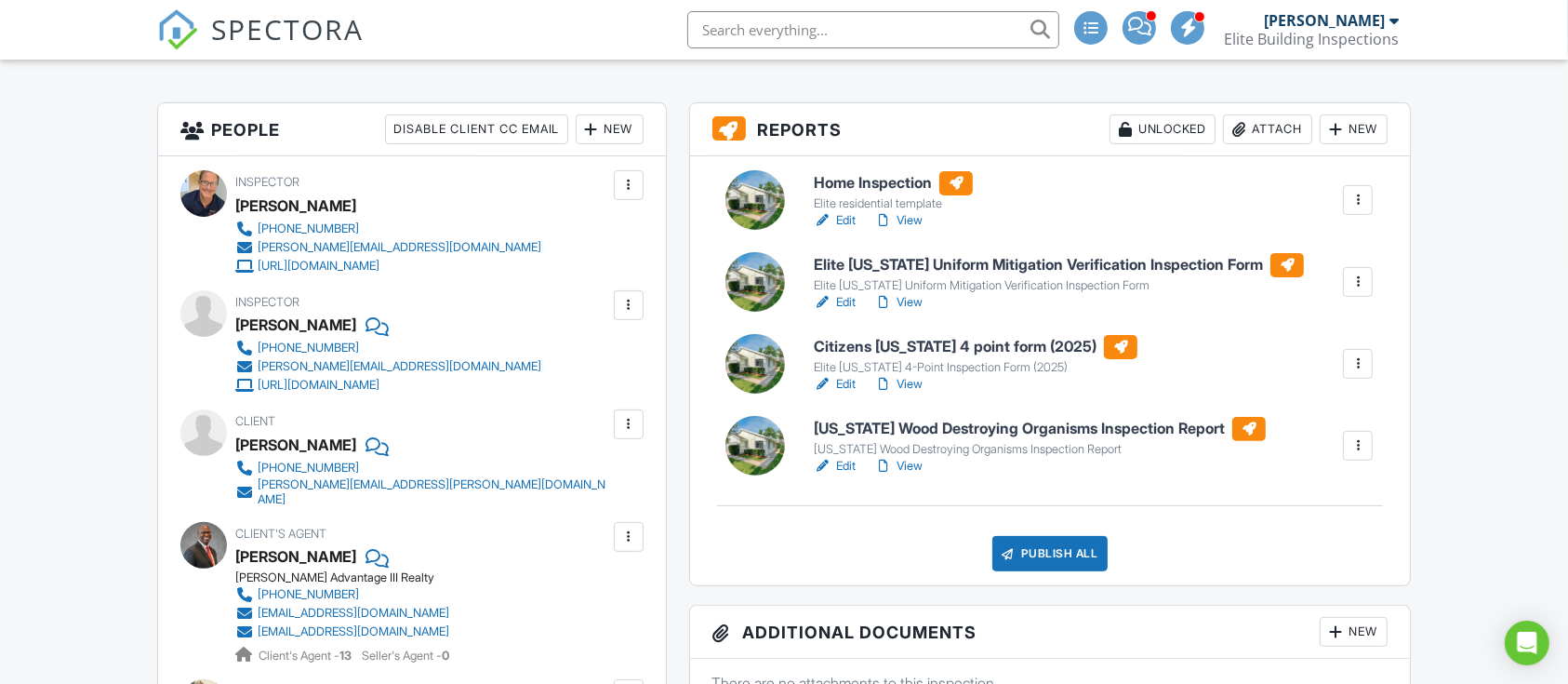
click at [1306, 437] on div at bounding box center [1358, 446] width 19 height 19
click at [1306, 569] on link "Delete" at bounding box center [1310, 591] width 112 height 20
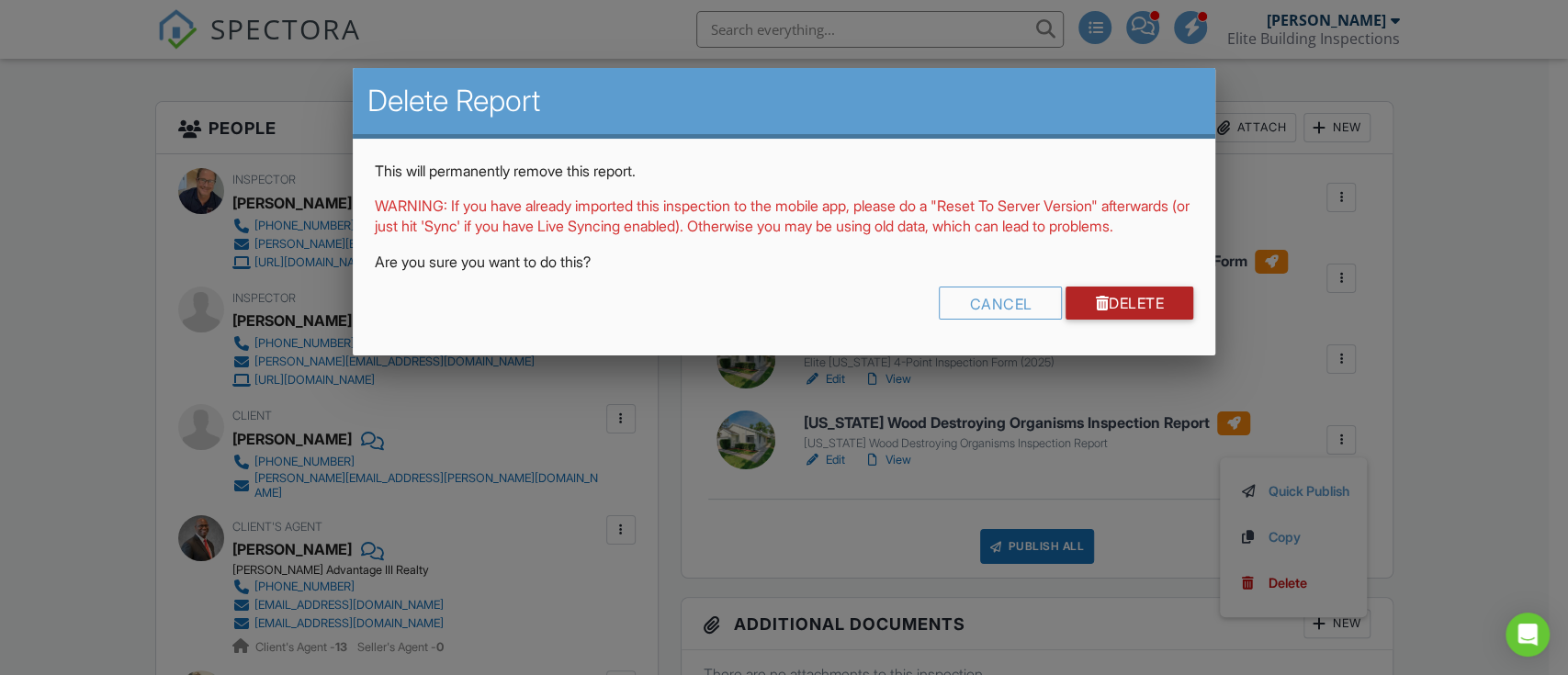
drag, startPoint x: 1102, startPoint y: 327, endPoint x: 1348, endPoint y: 285, distance: 249.6
click at [1103, 320] on link "Delete" at bounding box center [1129, 303] width 127 height 34
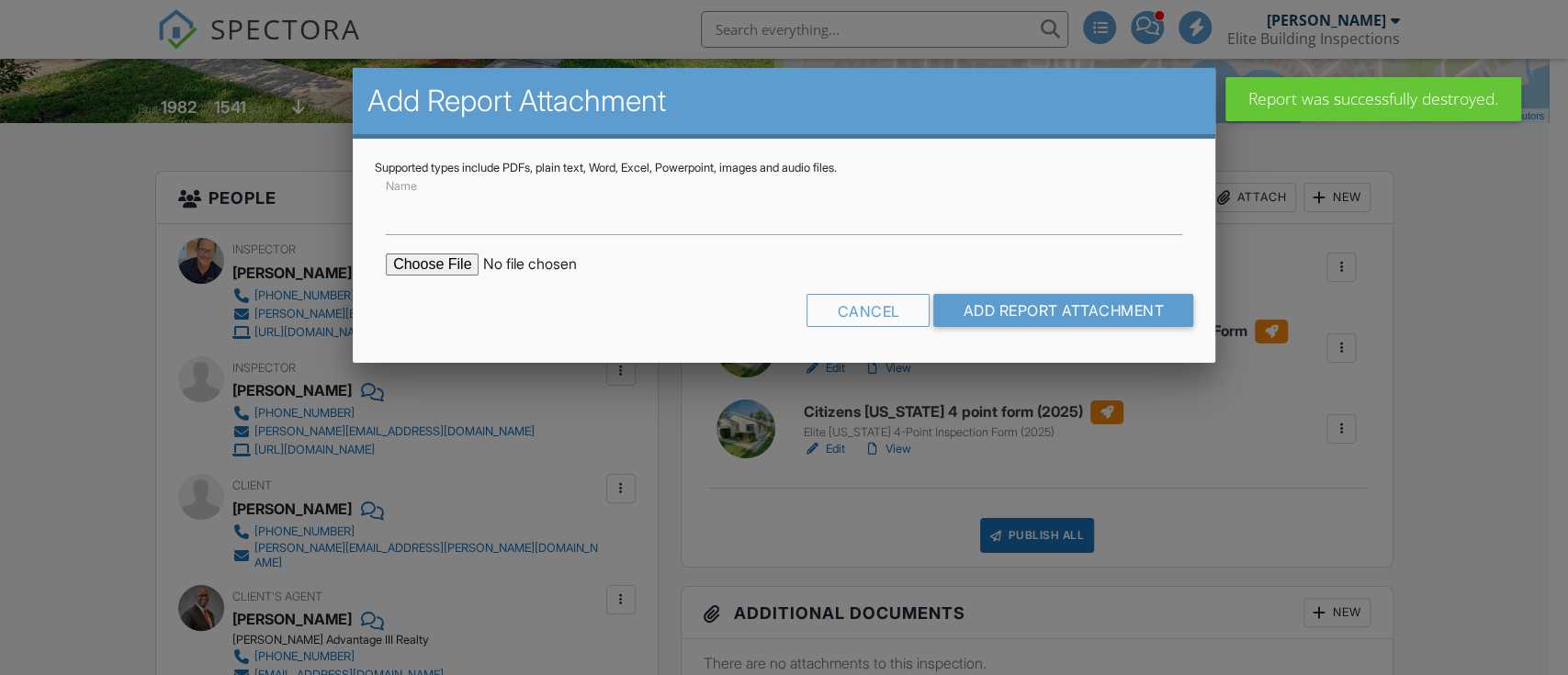
click at [443, 266] on input "file" at bounding box center [542, 264] width 312 height 22
type input "C:\fakepath\Drosdick Invoice.jpg"
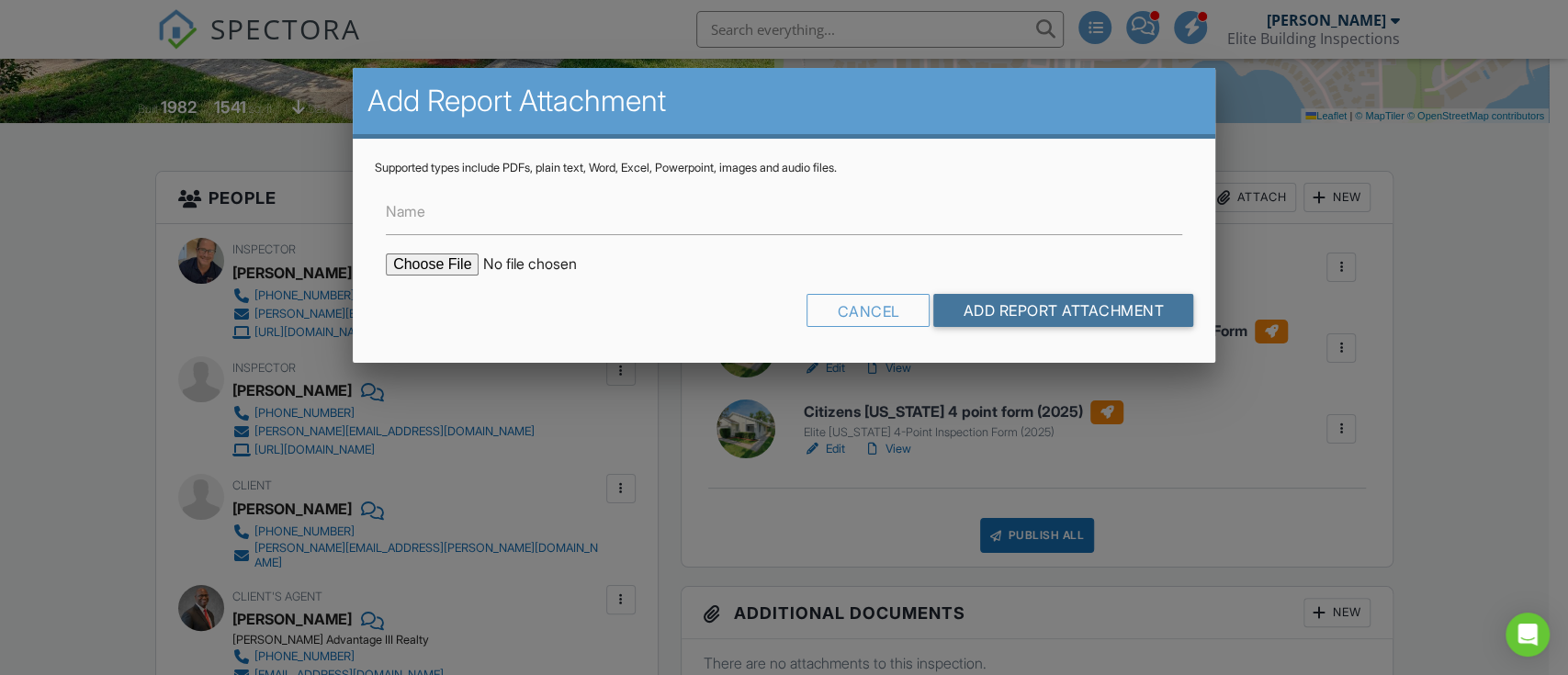
drag, startPoint x: 1016, startPoint y: 313, endPoint x: 1353, endPoint y: 332, distance: 337.5
click at [1016, 314] on input "Add Report Attachment" at bounding box center [1063, 311] width 260 height 34
